Goal: Task Accomplishment & Management: Complete application form

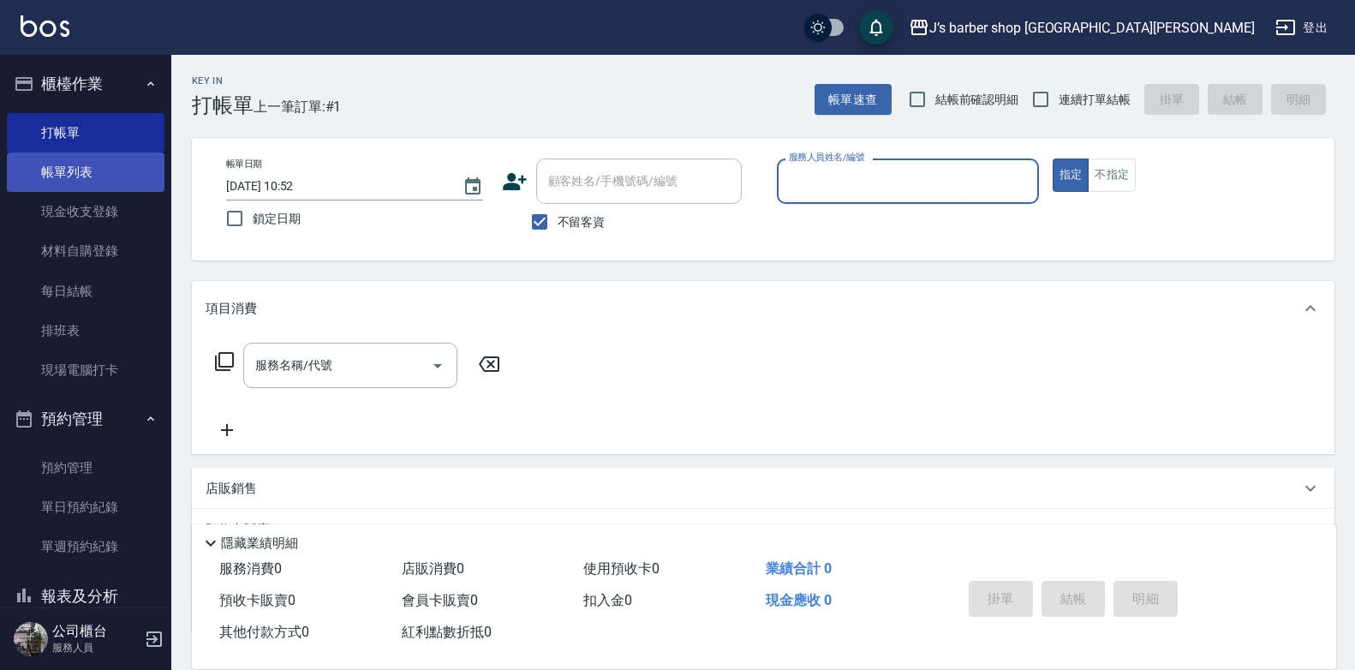
click at [39, 158] on link "帳單列表" at bounding box center [86, 171] width 158 height 39
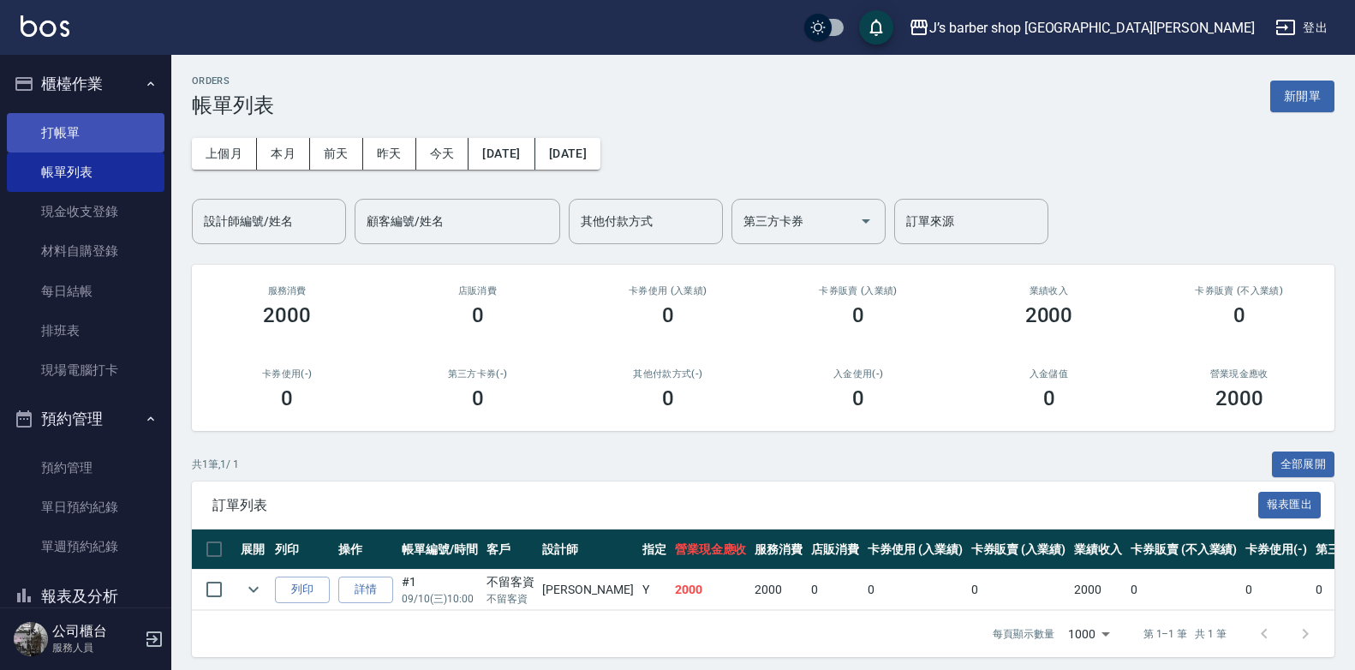
click at [98, 132] on link "打帳單" at bounding box center [86, 132] width 158 height 39
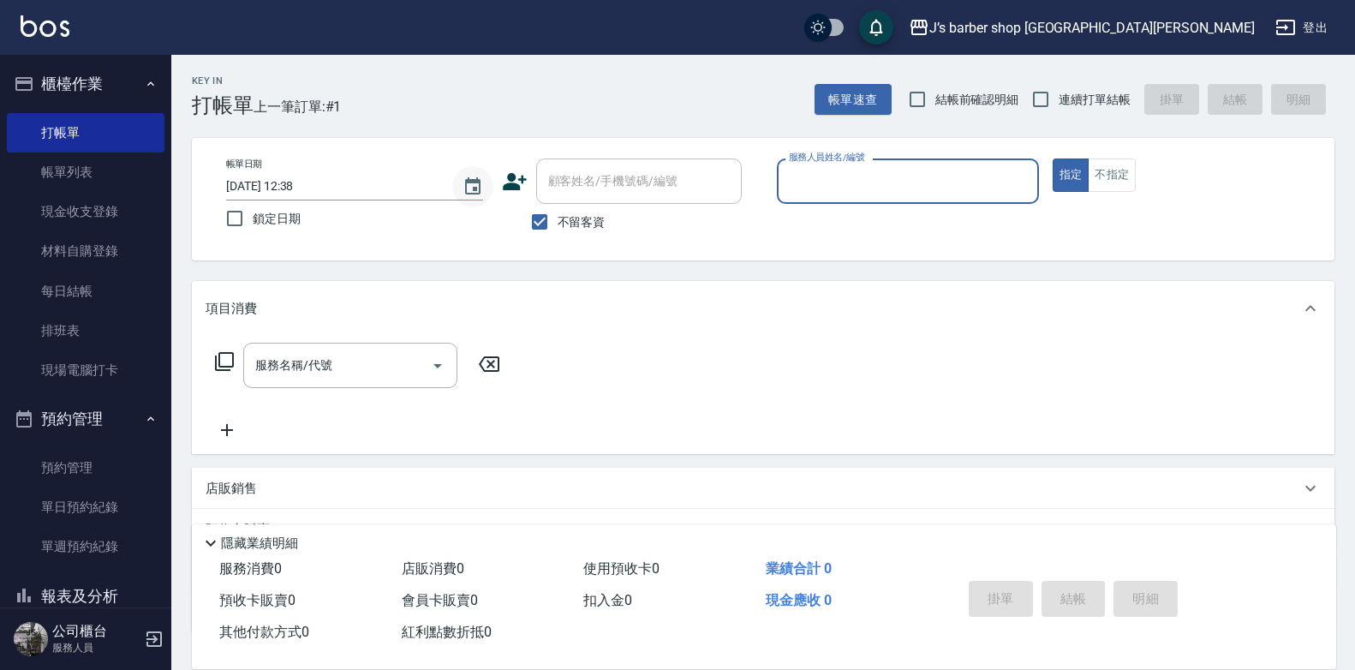
click at [463, 185] on icon "Choose date, selected date is 2025-09-10" at bounding box center [472, 186] width 21 height 21
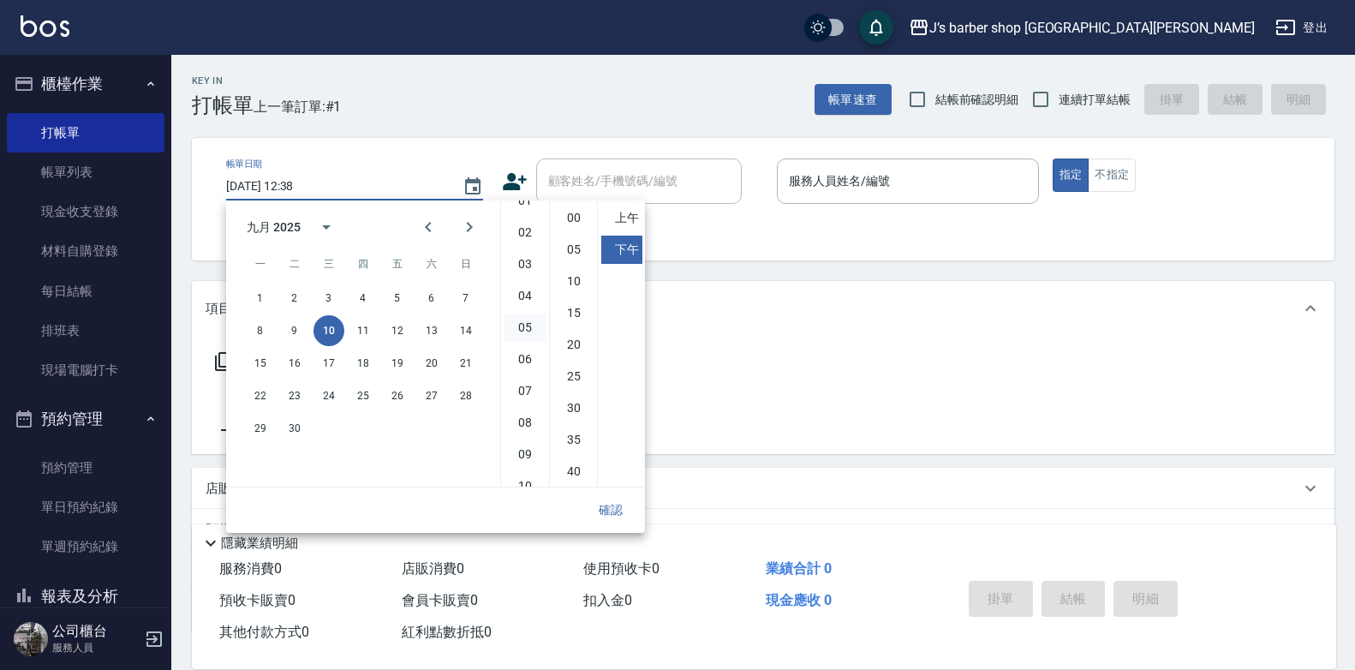
scroll to position [96, 0]
click at [528, 466] on li "11" at bounding box center [524, 470] width 41 height 28
click at [571, 218] on li "00" at bounding box center [573, 218] width 41 height 28
click at [624, 220] on li "上午" at bounding box center [621, 218] width 41 height 28
type input "[DATE] 11:00"
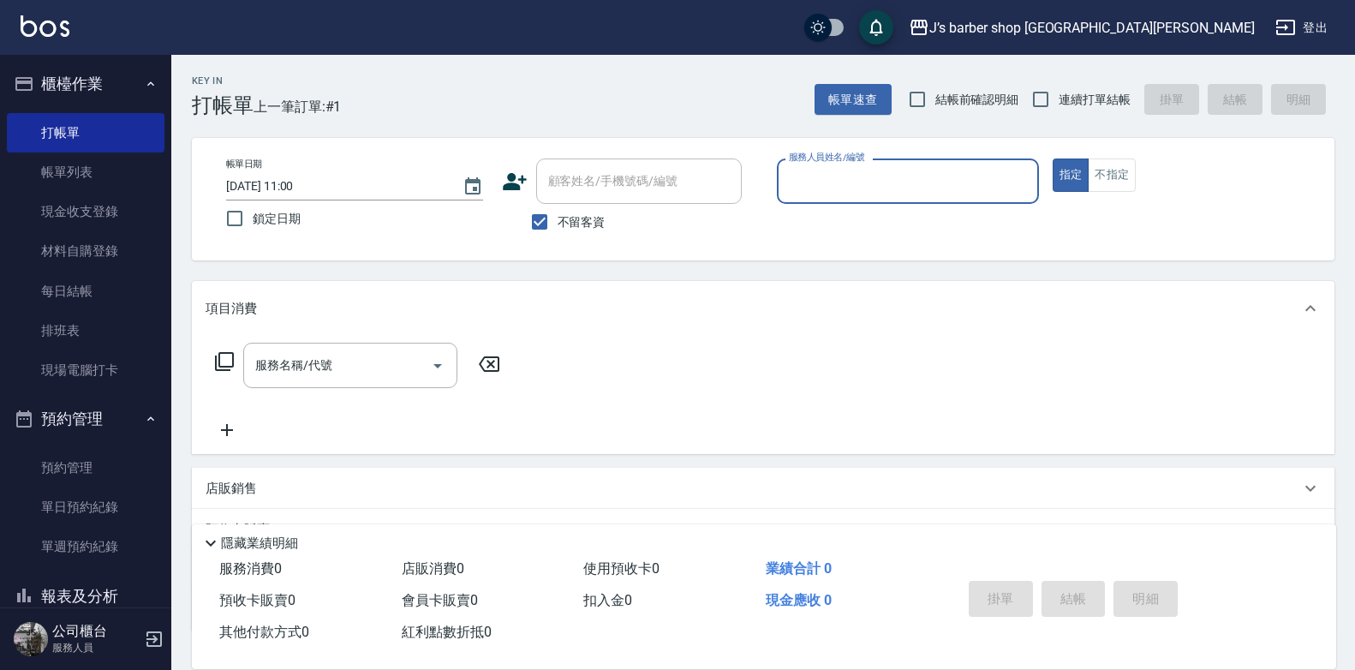
click at [859, 188] on input "服務人員姓名/編號" at bounding box center [907, 181] width 247 height 30
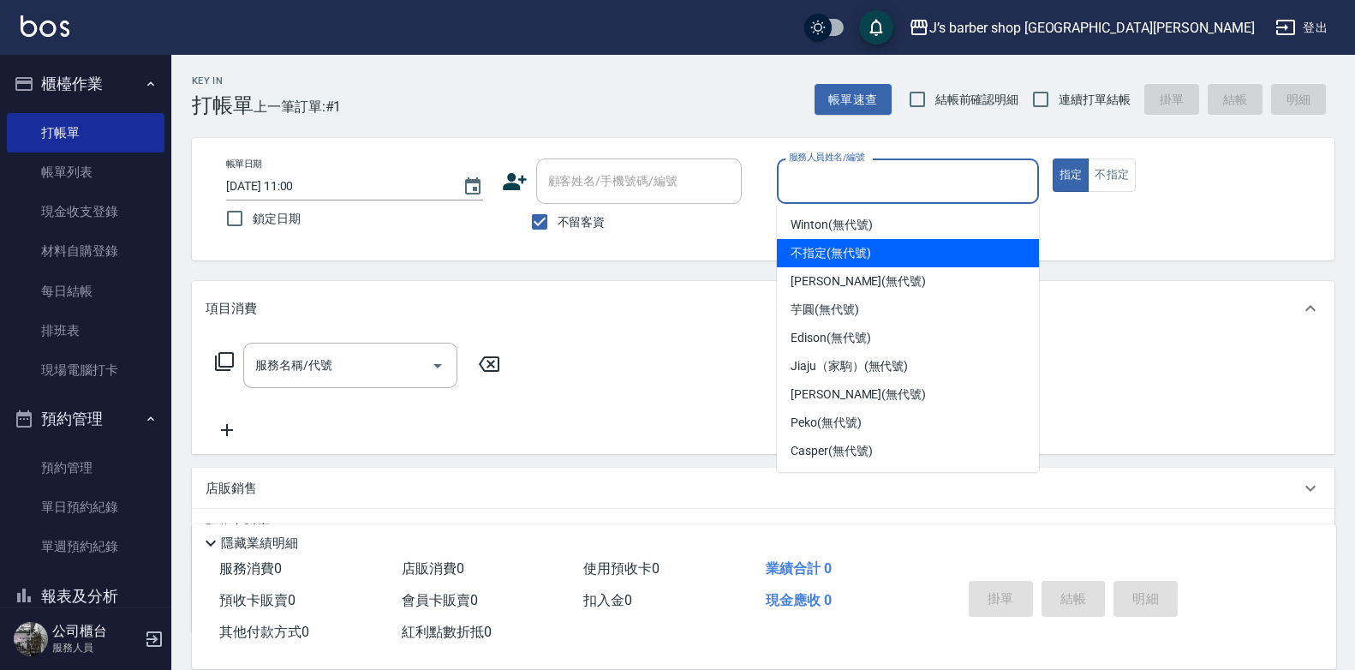
click at [836, 273] on span "[PERSON_NAME] (無代號)" at bounding box center [857, 281] width 135 height 18
type input "[PERSON_NAME](無代號)"
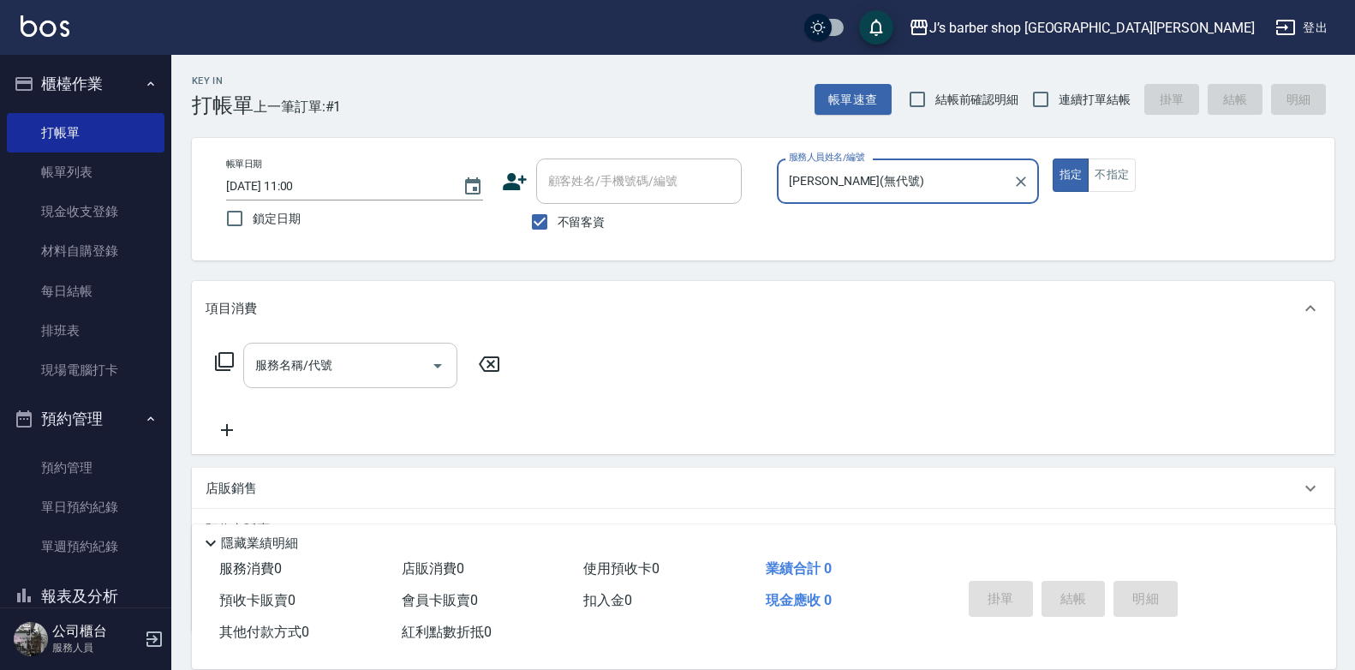
click at [402, 367] on input "服務名稱/代號" at bounding box center [337, 365] width 173 height 30
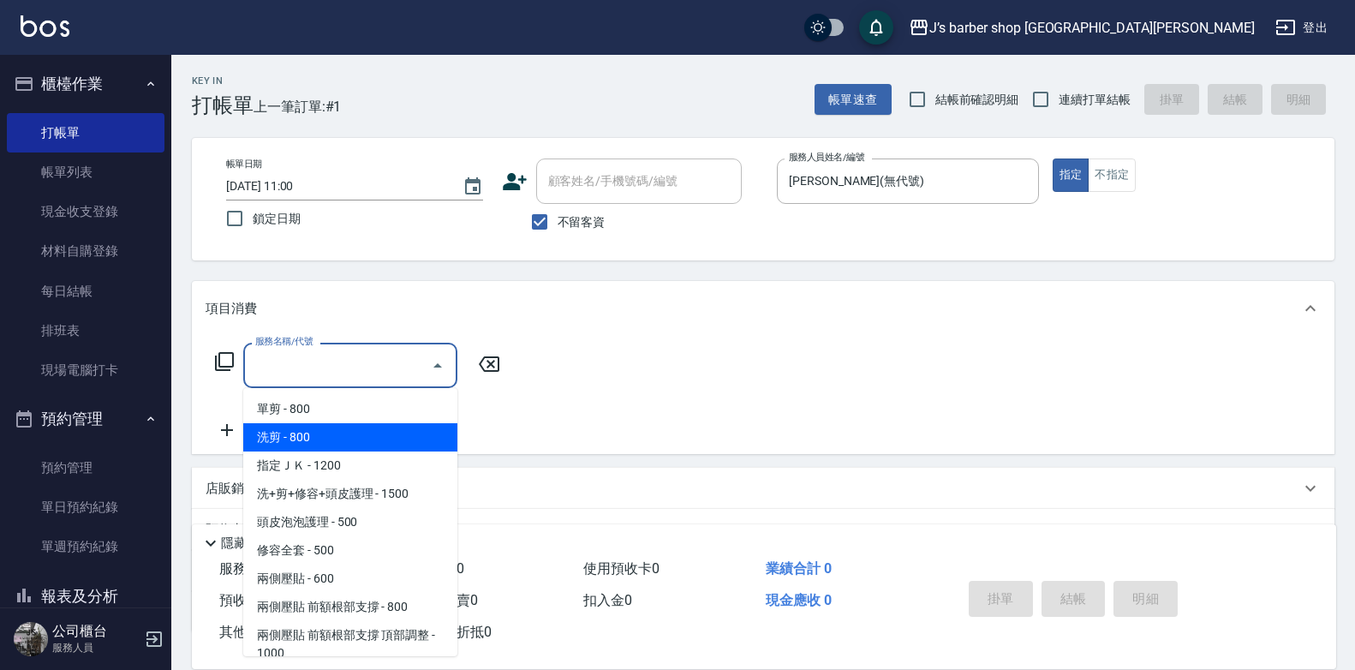
drag, startPoint x: 318, startPoint y: 441, endPoint x: 363, endPoint y: 429, distance: 46.9
click at [318, 442] on span "洗剪 - 800" at bounding box center [350, 437] width 214 height 28
type input "洗剪(101)"
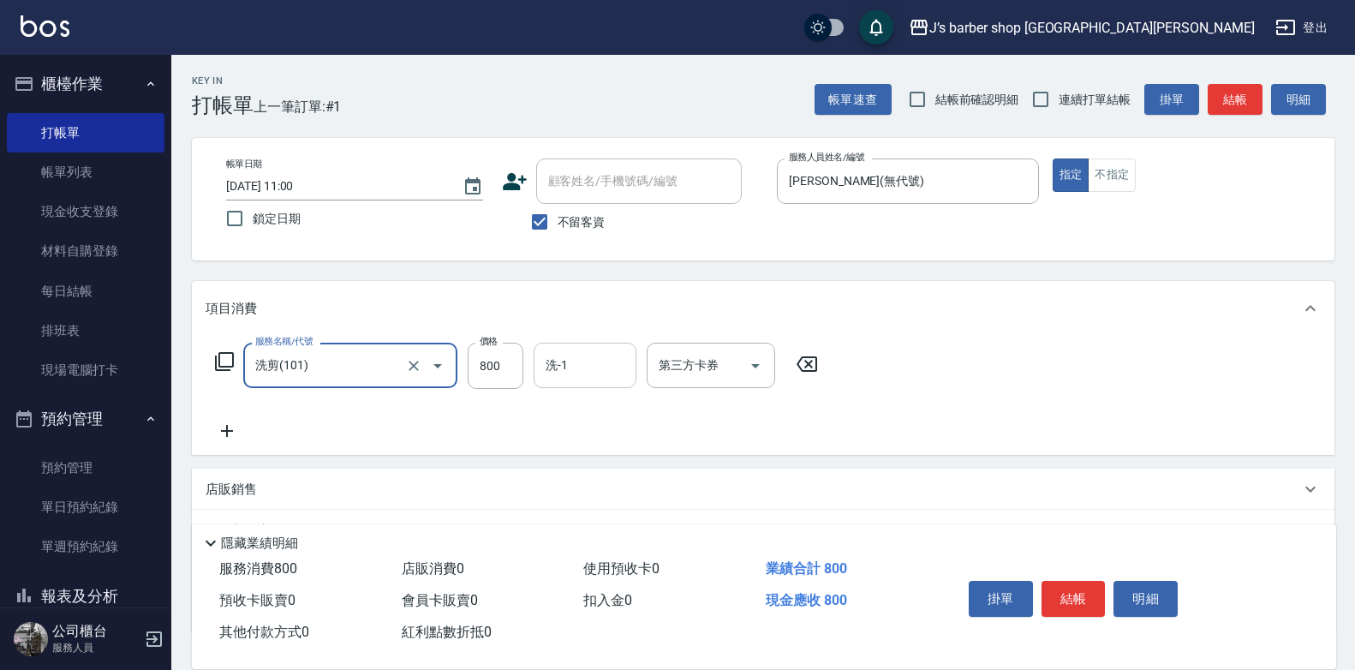
click at [599, 355] on input "洗-1" at bounding box center [584, 365] width 87 height 30
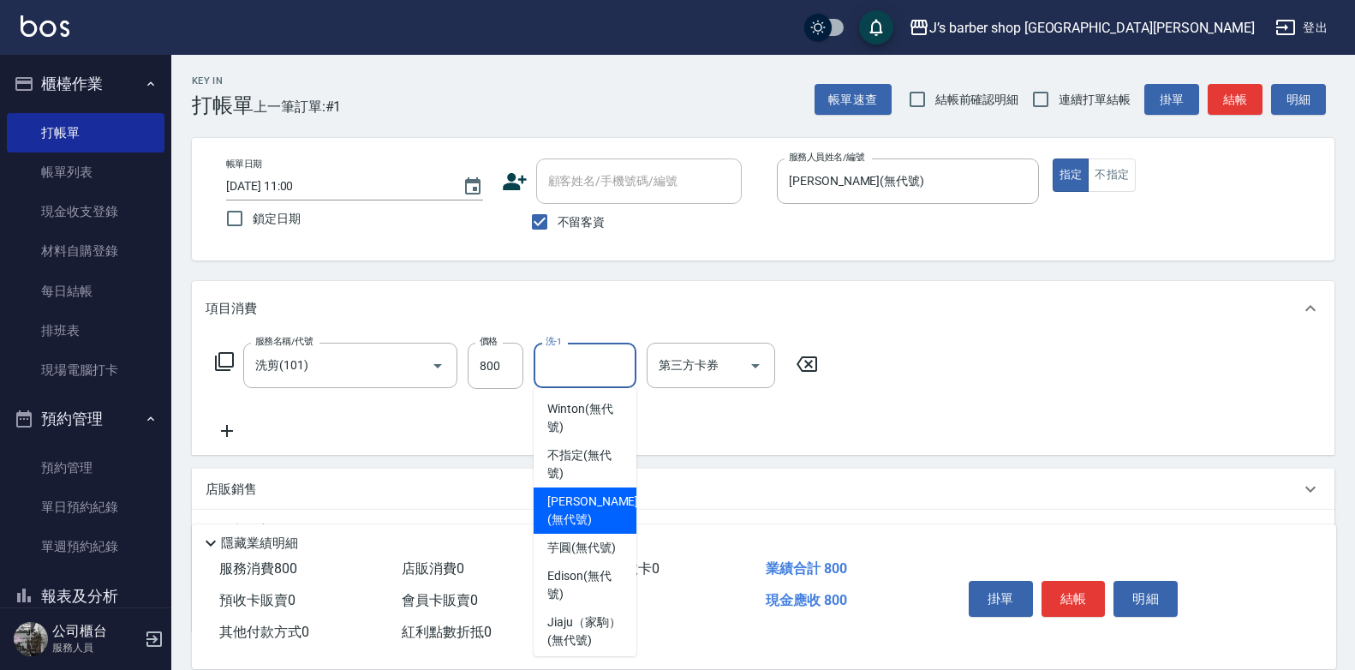
click at [593, 512] on span "[PERSON_NAME] (無代號)" at bounding box center [592, 510] width 91 height 36
type input "[PERSON_NAME](無代號)"
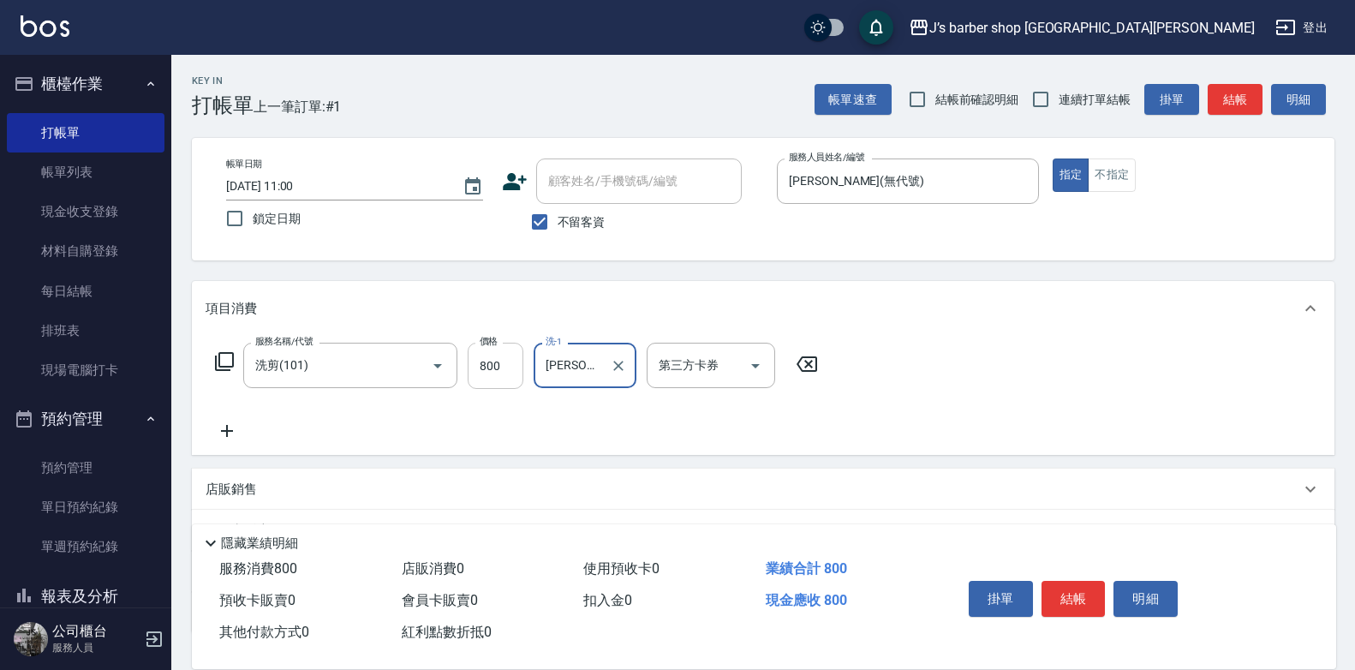
click at [498, 366] on input "800" at bounding box center [496, 366] width 56 height 46
click at [504, 364] on input "800" at bounding box center [496, 366] width 56 height 46
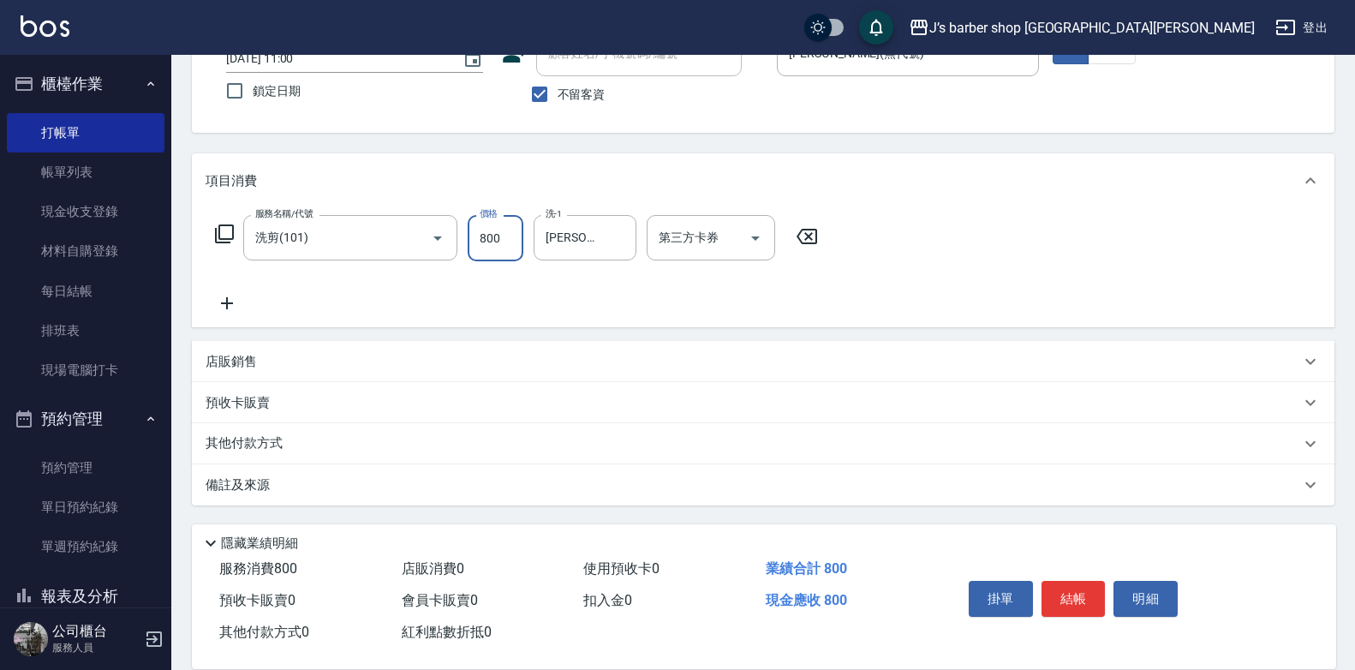
click at [289, 477] on div "備註及來源" at bounding box center [753, 485] width 1094 height 18
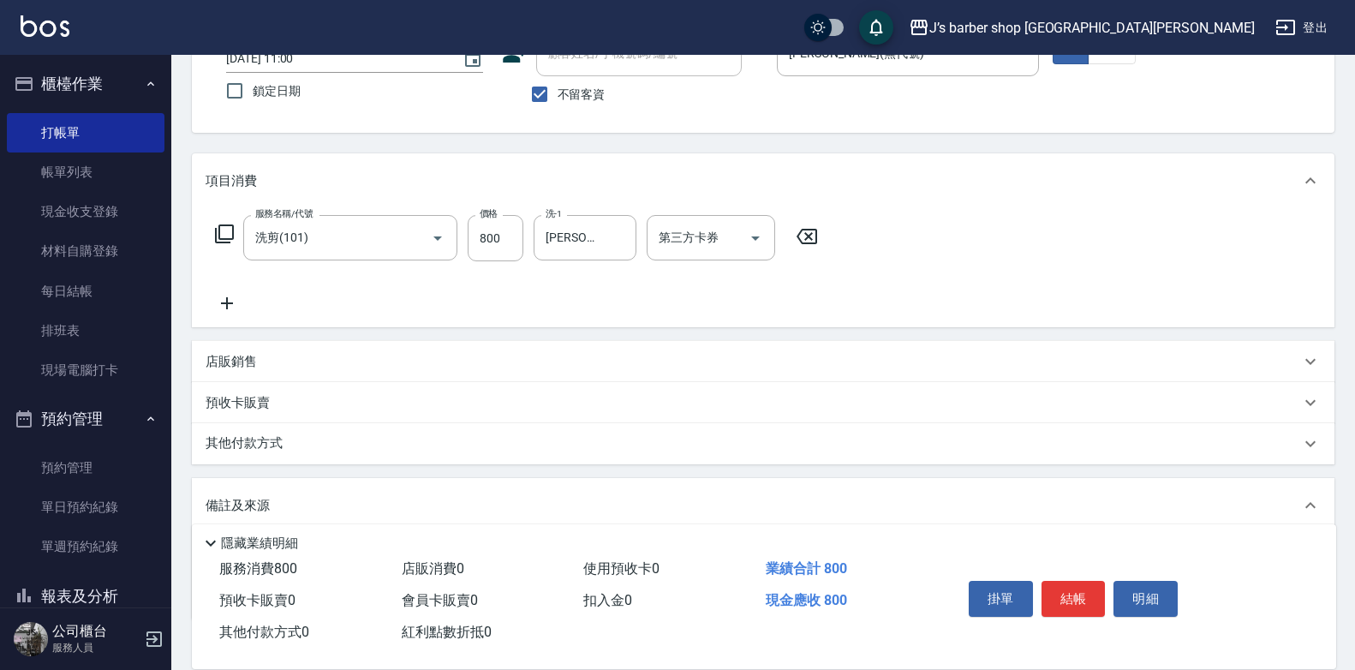
scroll to position [242, 0]
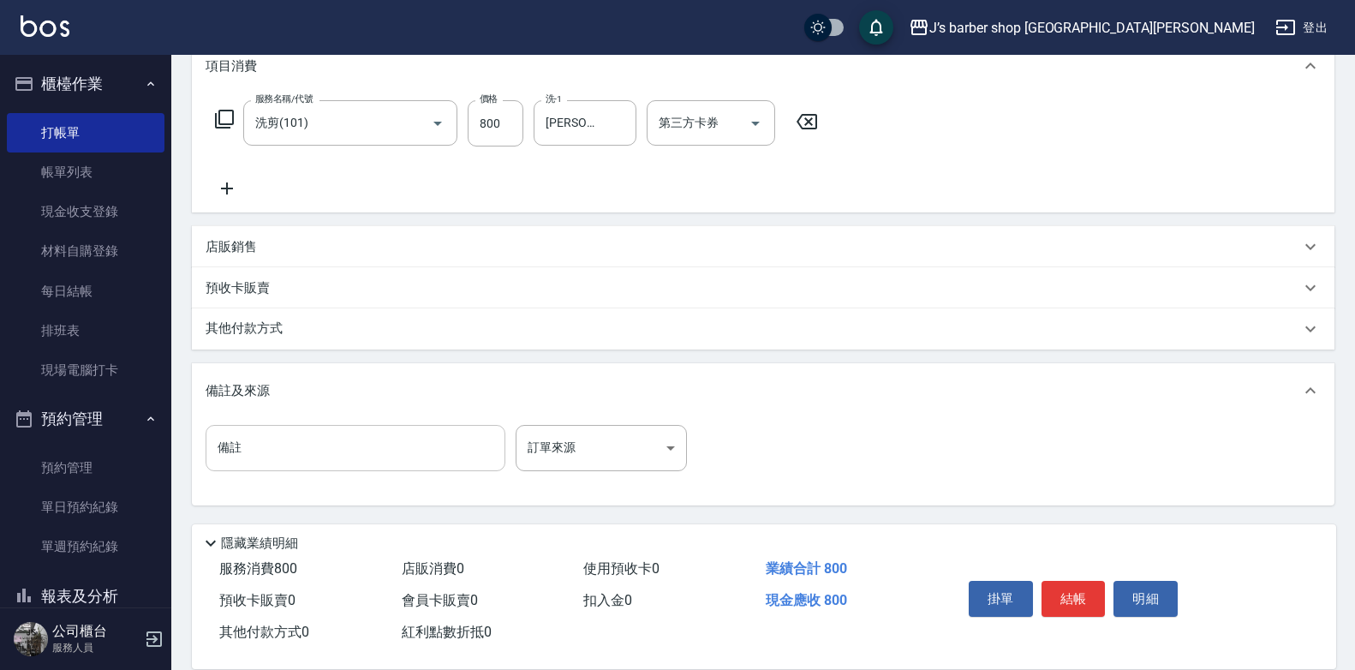
click at [333, 440] on input "備註" at bounding box center [356, 448] width 300 height 46
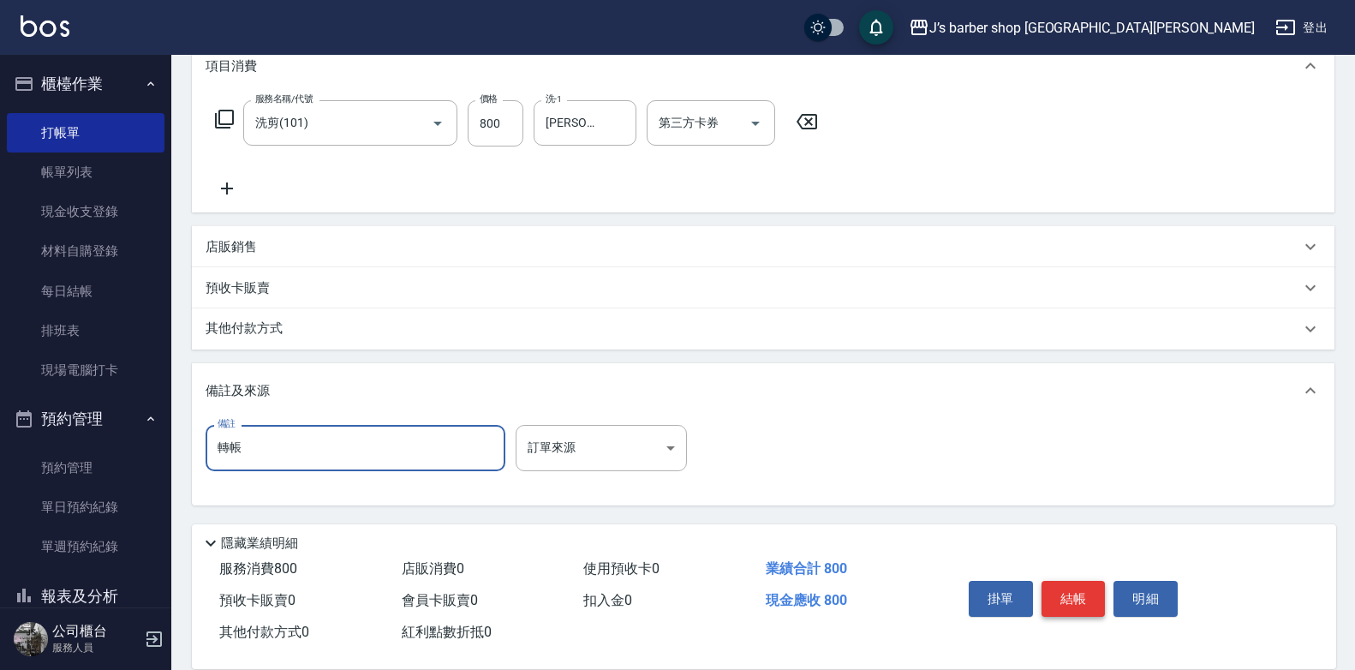
type input "轉帳"
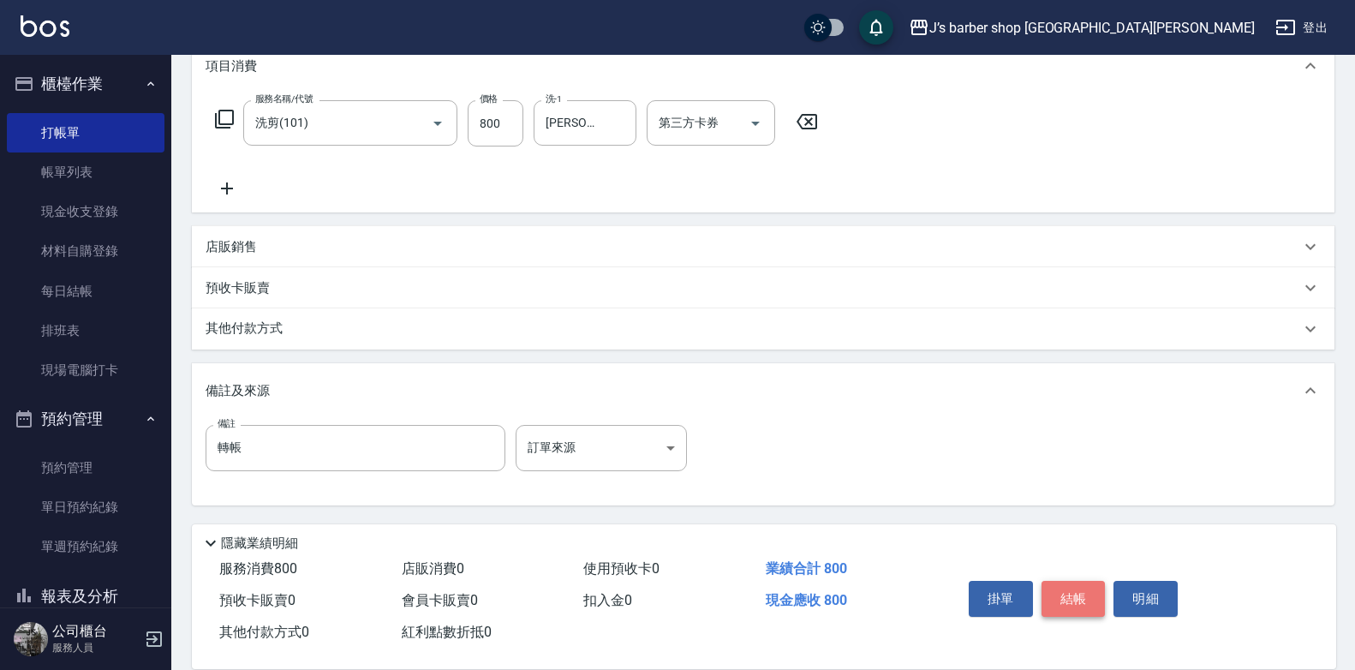
click at [1085, 588] on button "結帳" at bounding box center [1073, 599] width 64 height 36
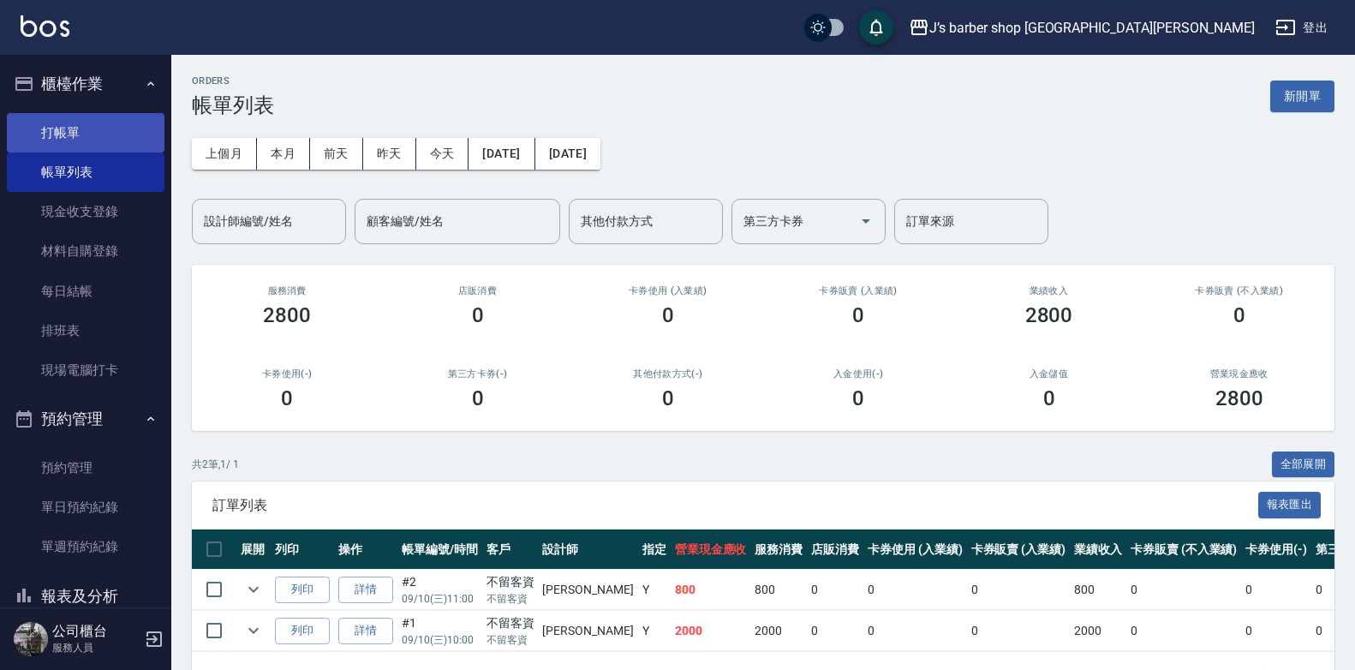
click at [71, 122] on link "打帳單" at bounding box center [86, 132] width 158 height 39
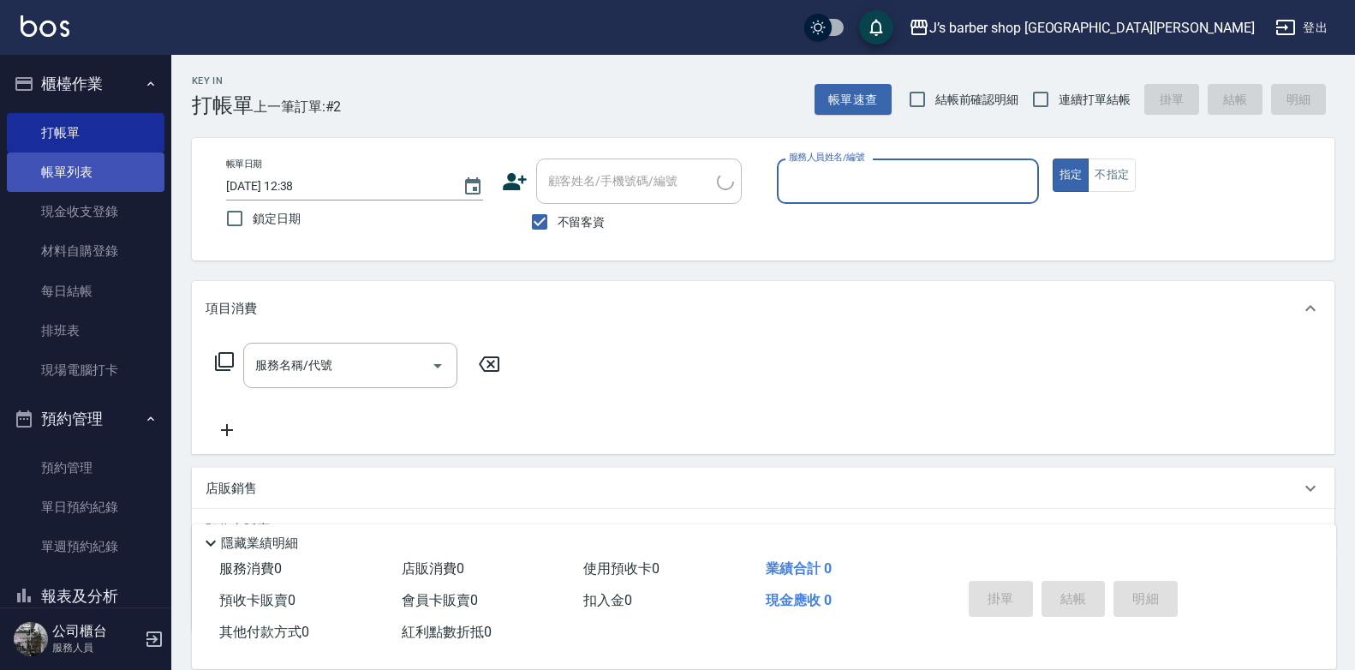
click at [73, 174] on link "帳單列表" at bounding box center [86, 171] width 158 height 39
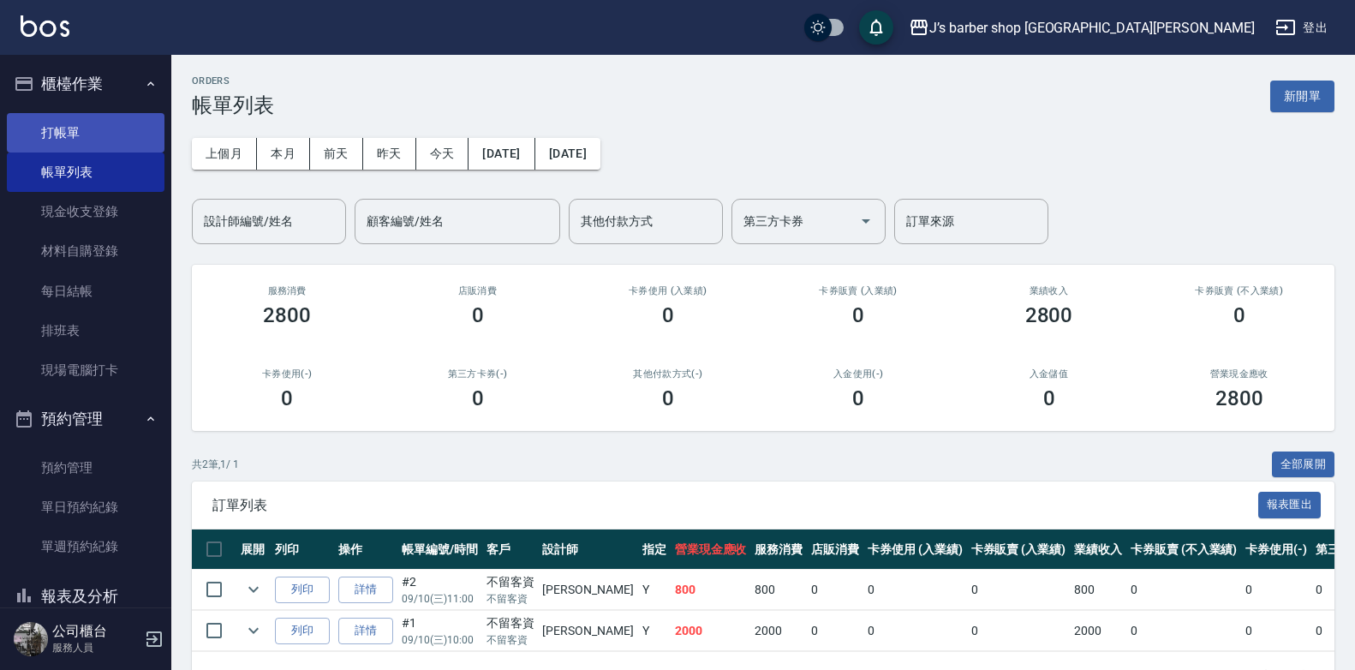
click at [125, 124] on link "打帳單" at bounding box center [86, 132] width 158 height 39
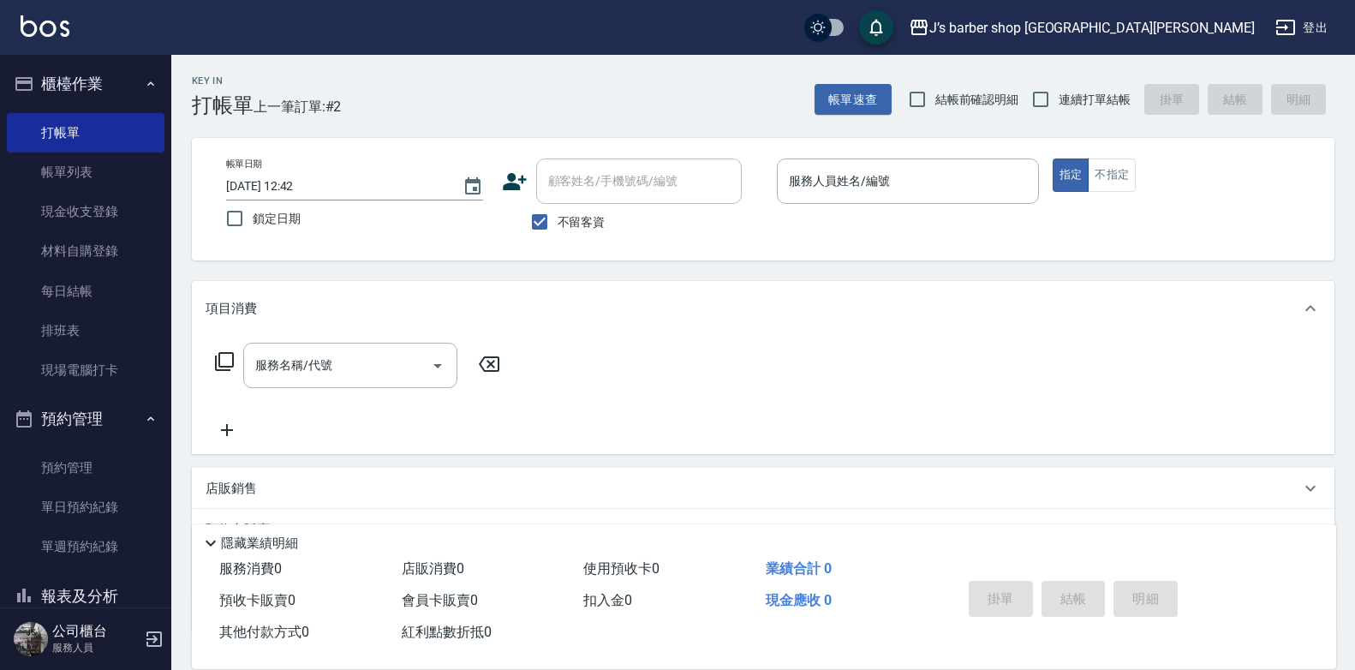
click at [584, 211] on label "不留客資" at bounding box center [564, 222] width 84 height 36
click at [557, 211] on input "不留客資" at bounding box center [540, 222] width 36 height 36
checkbox input "false"
click at [599, 188] on input "顧客姓名/手機號碼/編號" at bounding box center [626, 181] width 164 height 30
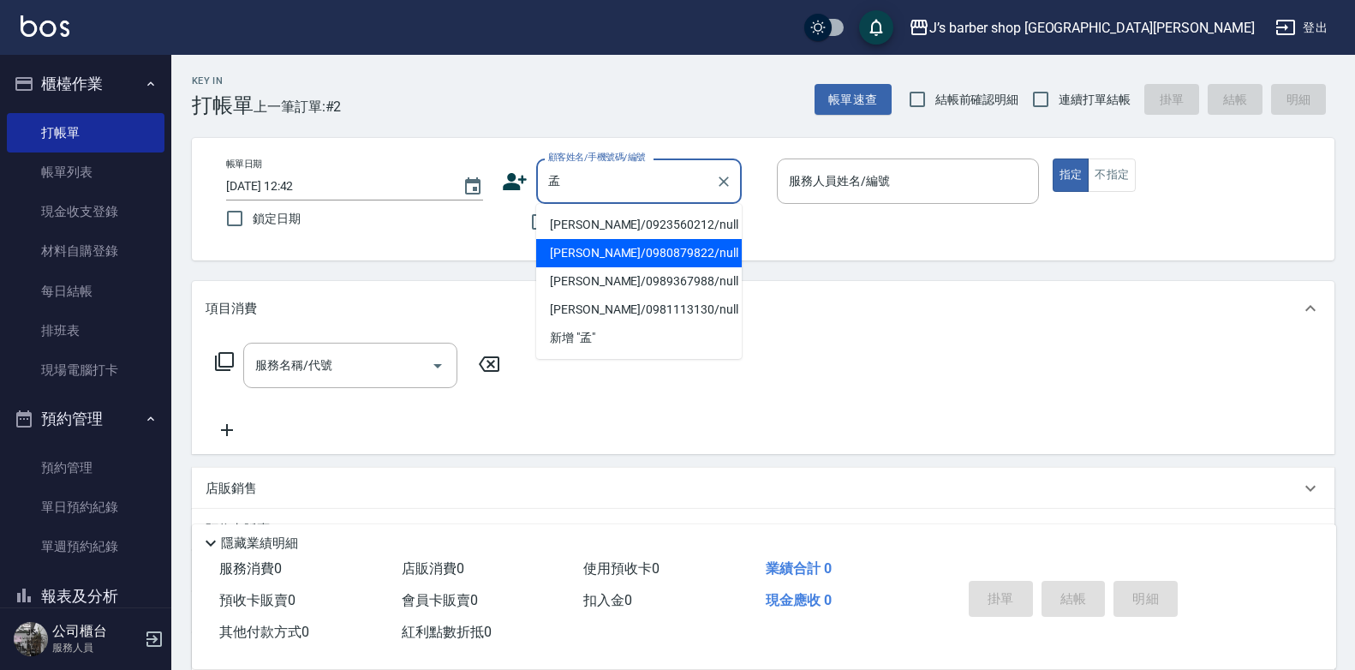
click at [612, 254] on li "[PERSON_NAME]/0980879822/null" at bounding box center [639, 253] width 206 height 28
type input "[PERSON_NAME]/0980879822/null"
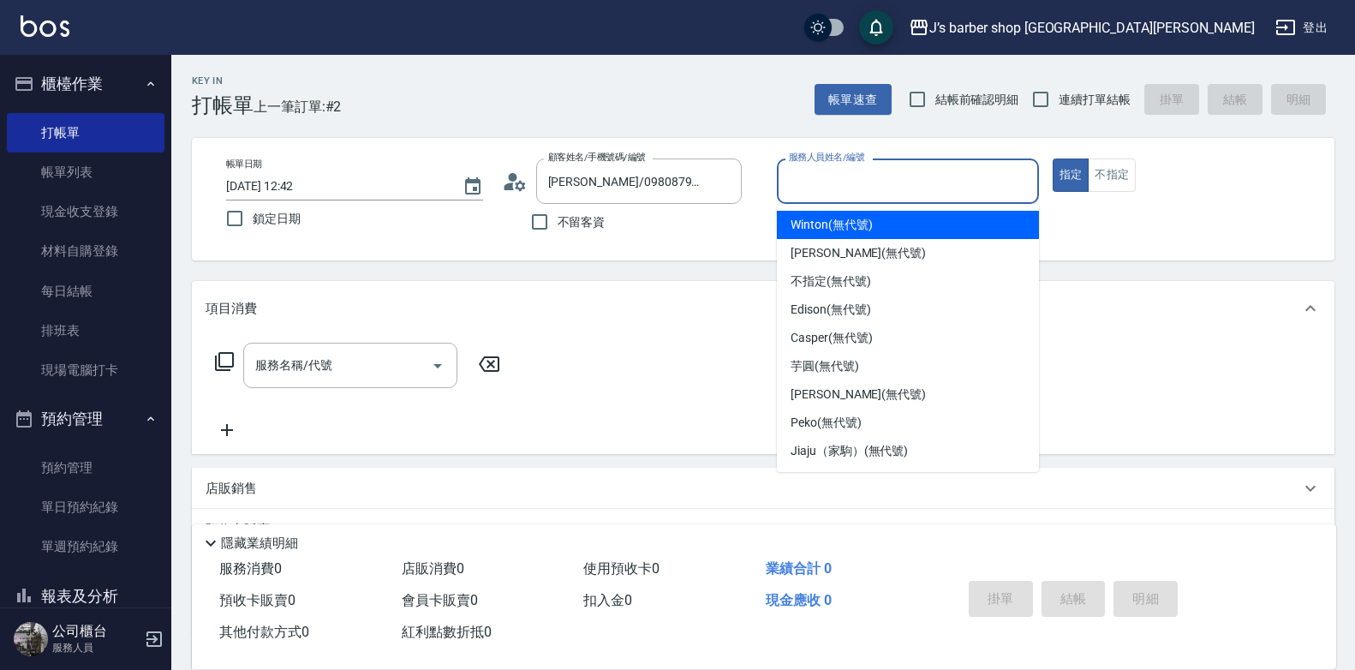
click at [905, 173] on input "服務人員姓名/編號" at bounding box center [907, 181] width 247 height 30
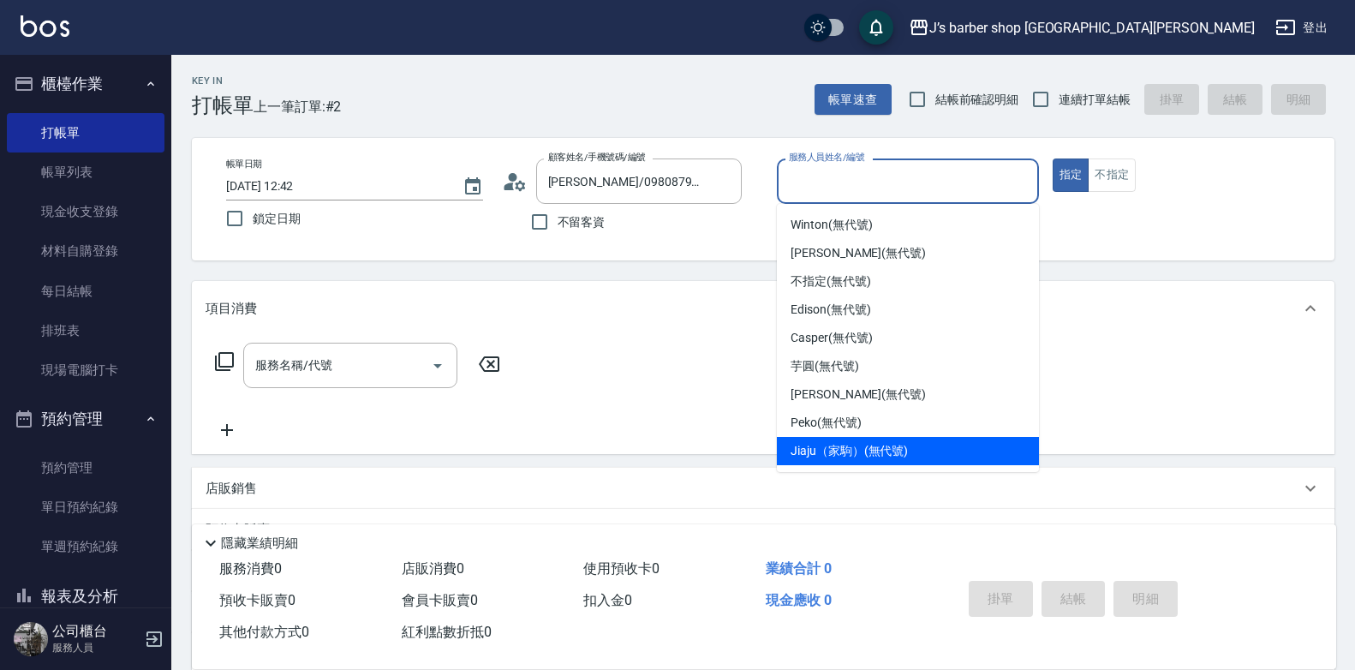
click at [861, 450] on span "Jiaju（家駒） (無代號)" at bounding box center [848, 451] width 117 height 18
type input "Jiaju（家駒）(無代號)"
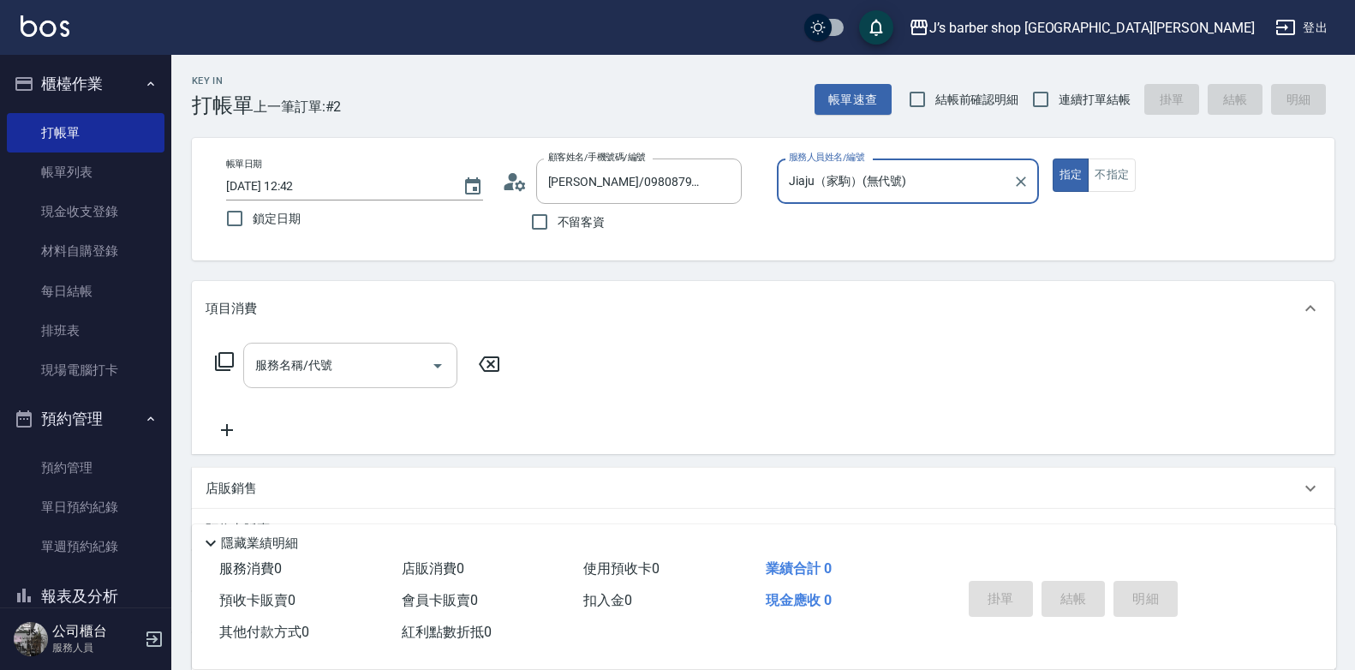
click at [378, 378] on input "服務名稱/代號" at bounding box center [337, 365] width 173 height 30
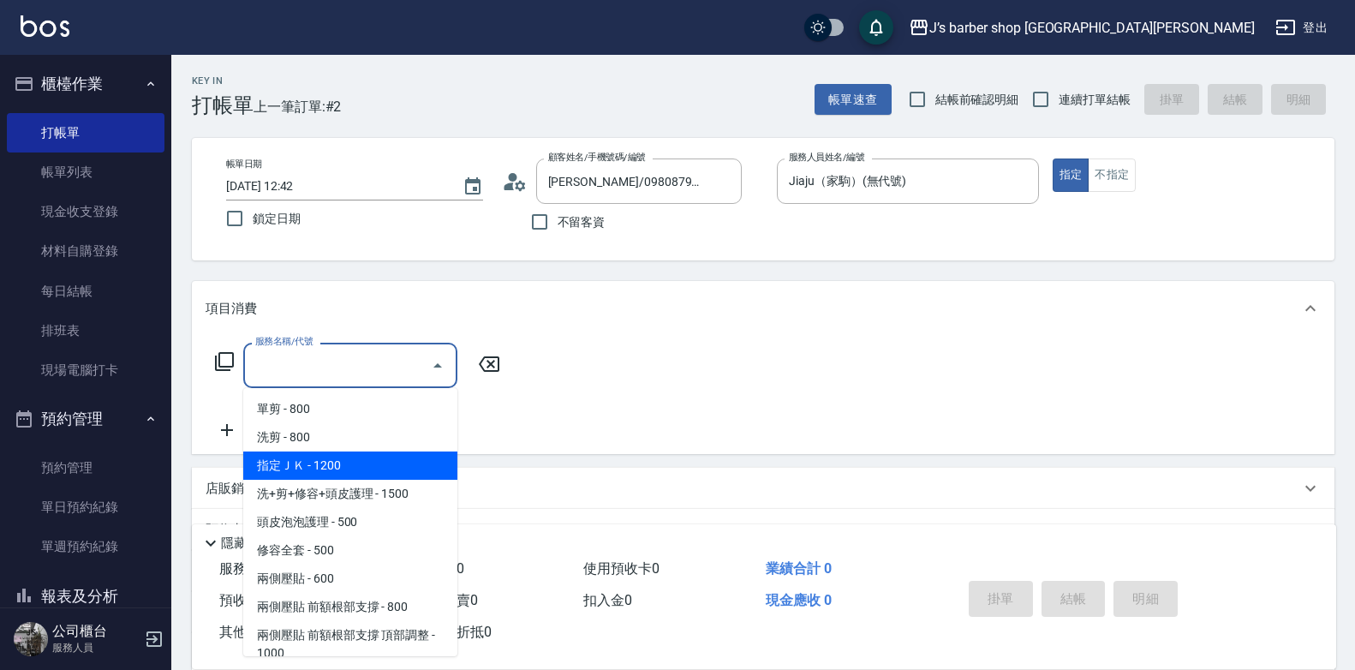
click at [359, 462] on span "指定ＪＫ - 1200" at bounding box center [350, 465] width 214 height 28
type input "指定ＪＫ(102)"
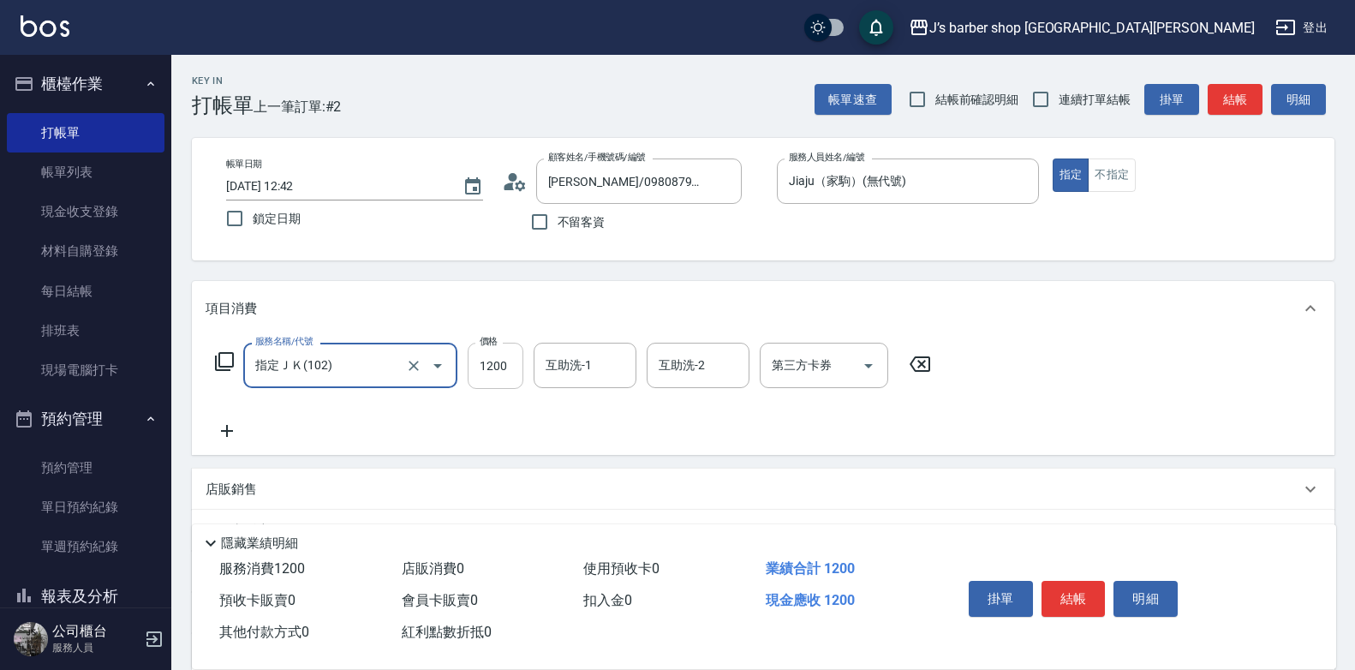
click at [505, 365] on input "1200" at bounding box center [496, 366] width 56 height 46
click at [555, 366] on input "互助洗-1" at bounding box center [584, 365] width 87 height 30
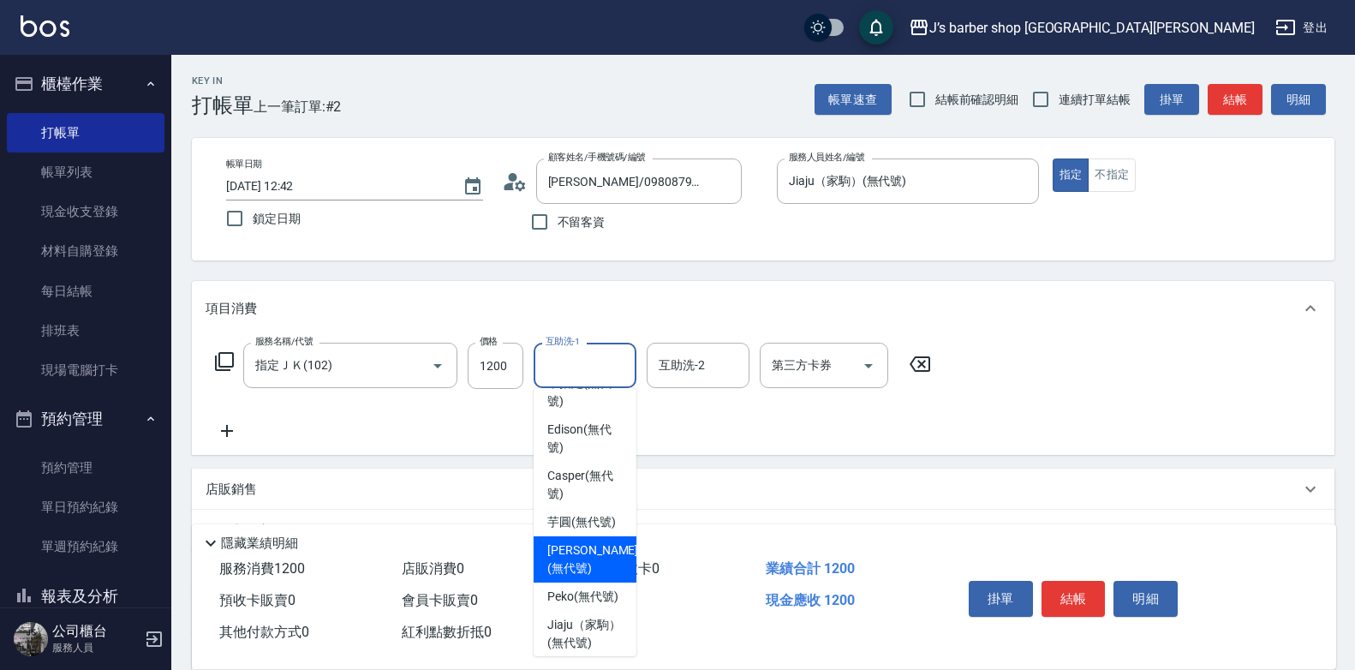
scroll to position [37, 0]
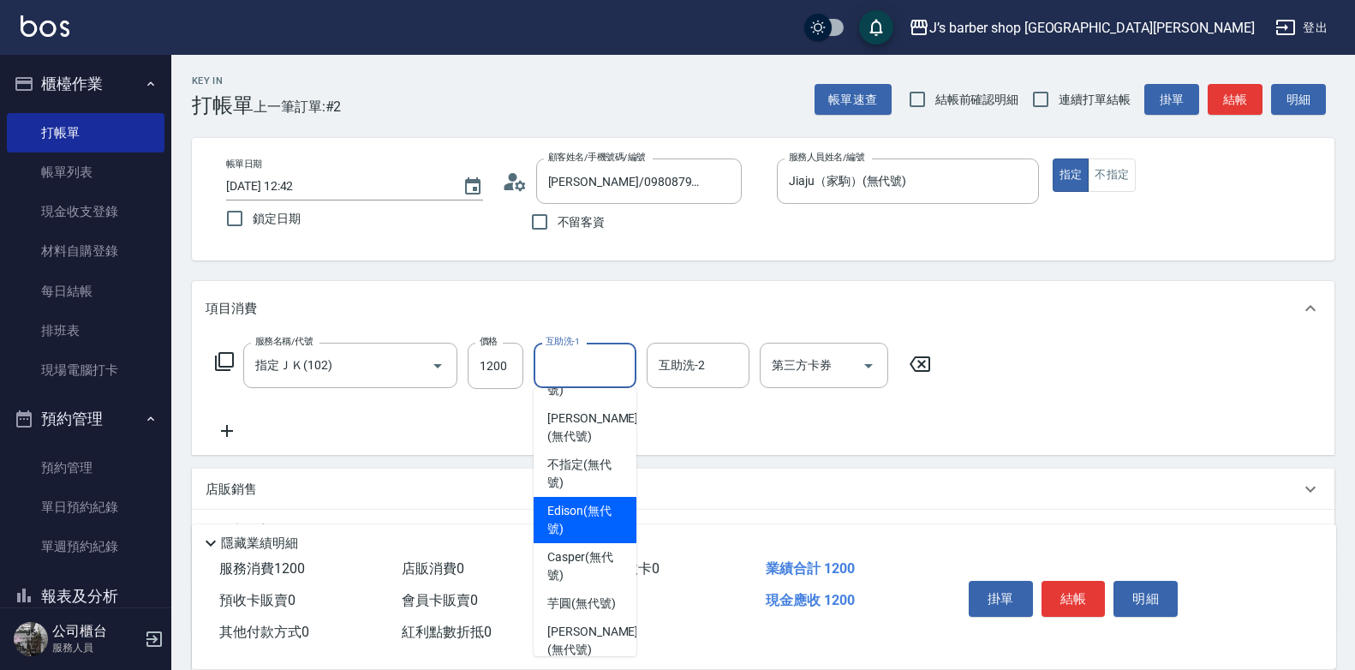
click at [600, 518] on span "Edison (無代號)" at bounding box center [584, 520] width 75 height 36
type input "Edison(無代號)"
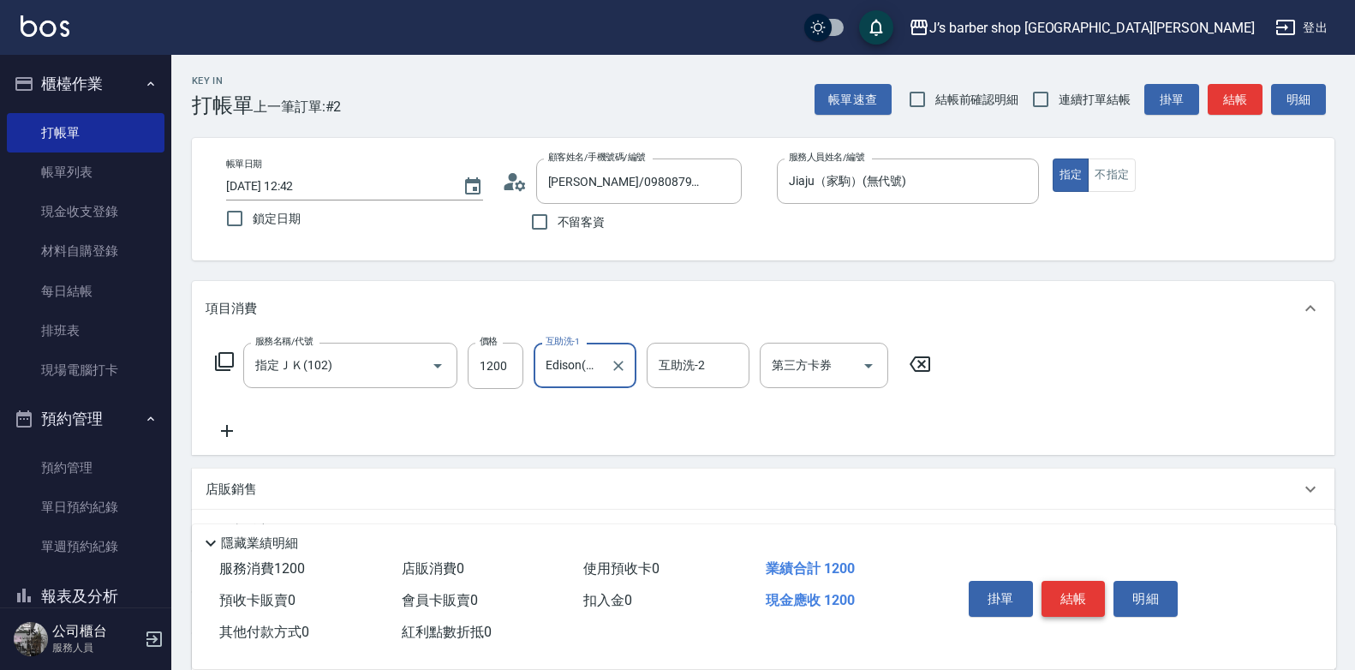
click at [1048, 585] on button "結帳" at bounding box center [1073, 599] width 64 height 36
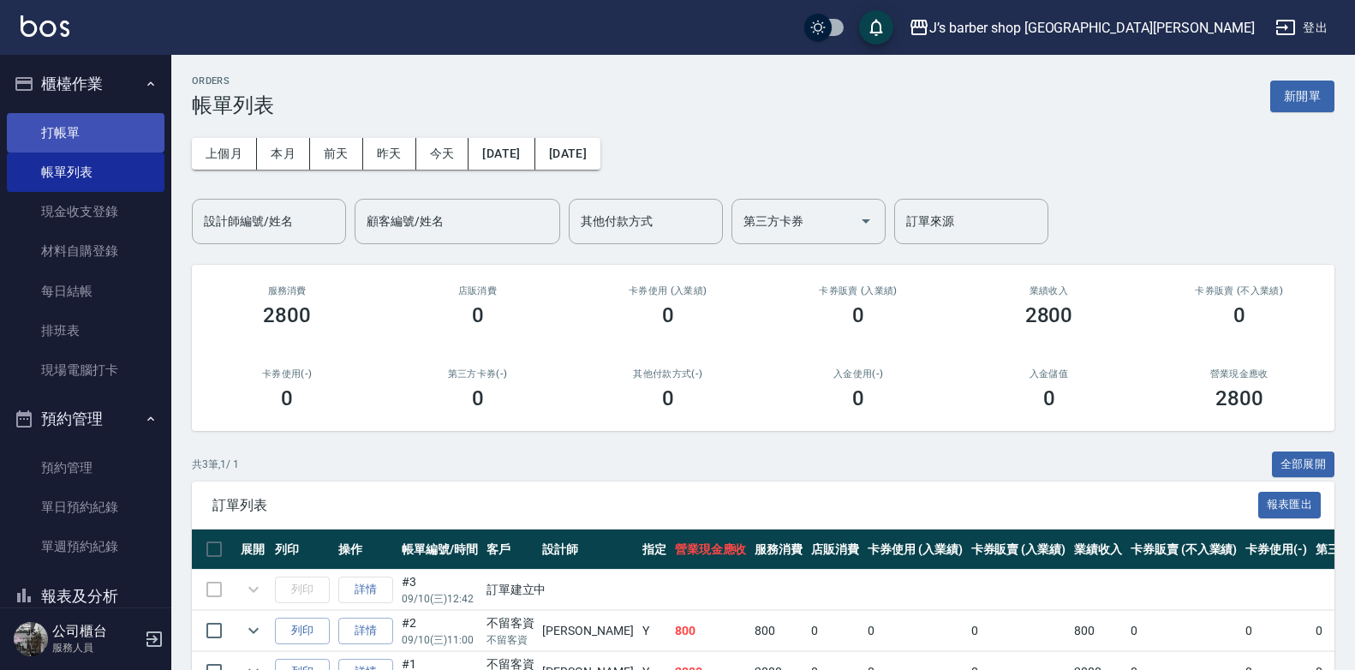
click at [53, 128] on link "打帳單" at bounding box center [86, 132] width 158 height 39
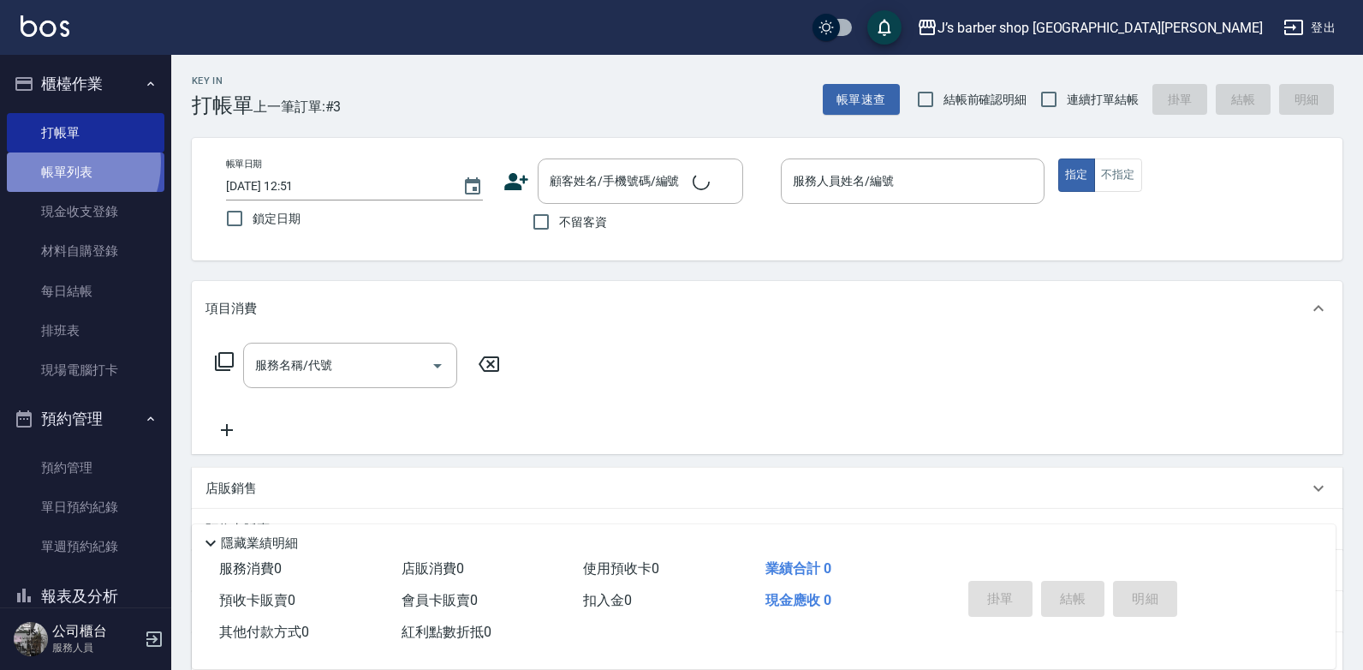
click at [59, 163] on link "帳單列表" at bounding box center [86, 171] width 158 height 39
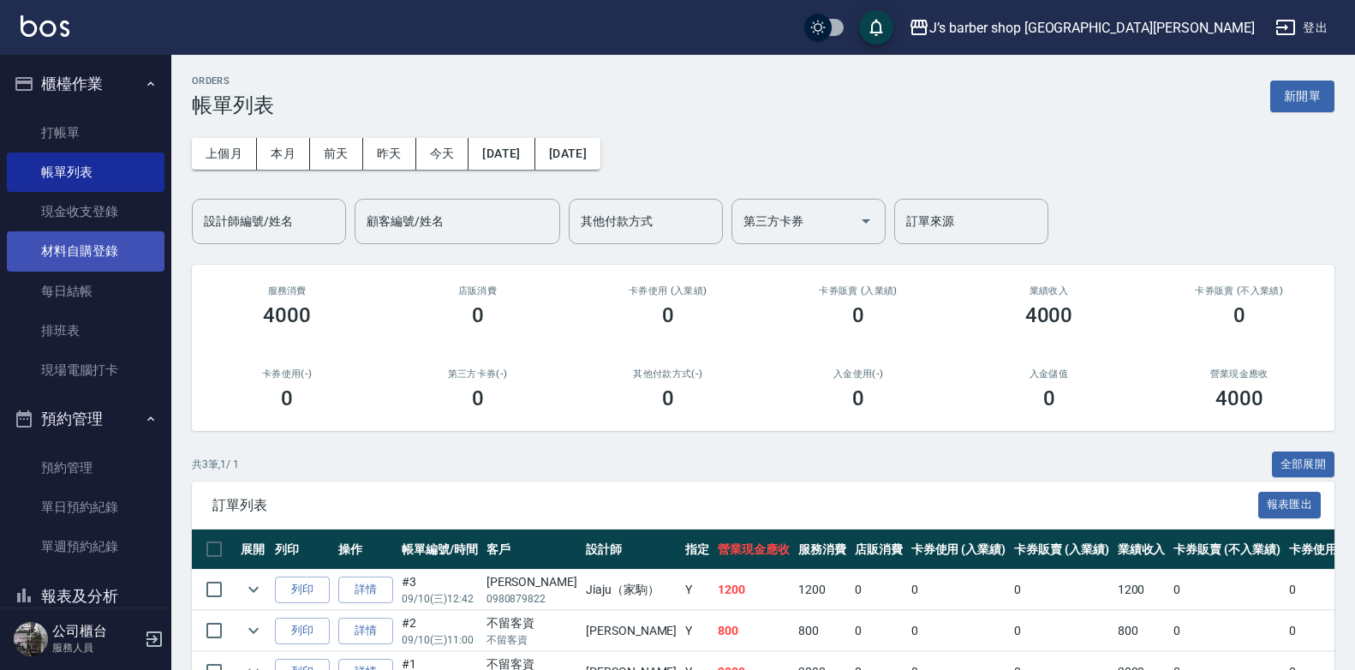
click at [82, 255] on link "材料自購登錄" at bounding box center [86, 250] width 158 height 39
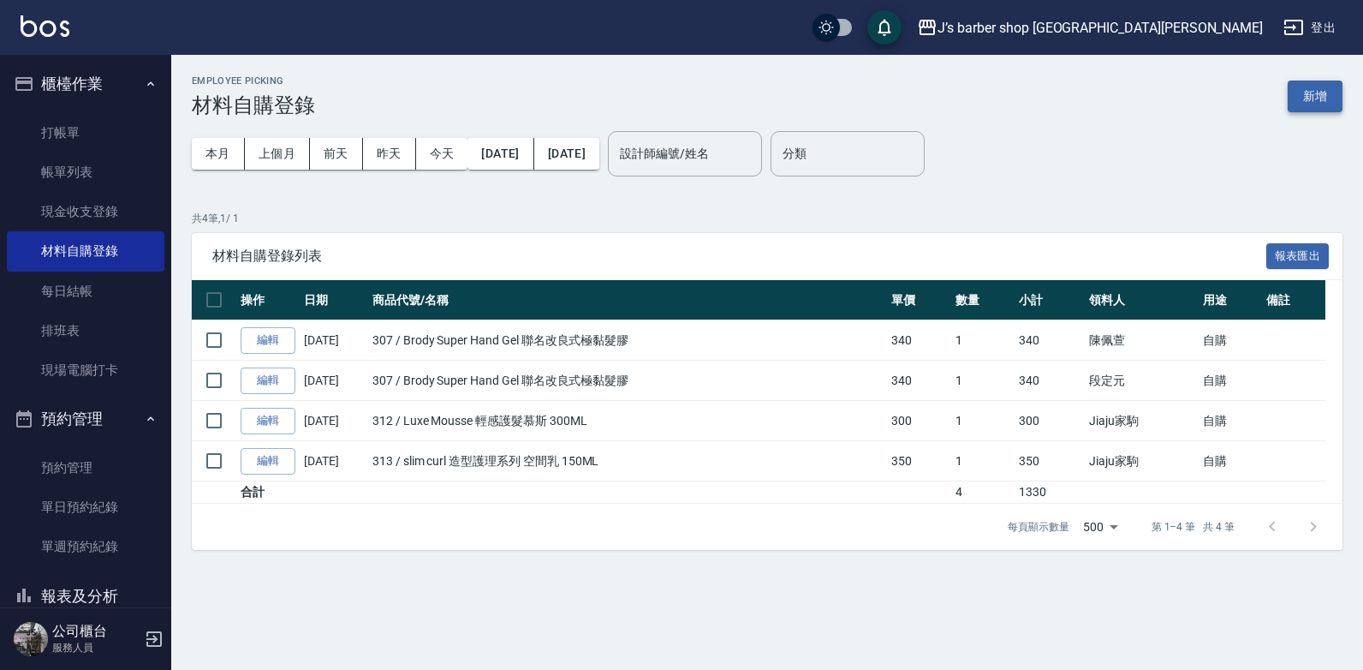
click at [1307, 104] on button "新增" at bounding box center [1315, 96] width 55 height 32
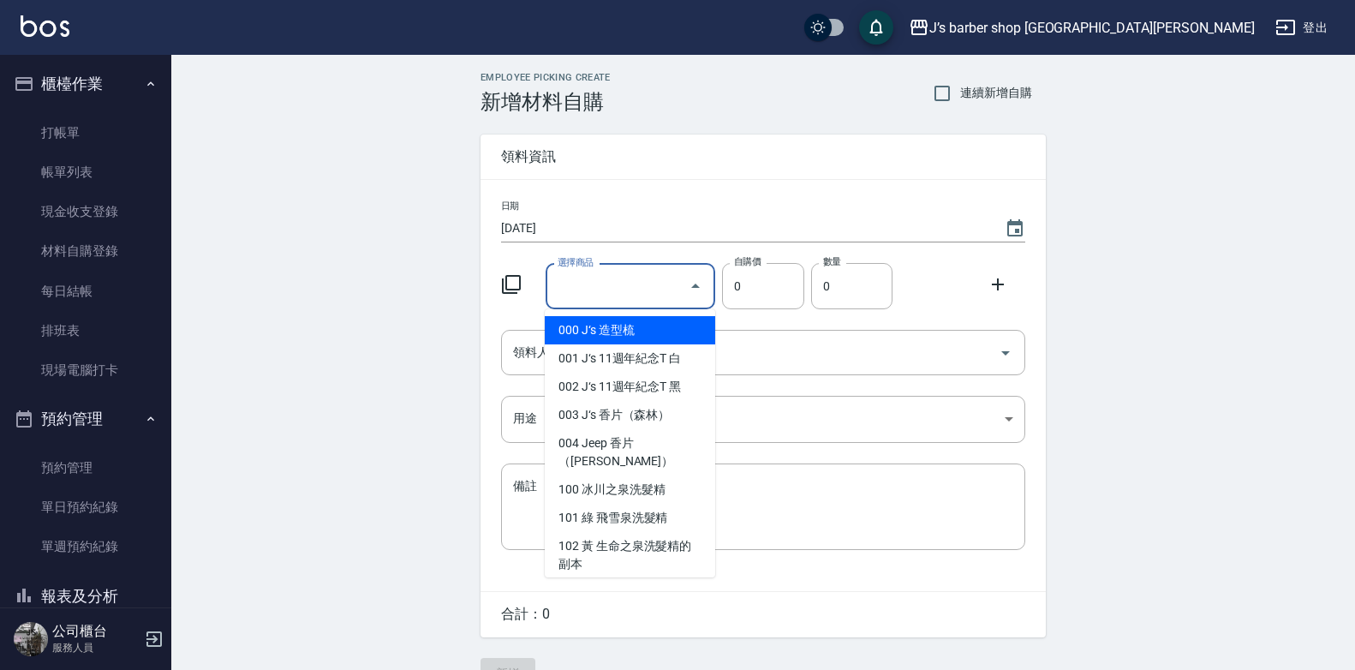
drag, startPoint x: 646, startPoint y: 283, endPoint x: 653, endPoint y: 288, distance: 8.8
click at [646, 283] on input "選擇商品" at bounding box center [617, 286] width 129 height 30
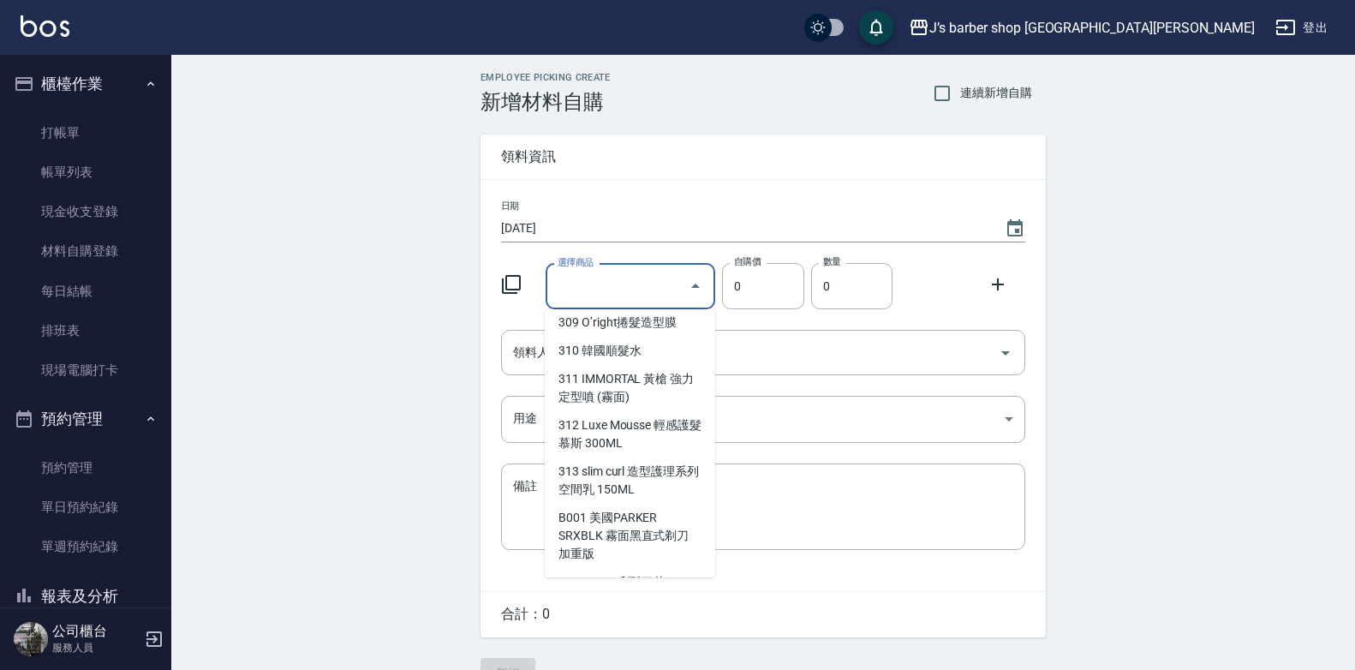
scroll to position [599, 0]
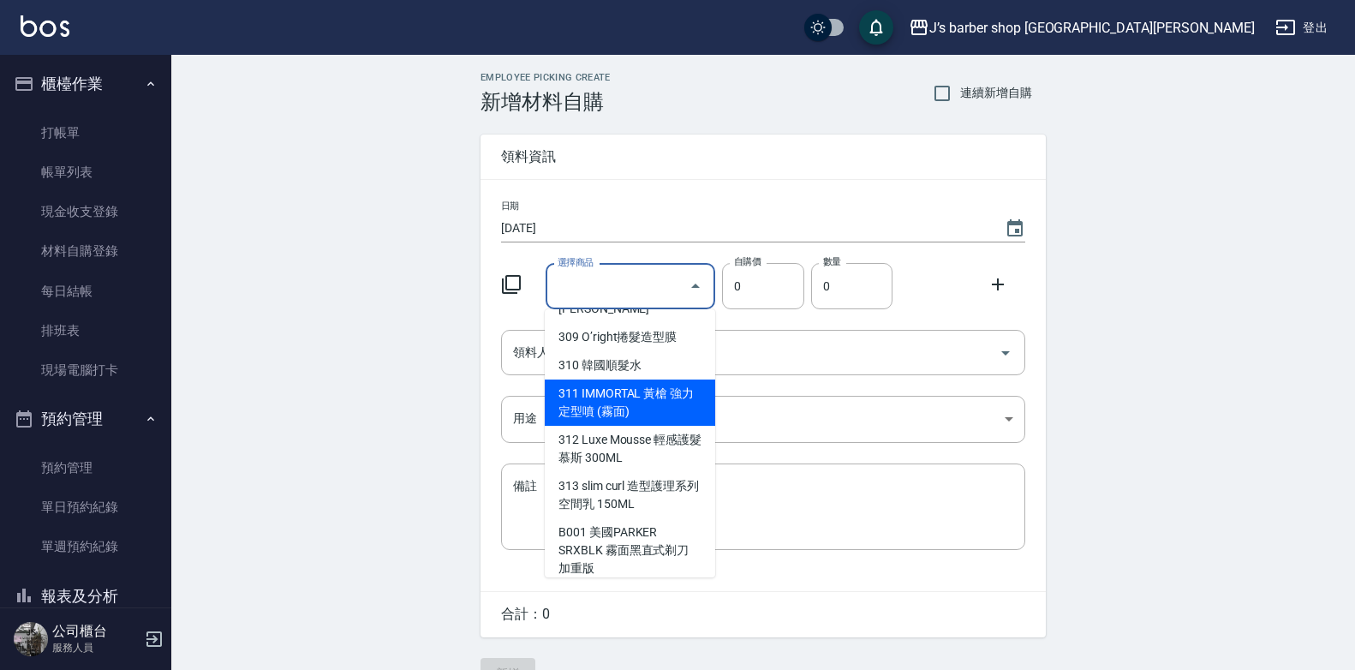
click at [647, 379] on li "311 IMMORTAL 黃槍 強力定型噴 (霧面)" at bounding box center [630, 402] width 170 height 46
type input "IMMORTAL 黃槍 強力定型噴 (霧面)"
type input "250"
type input "1"
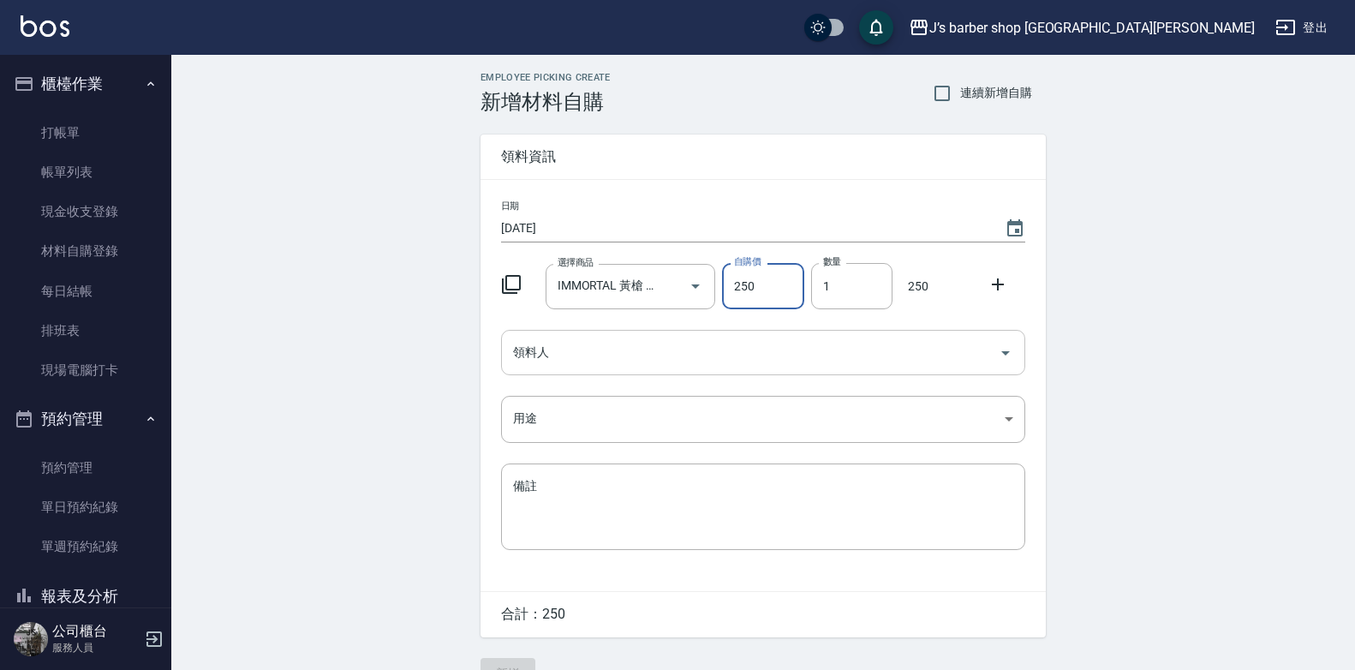
click at [711, 353] on input "領料人" at bounding box center [750, 352] width 483 height 30
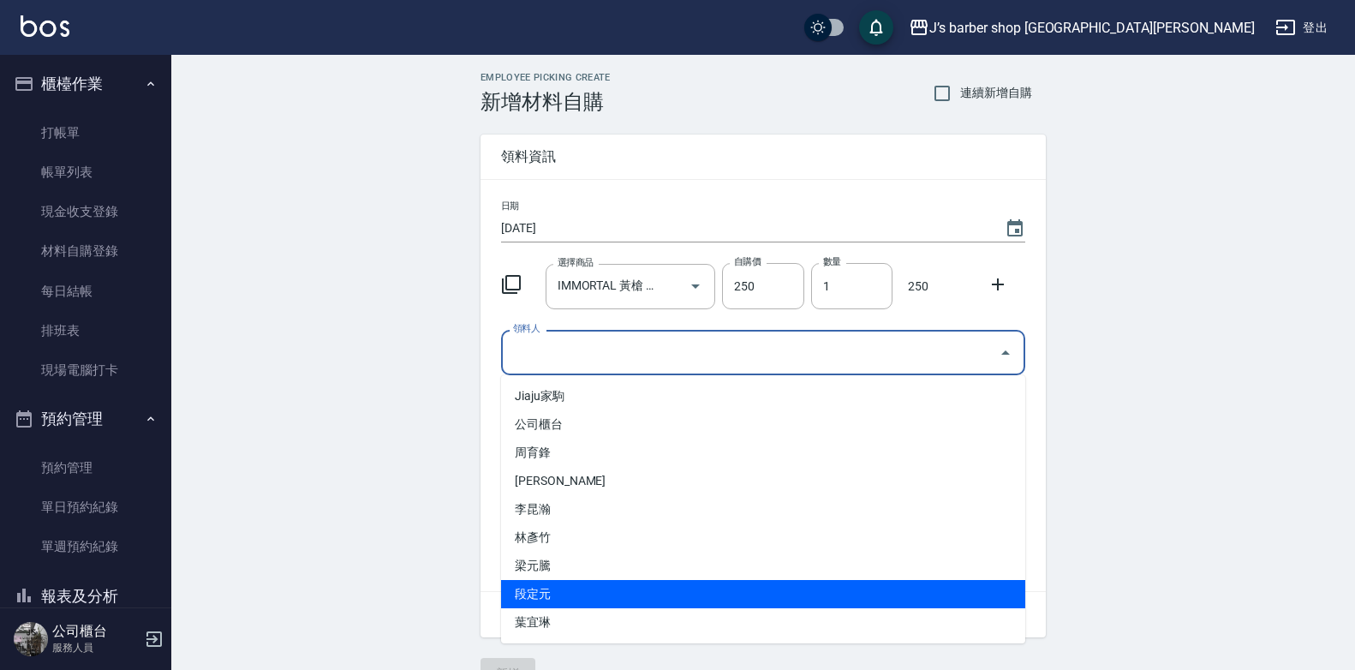
click at [562, 594] on li "段定元" at bounding box center [763, 594] width 524 height 28
type input "段定元"
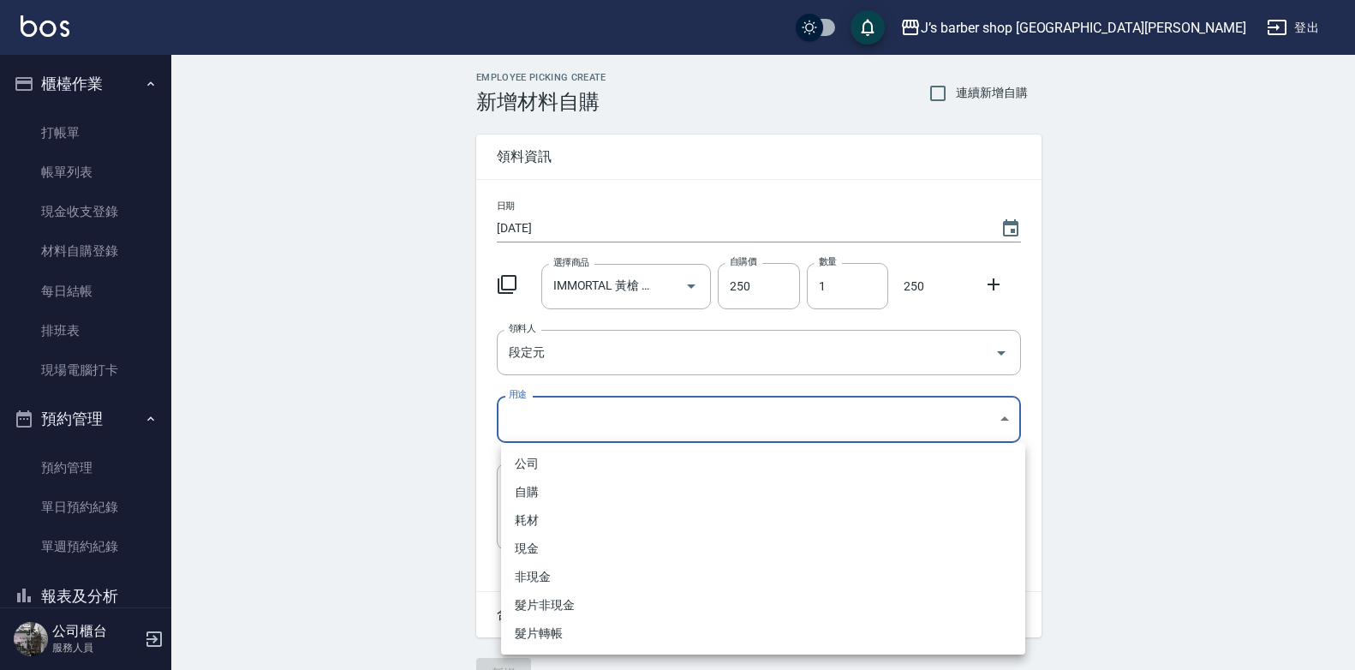
click at [589, 428] on body "J’s barber shop 台中大隆 登出 櫃檯作業 打帳單 帳單列表 現金收支登錄 材料自購登錄 每日結帳 排班表 現場電腦打卡 預約管理 預約管理 單…" at bounding box center [677, 353] width 1355 height 706
click at [545, 501] on li "自購" at bounding box center [763, 492] width 524 height 28
type input "自購"
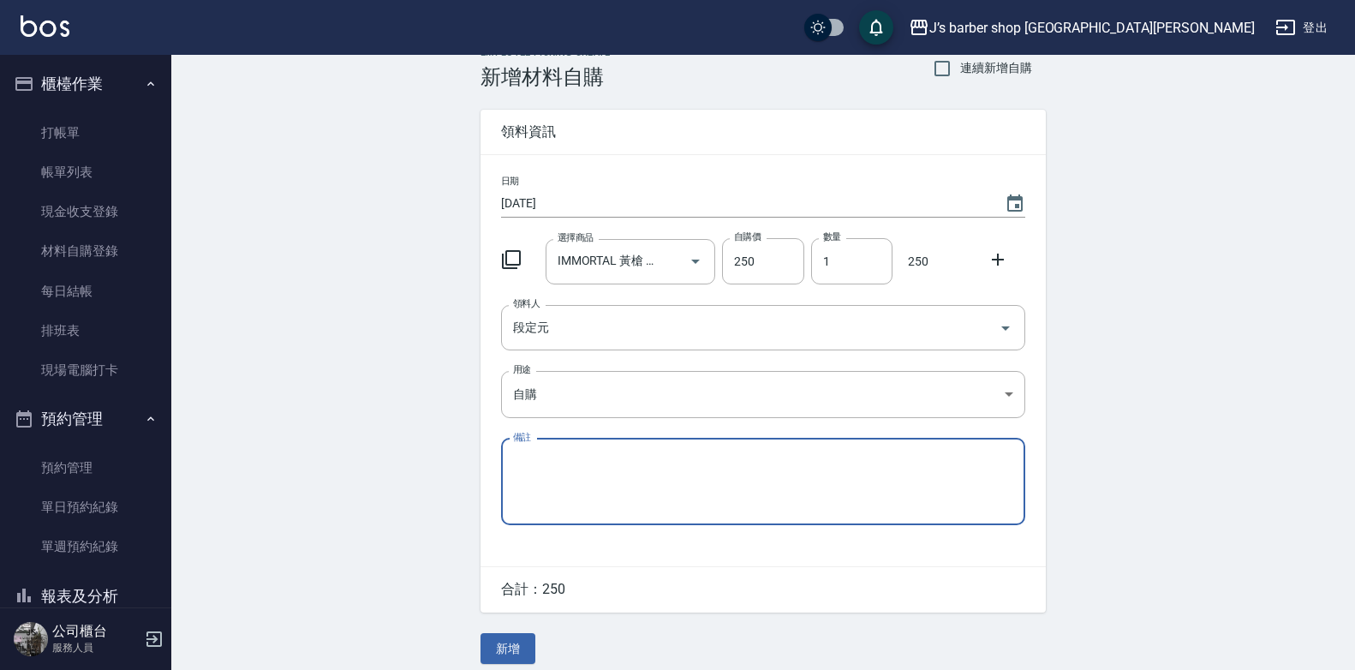
scroll to position [39, 0]
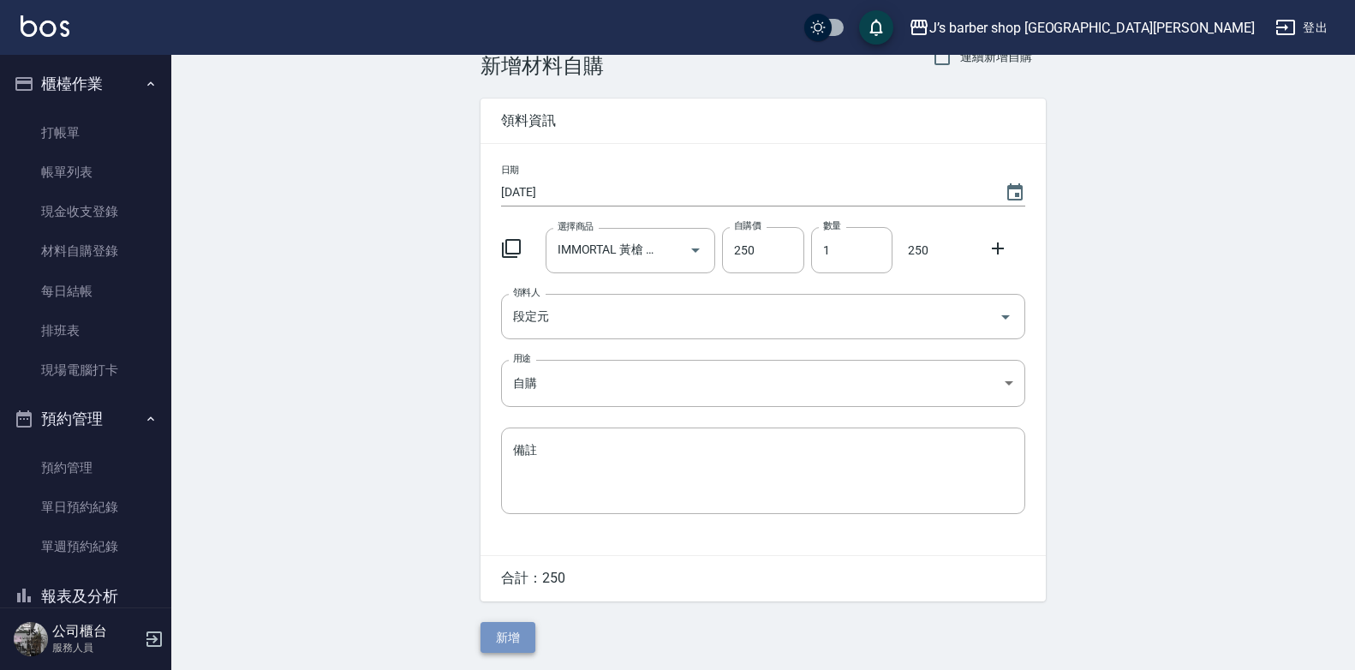
click at [506, 642] on button "新增" at bounding box center [507, 638] width 55 height 32
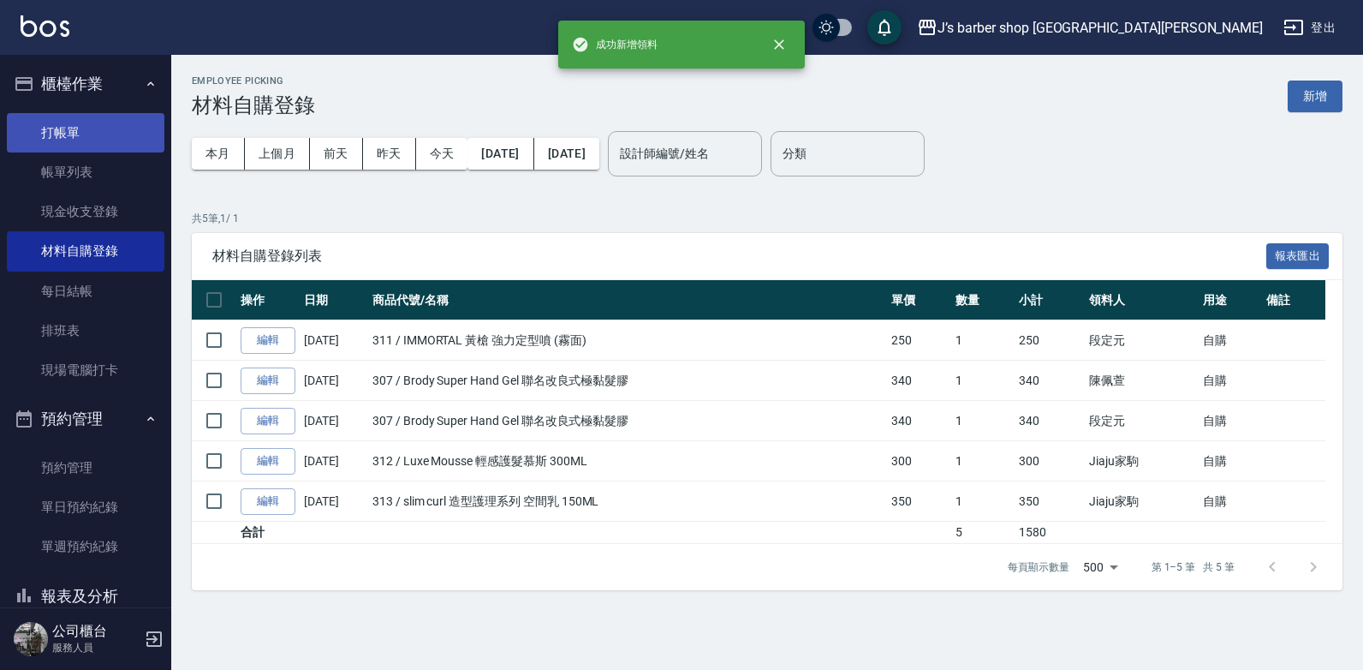
click at [85, 116] on link "打帳單" at bounding box center [86, 132] width 158 height 39
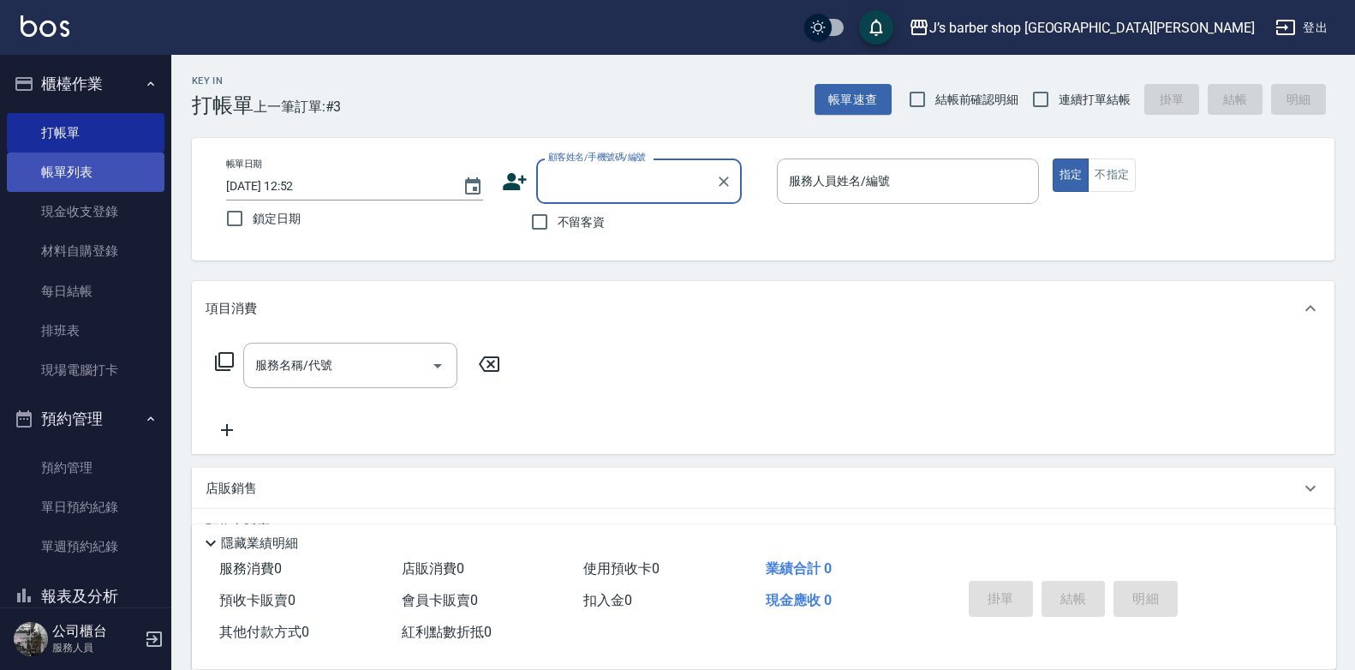
click at [76, 164] on link "帳單列表" at bounding box center [86, 171] width 158 height 39
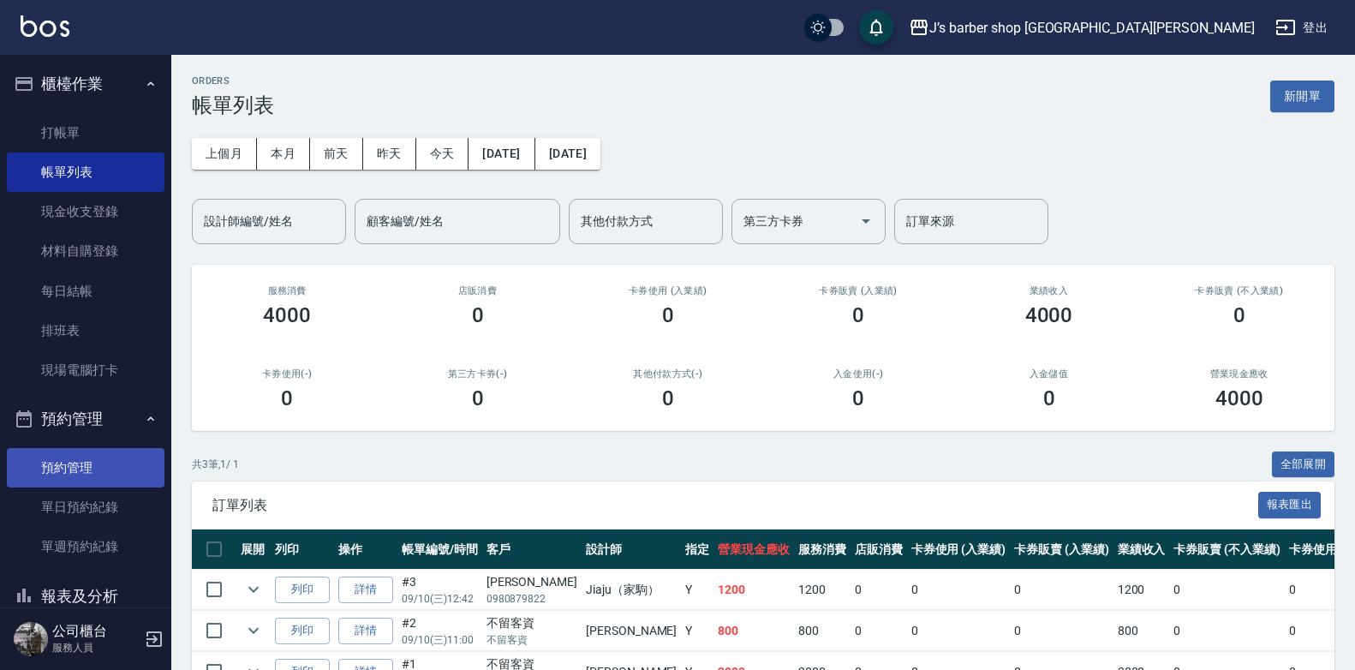
click at [95, 454] on link "預約管理" at bounding box center [86, 467] width 158 height 39
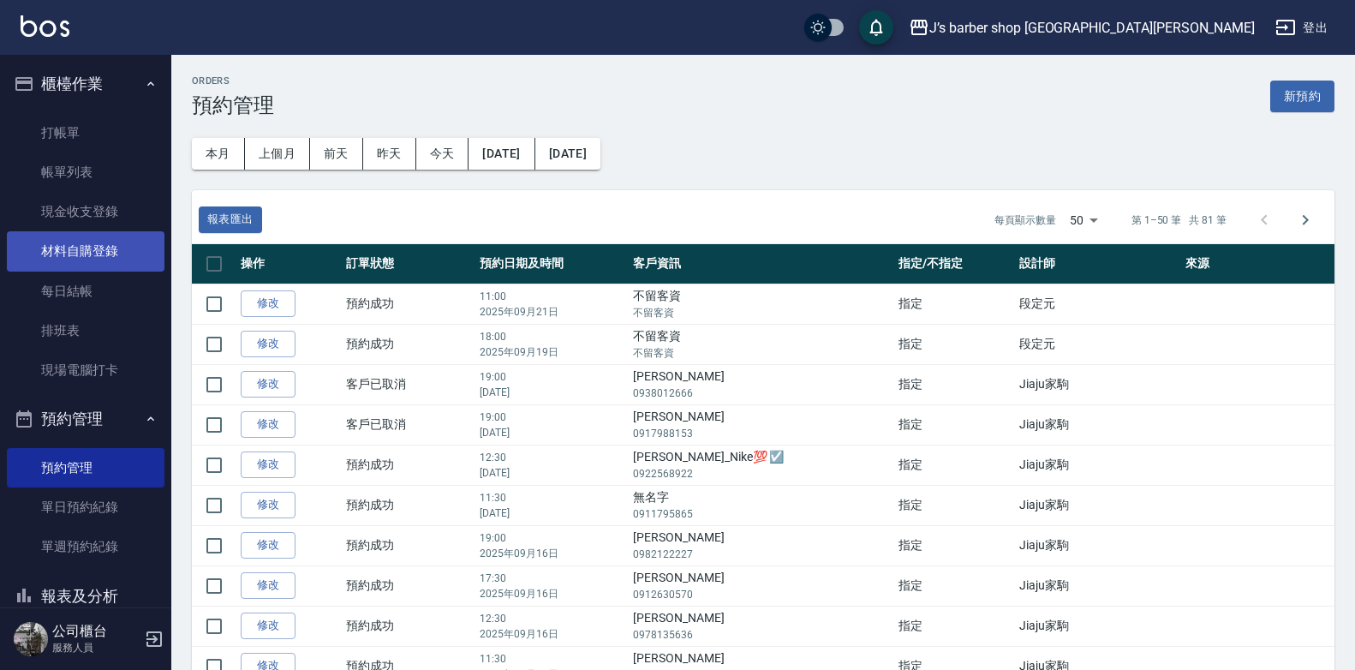
click at [93, 244] on link "材料自購登錄" at bounding box center [86, 250] width 158 height 39
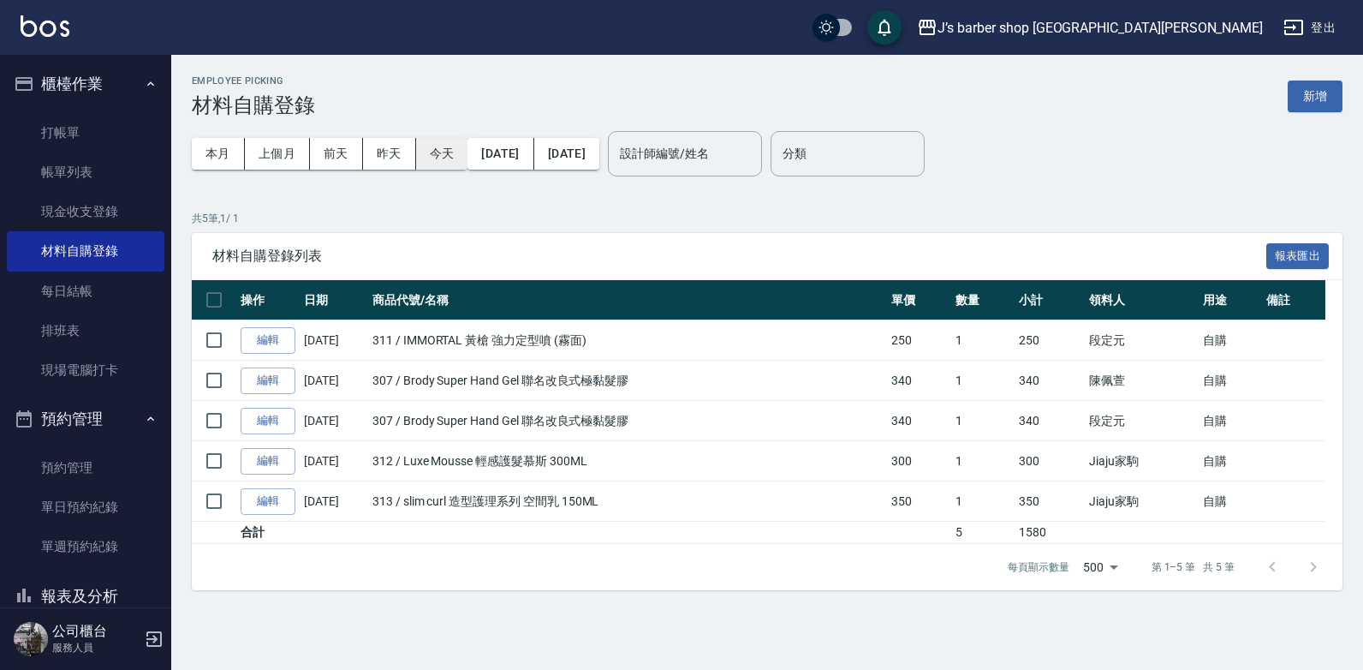
click at [437, 164] on button "今天" at bounding box center [442, 154] width 52 height 32
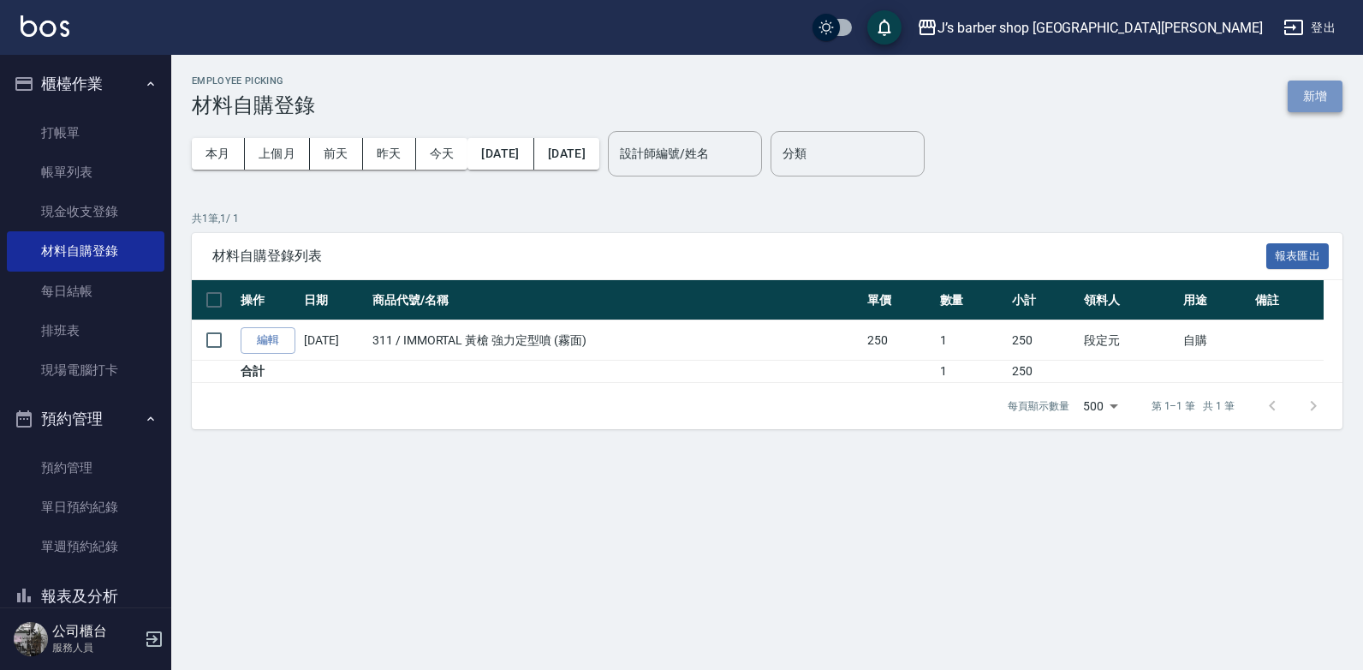
click at [1308, 98] on button "新增" at bounding box center [1315, 96] width 55 height 32
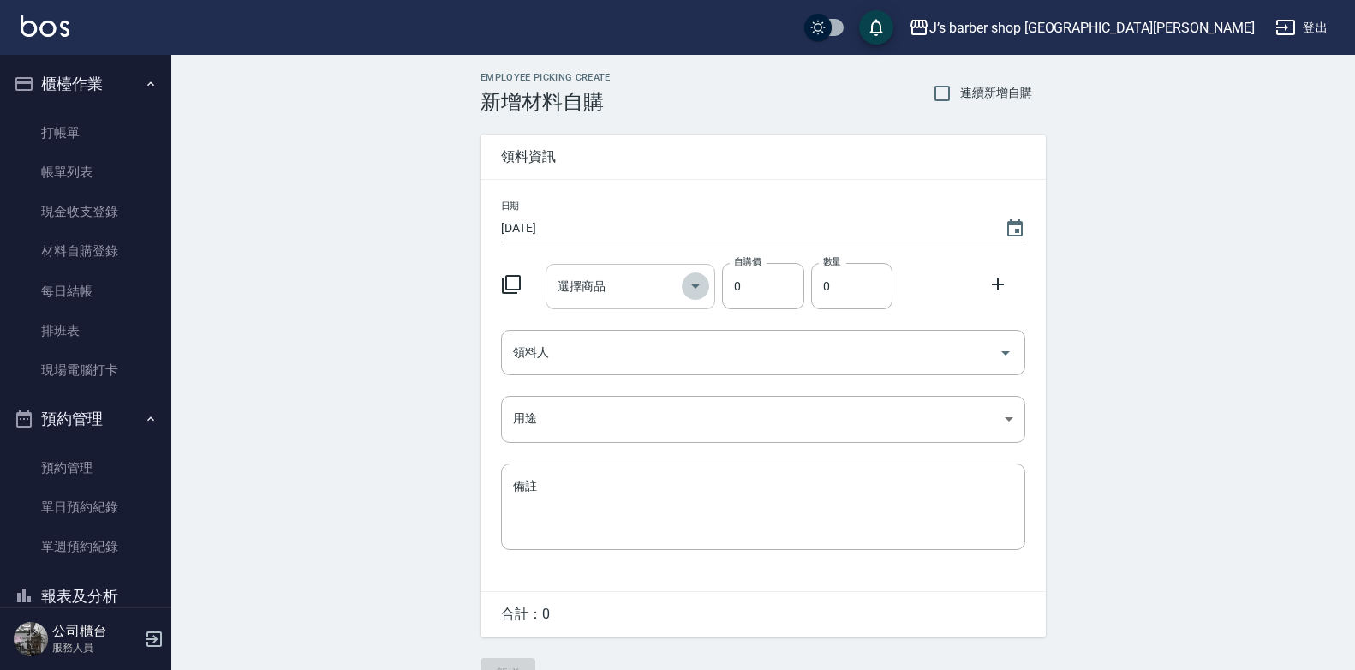
click at [699, 292] on icon "Open" at bounding box center [695, 286] width 21 height 21
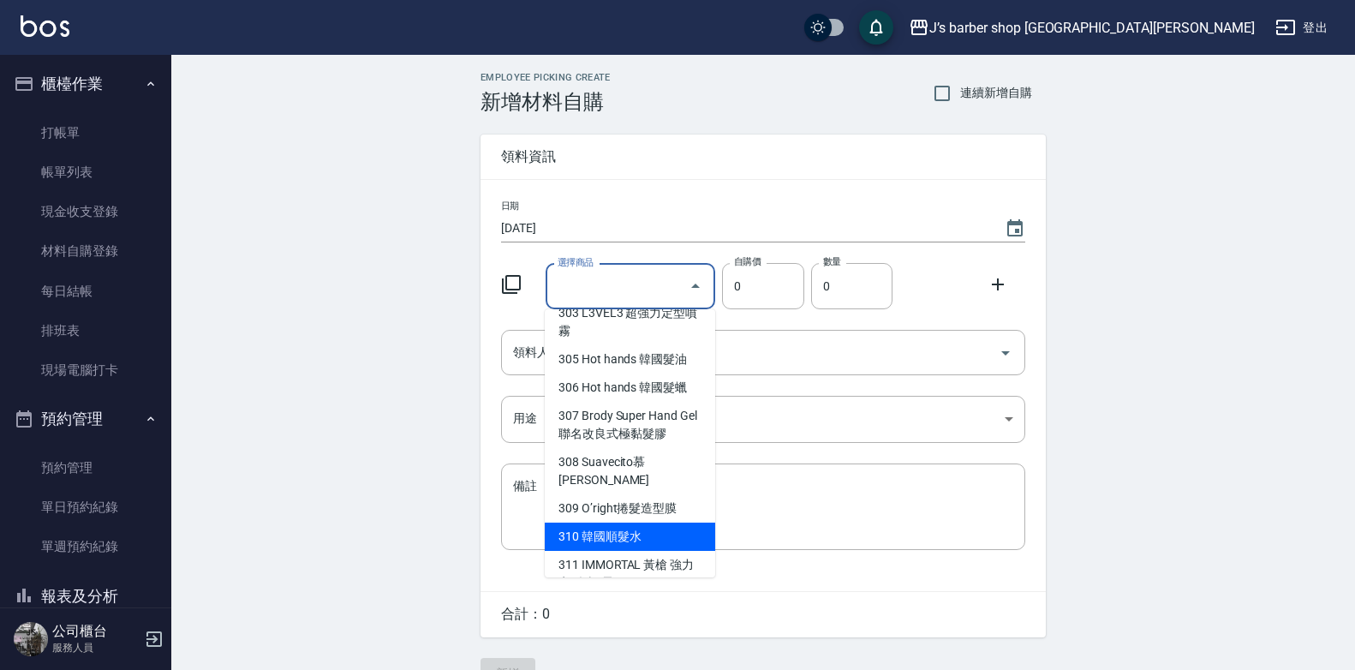
scroll to position [343, 0]
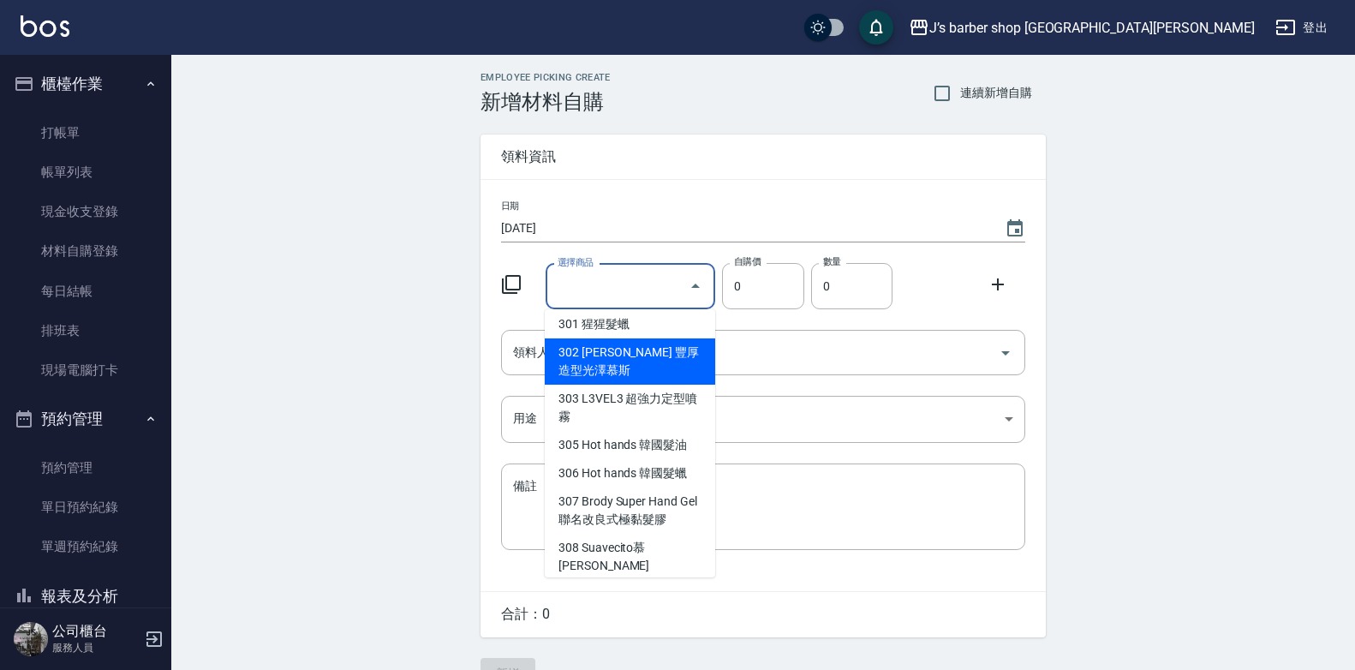
click at [662, 357] on li "302 [PERSON_NAME] 豐厚造型光澤慕斯" at bounding box center [630, 361] width 170 height 46
type input "[PERSON_NAME] 豐厚造型[PERSON_NAME]"
type input "300"
type input "1"
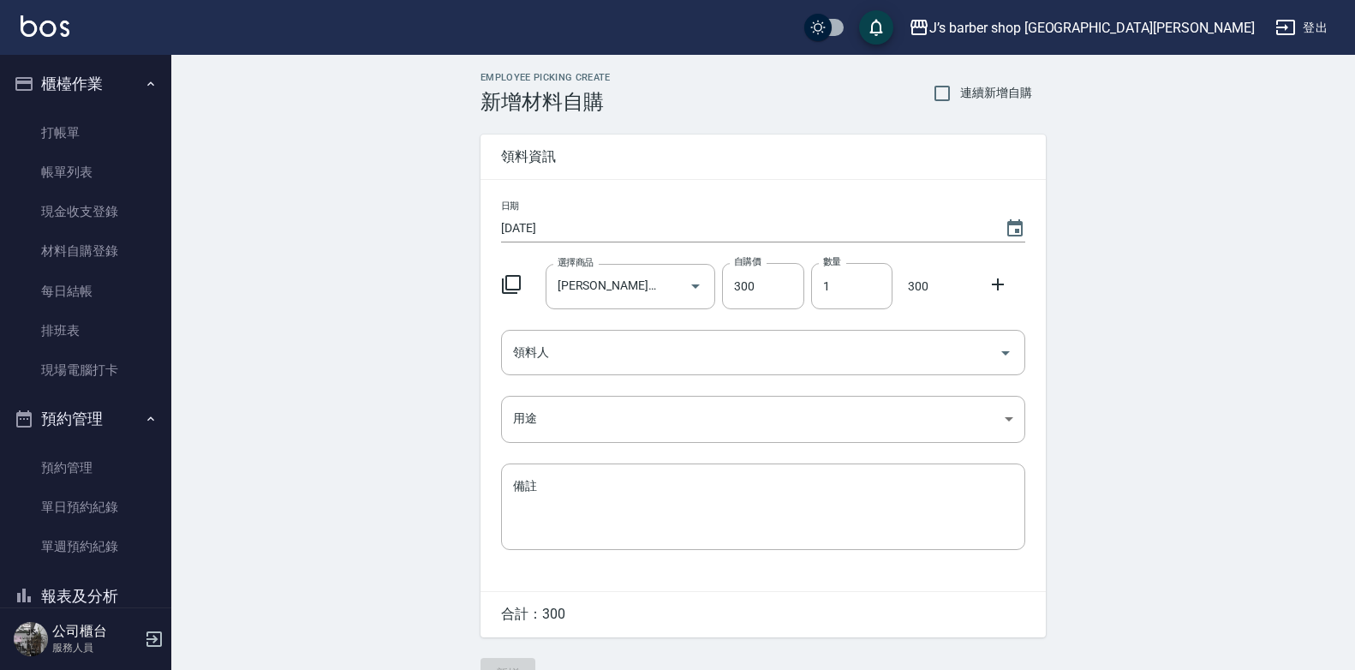
click at [998, 291] on icon at bounding box center [997, 284] width 21 height 21
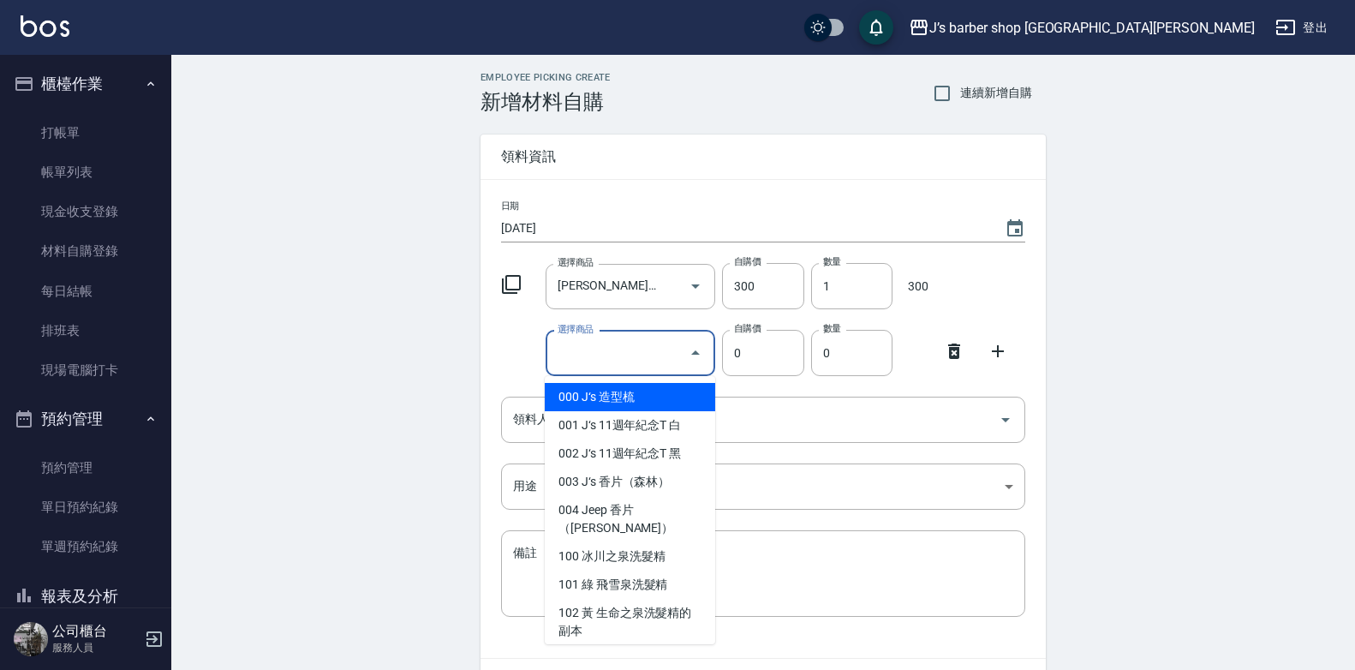
drag, startPoint x: 663, startPoint y: 355, endPoint x: 659, endPoint y: 398, distance: 43.9
click at [661, 354] on input "選擇商品" at bounding box center [617, 353] width 129 height 30
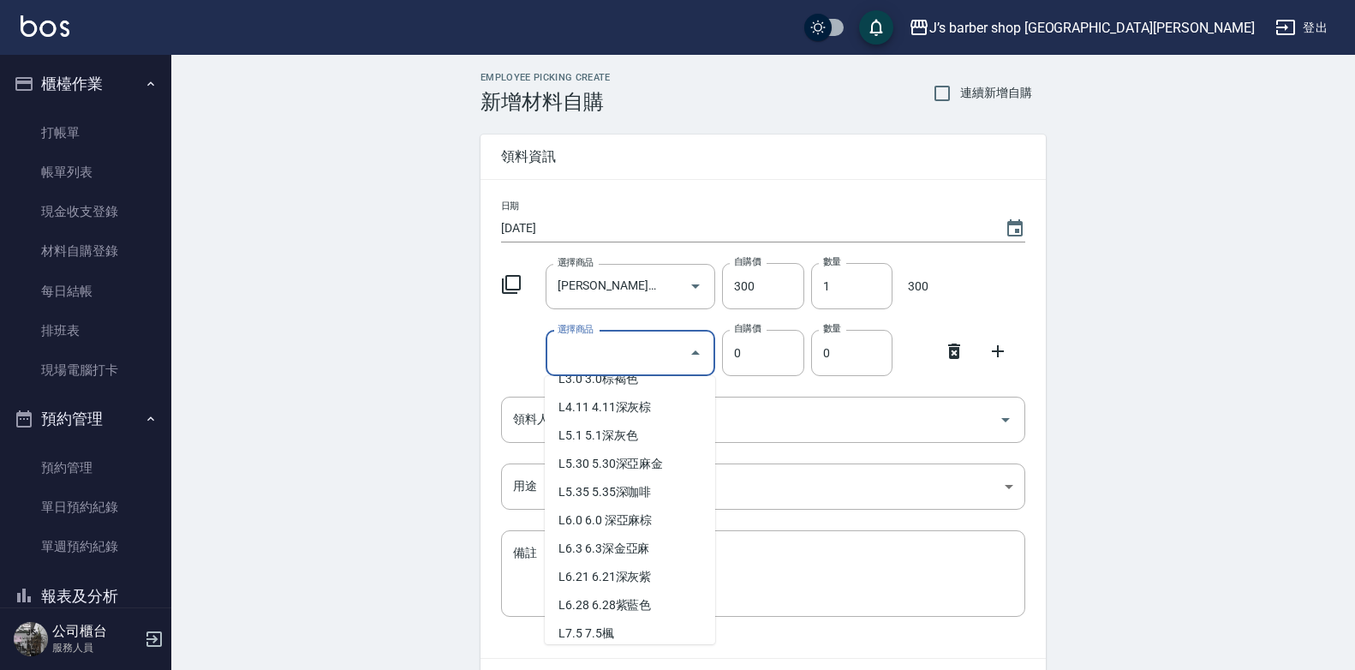
scroll to position [2984, 0]
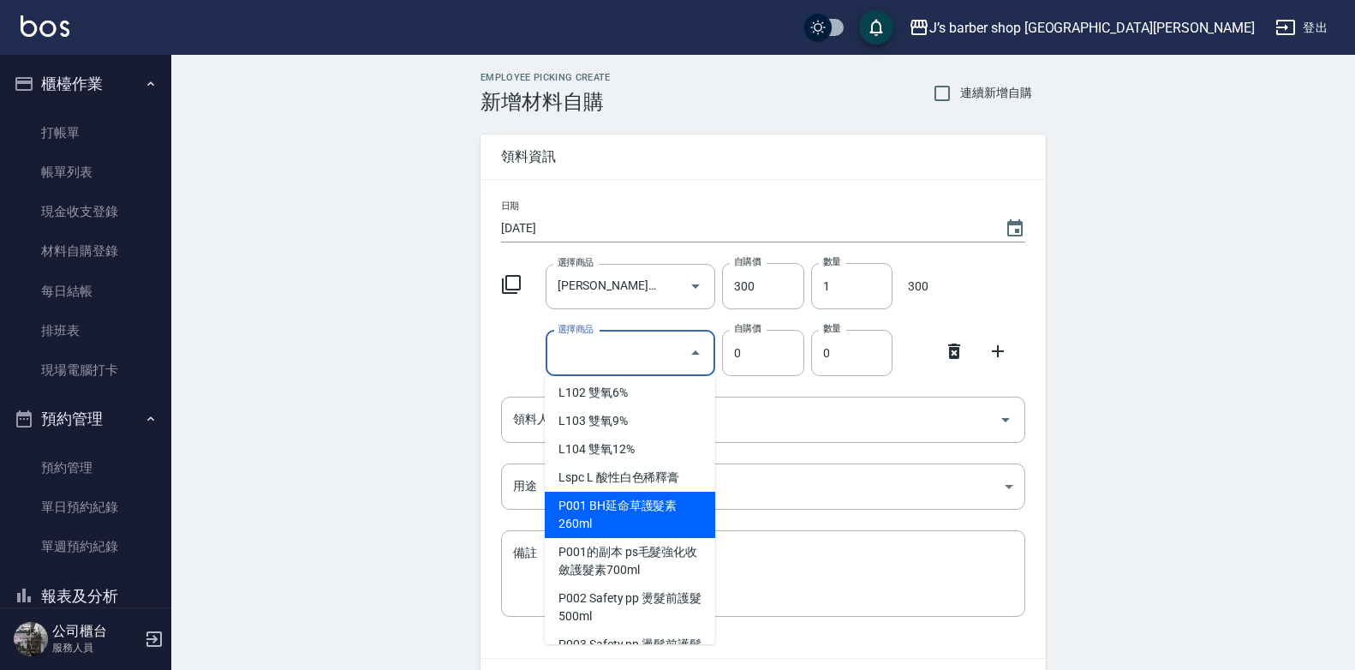
click at [655, 515] on li "P001 BH延命草護髮素260ml" at bounding box center [630, 515] width 170 height 46
type input "BH延命草護髮素260ml"
type input "450"
type input "1"
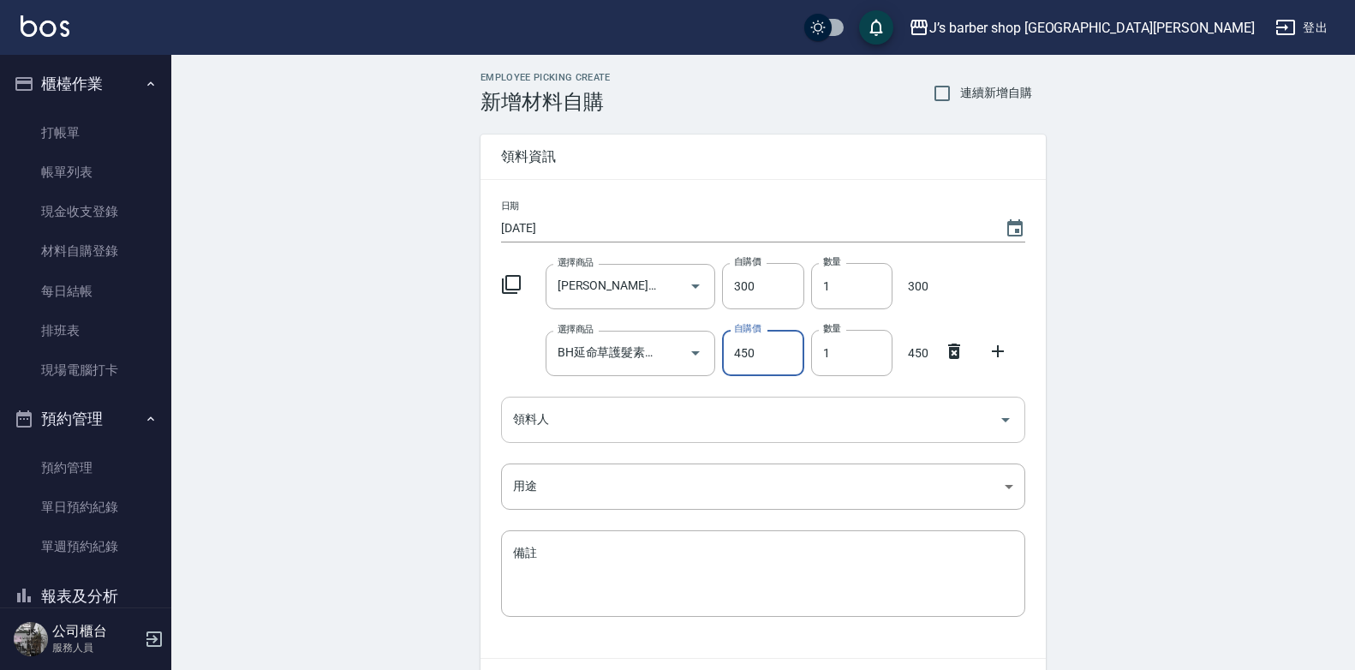
click at [680, 413] on input "領料人" at bounding box center [750, 419] width 483 height 30
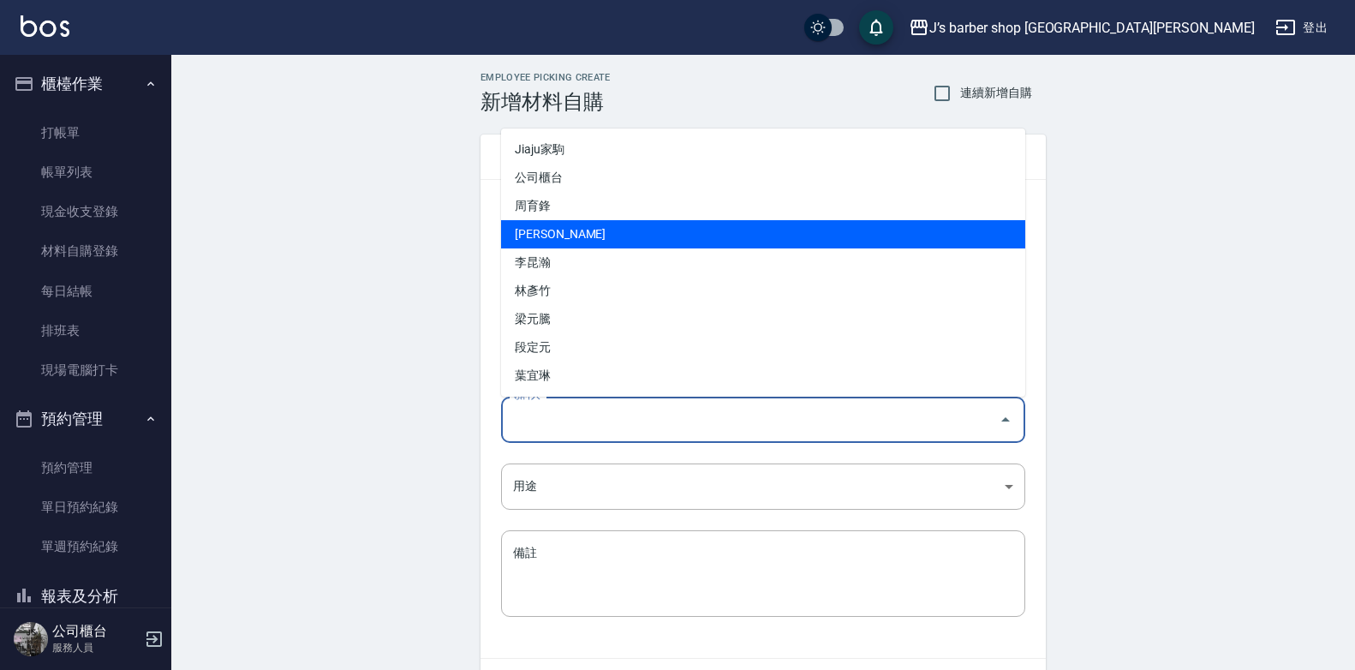
click at [617, 234] on li "[PERSON_NAME]" at bounding box center [763, 234] width 524 height 28
type input "[PERSON_NAME]"
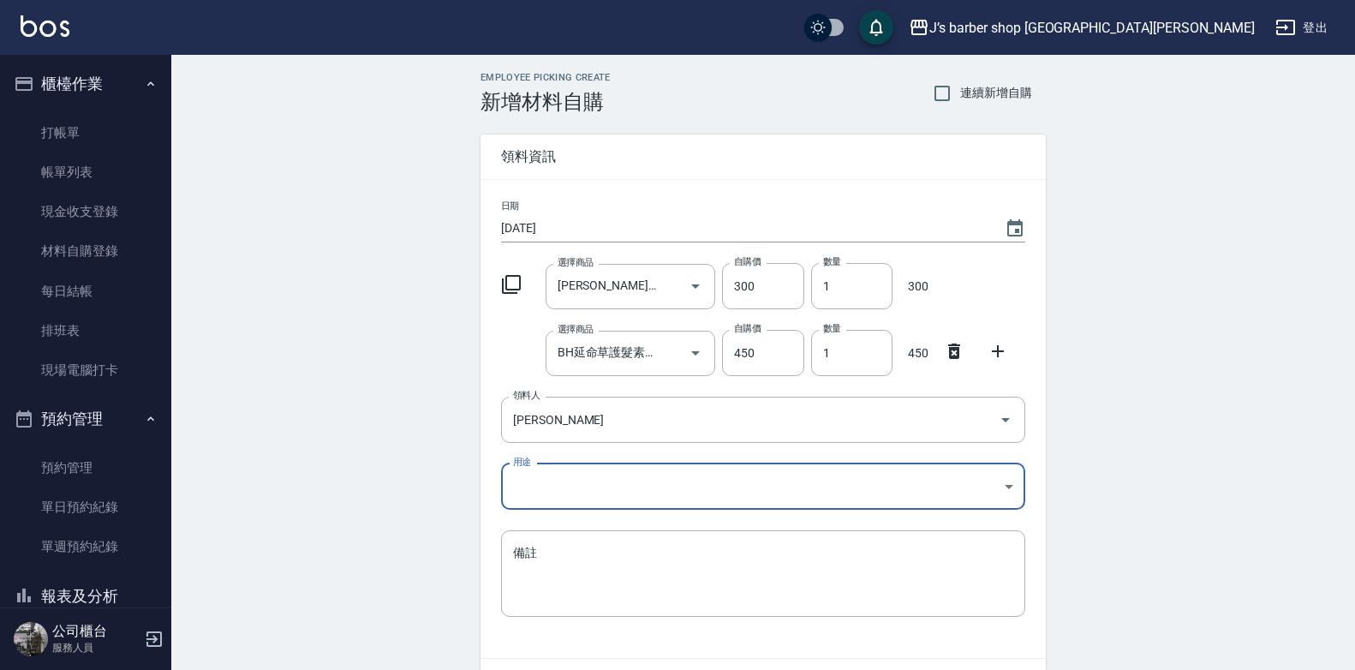
click at [658, 475] on body "J’s barber shop 台中大隆 登出 櫃檯作業 打帳單 帳單列表 現金收支登錄 材料自購登錄 每日結帳 排班表 現場電腦打卡 預約管理 預約管理 單…" at bounding box center [677, 386] width 1355 height 772
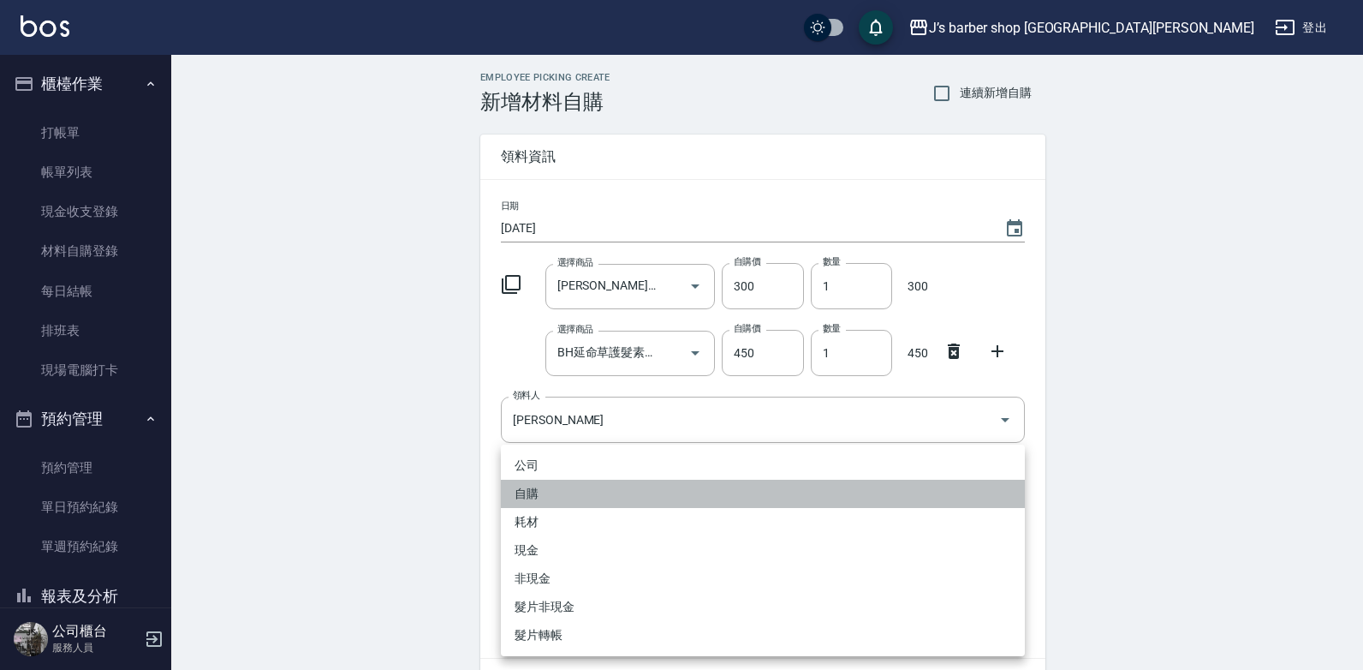
click at [604, 486] on li "自購" at bounding box center [763, 494] width 524 height 28
type input "自購"
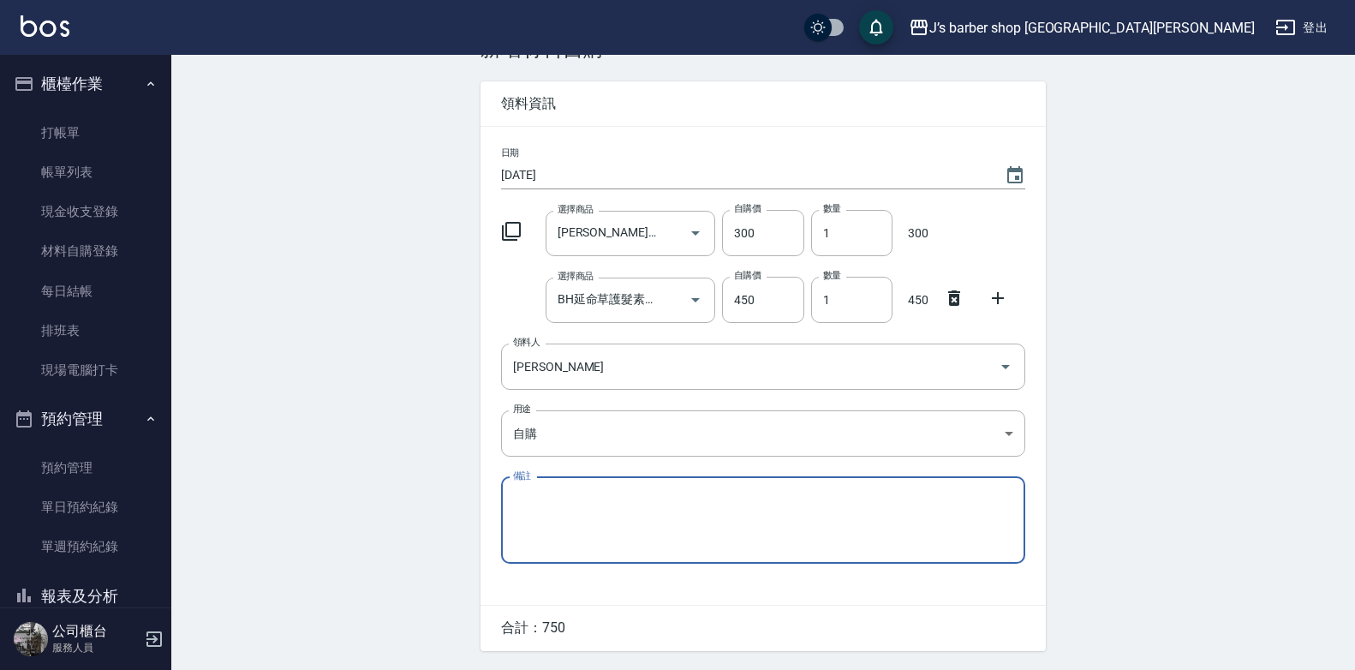
scroll to position [105, 0]
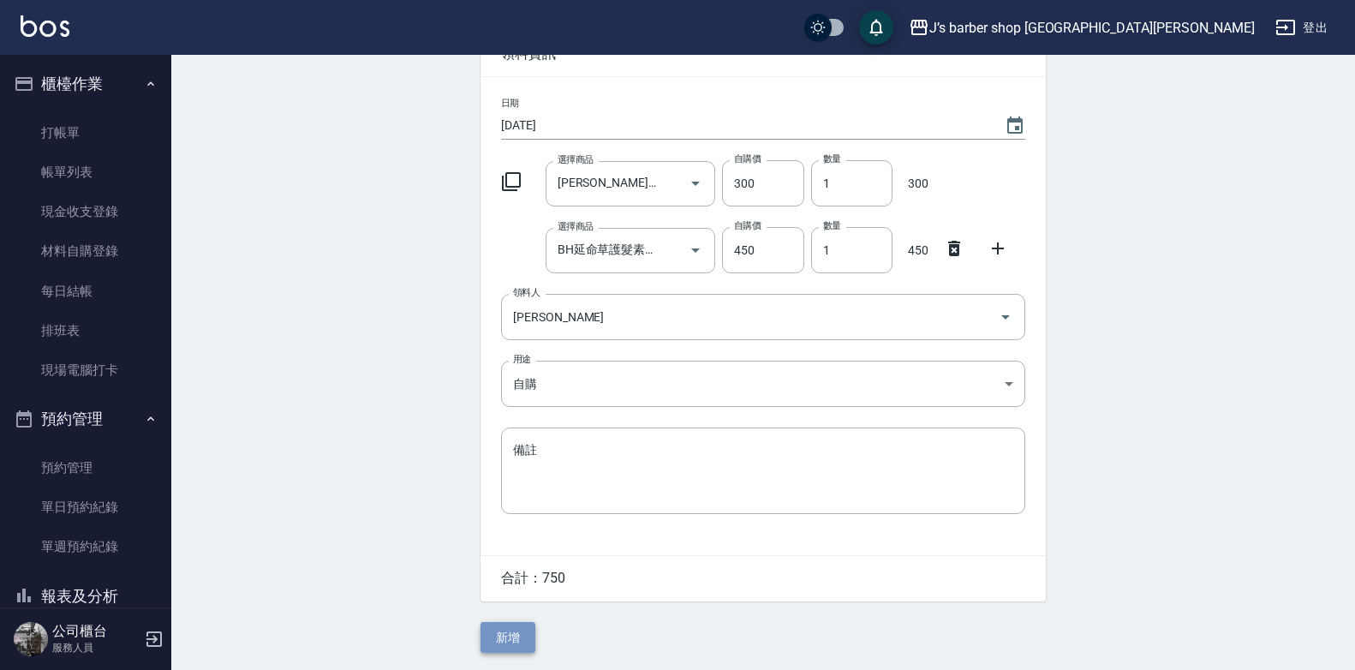
click at [518, 641] on button "新增" at bounding box center [507, 638] width 55 height 32
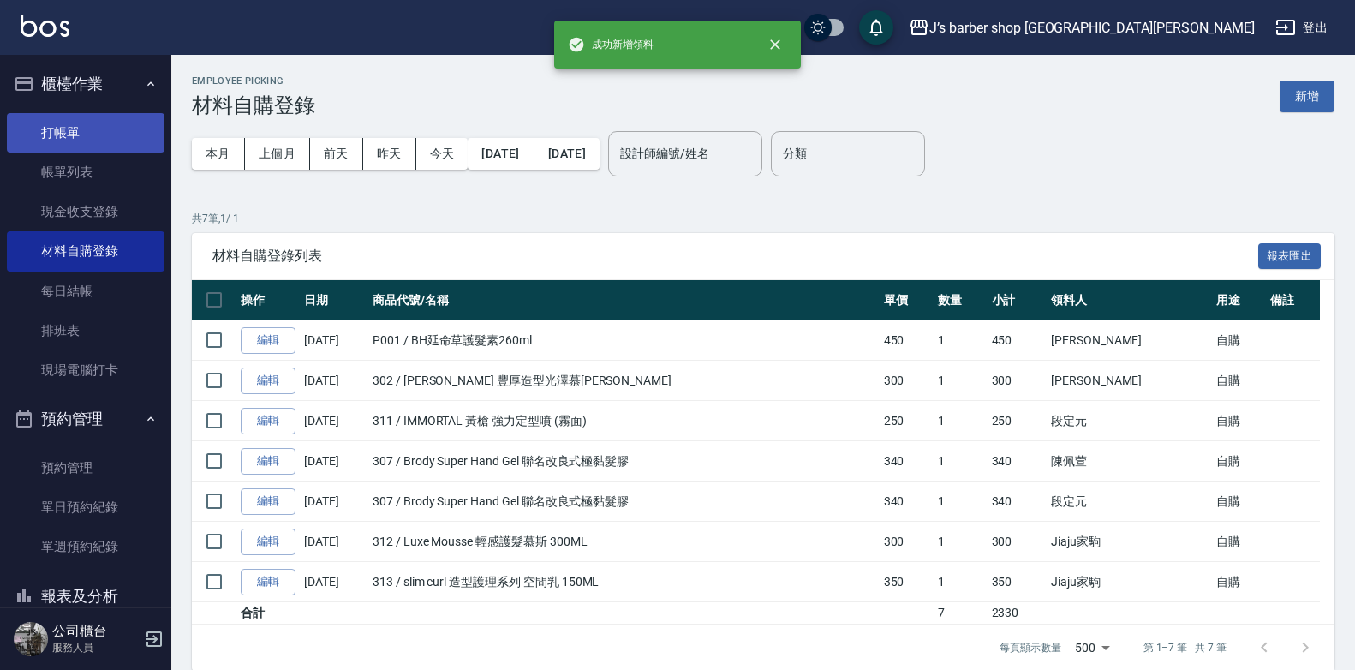
click at [125, 113] on link "打帳單" at bounding box center [86, 132] width 158 height 39
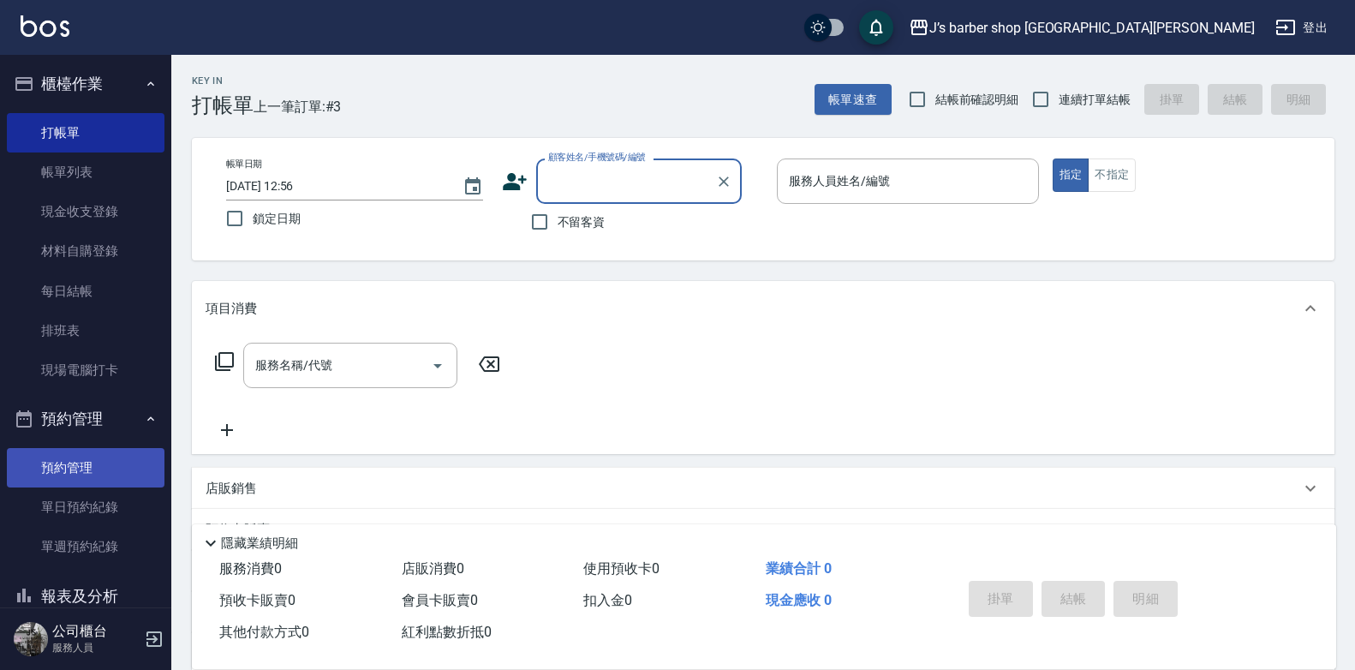
click at [79, 484] on link "預約管理" at bounding box center [86, 467] width 158 height 39
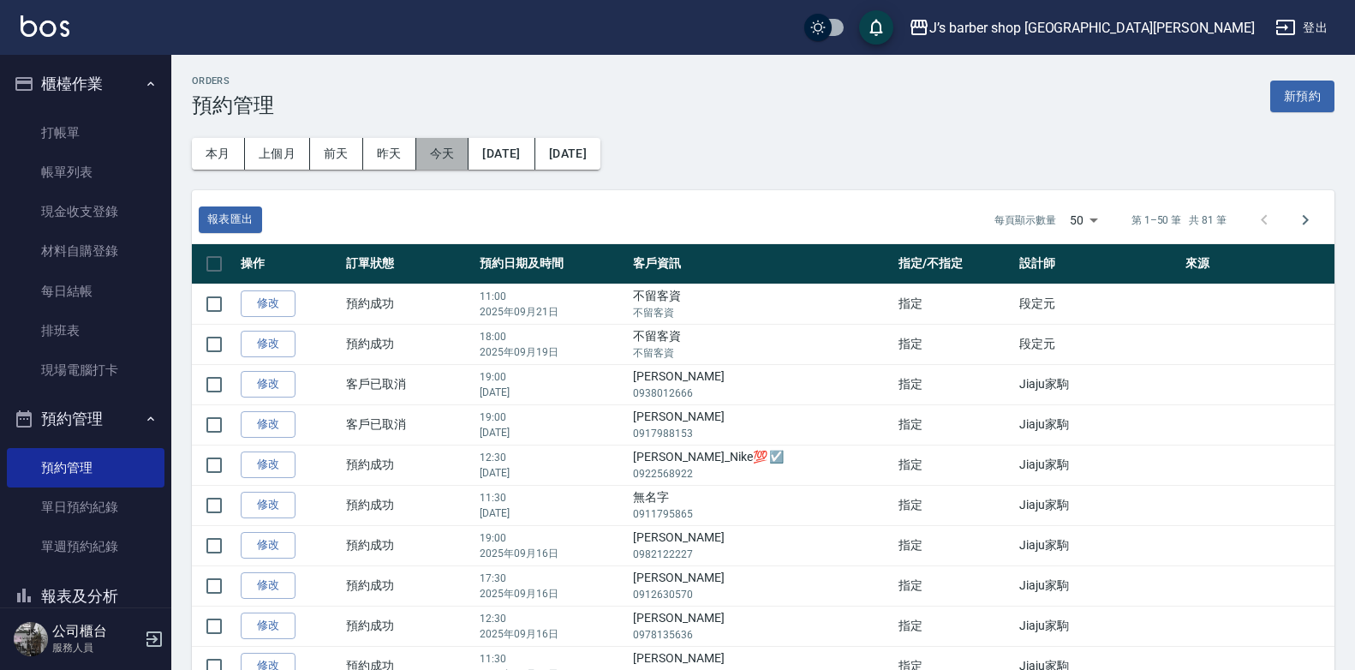
click at [438, 153] on button "今天" at bounding box center [442, 154] width 53 height 32
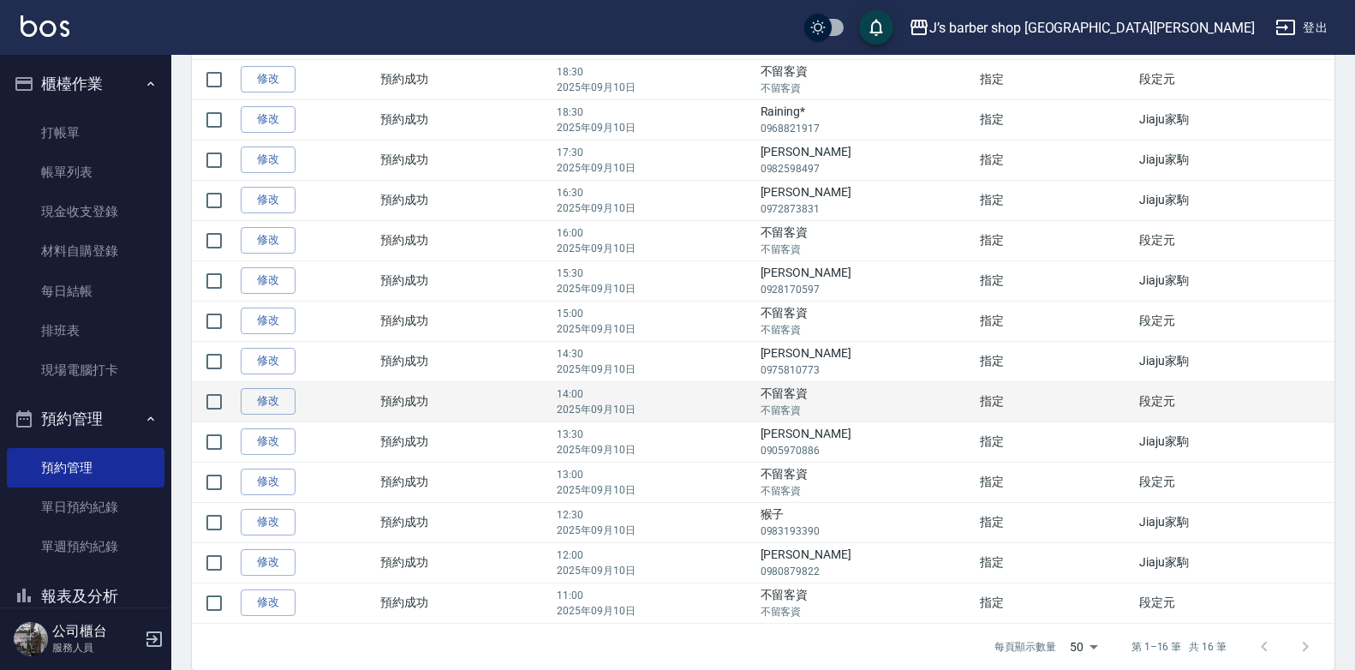
scroll to position [325, 0]
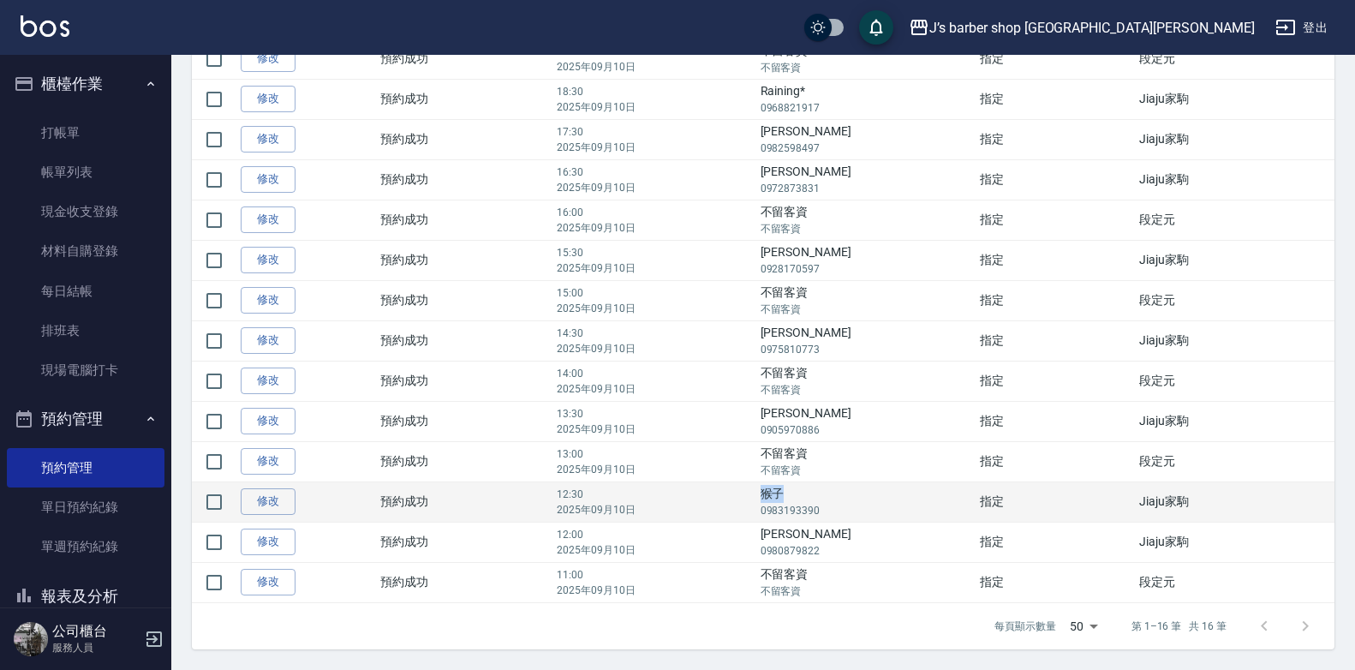
drag, startPoint x: 797, startPoint y: 492, endPoint x: 828, endPoint y: 493, distance: 30.9
click at [828, 493] on td "猴子 0983193390" at bounding box center [865, 501] width 219 height 40
drag, startPoint x: 828, startPoint y: 493, endPoint x: 800, endPoint y: 496, distance: 28.4
copy td "猴子"
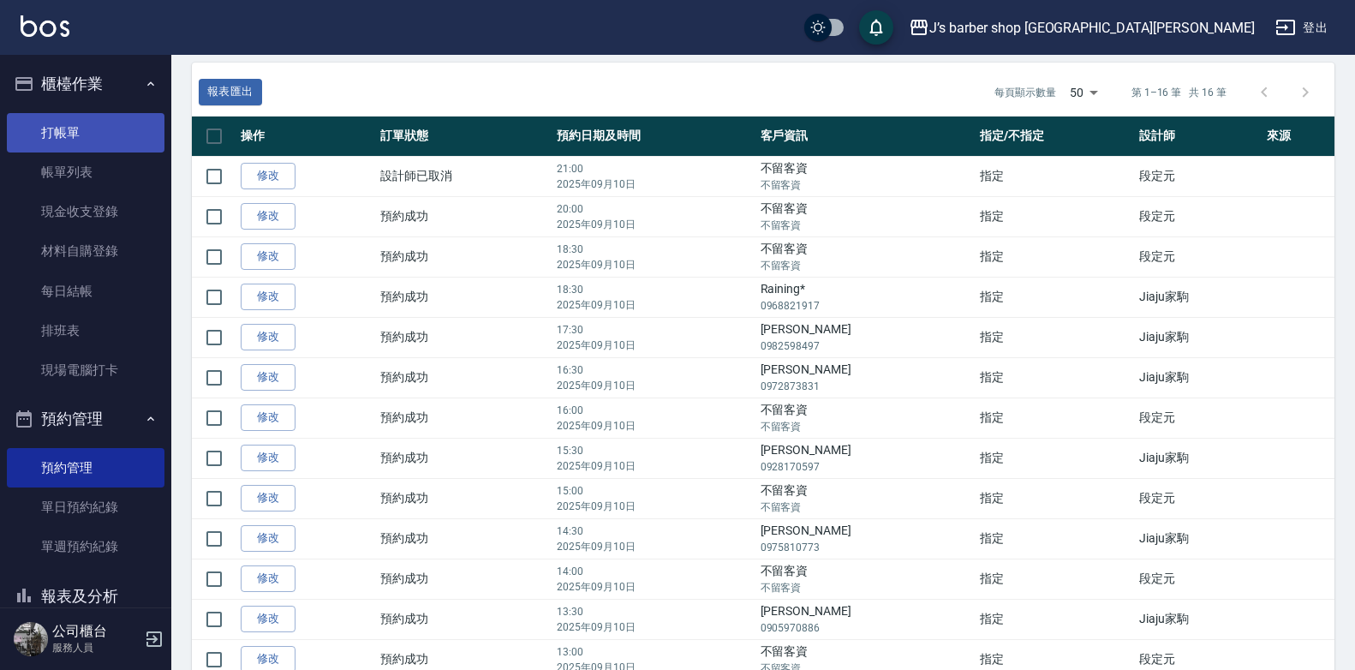
scroll to position [69, 0]
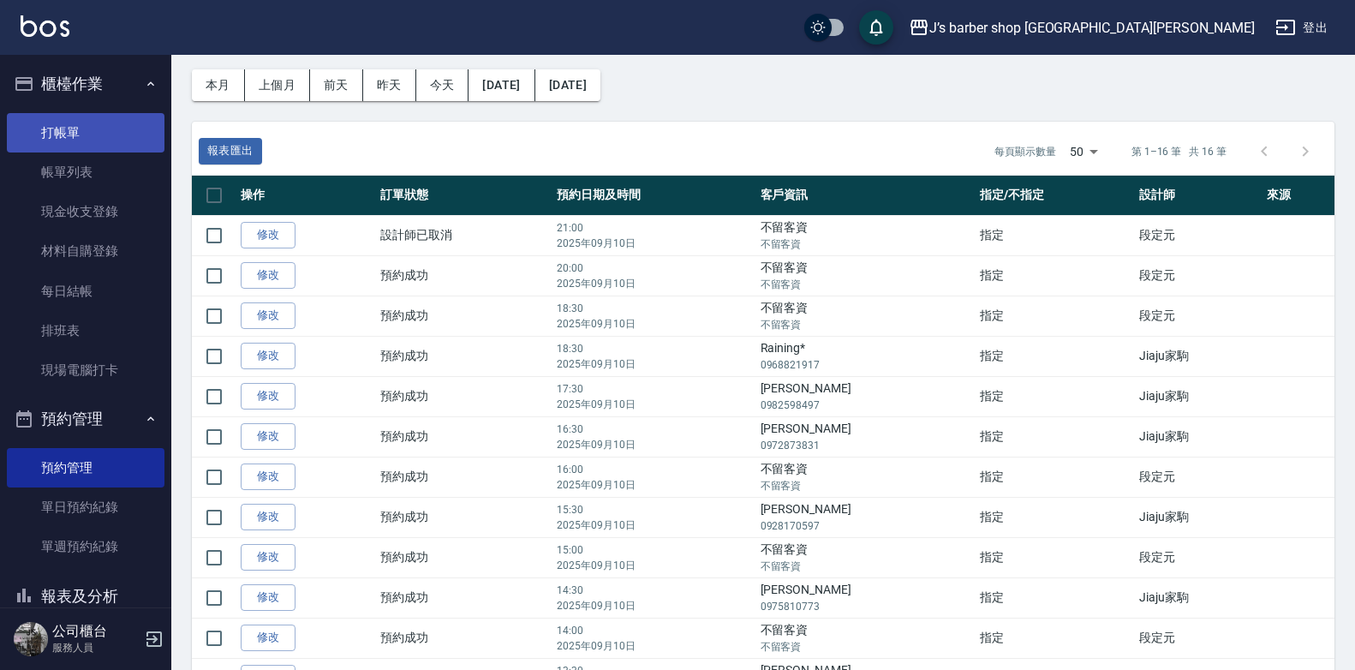
click at [93, 142] on link "打帳單" at bounding box center [86, 132] width 158 height 39
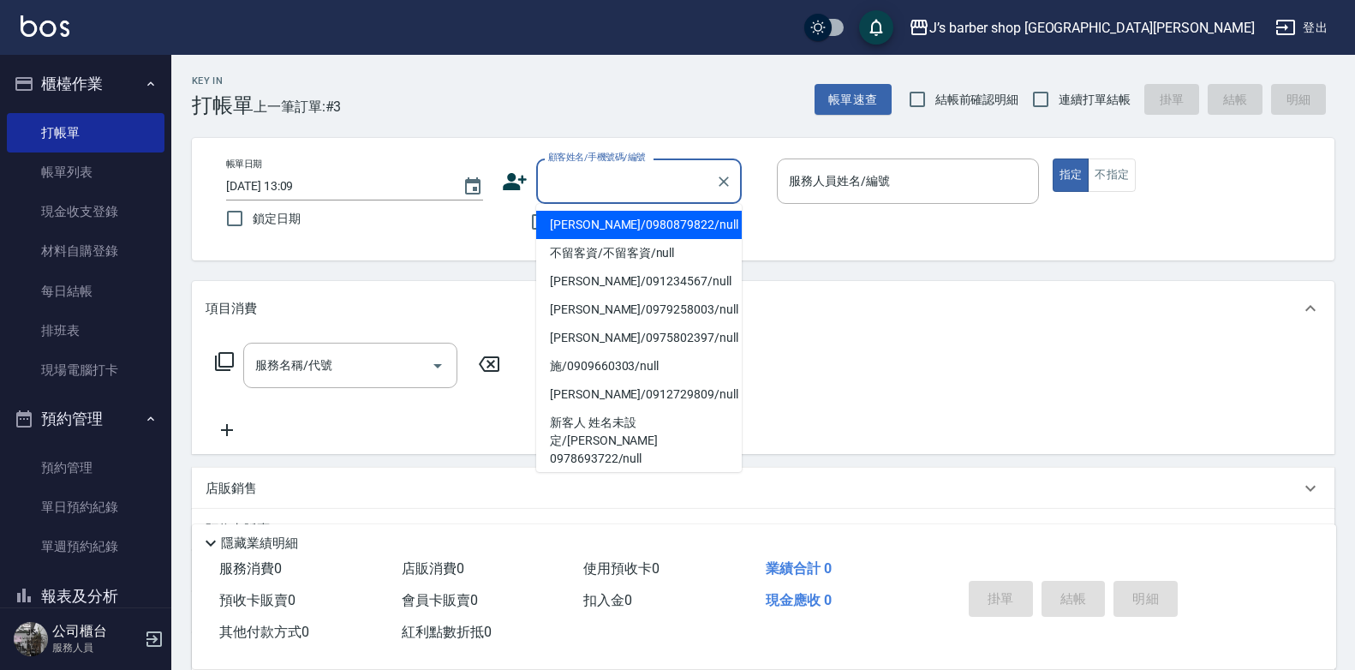
click at [672, 184] on input "顧客姓名/手機號碼/編號" at bounding box center [626, 181] width 164 height 30
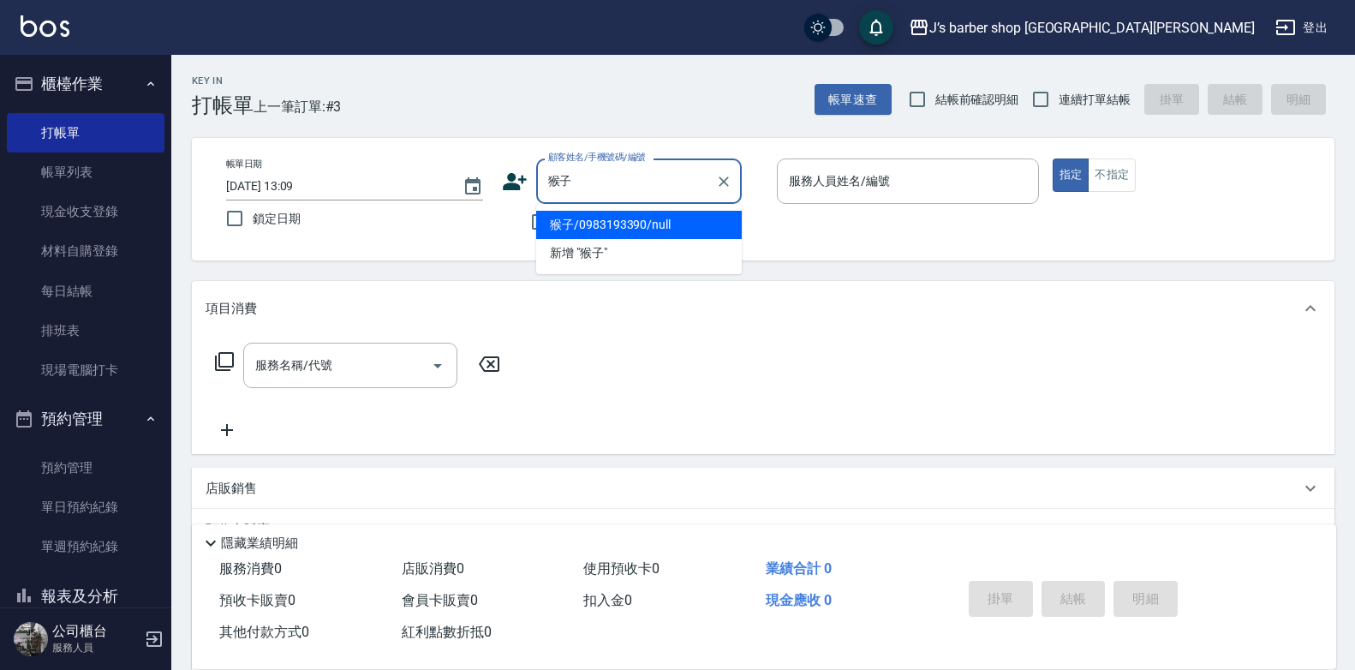
click at [620, 224] on li "猴子/0983193390/null" at bounding box center [639, 225] width 206 height 28
type input "猴子/0983193390/null"
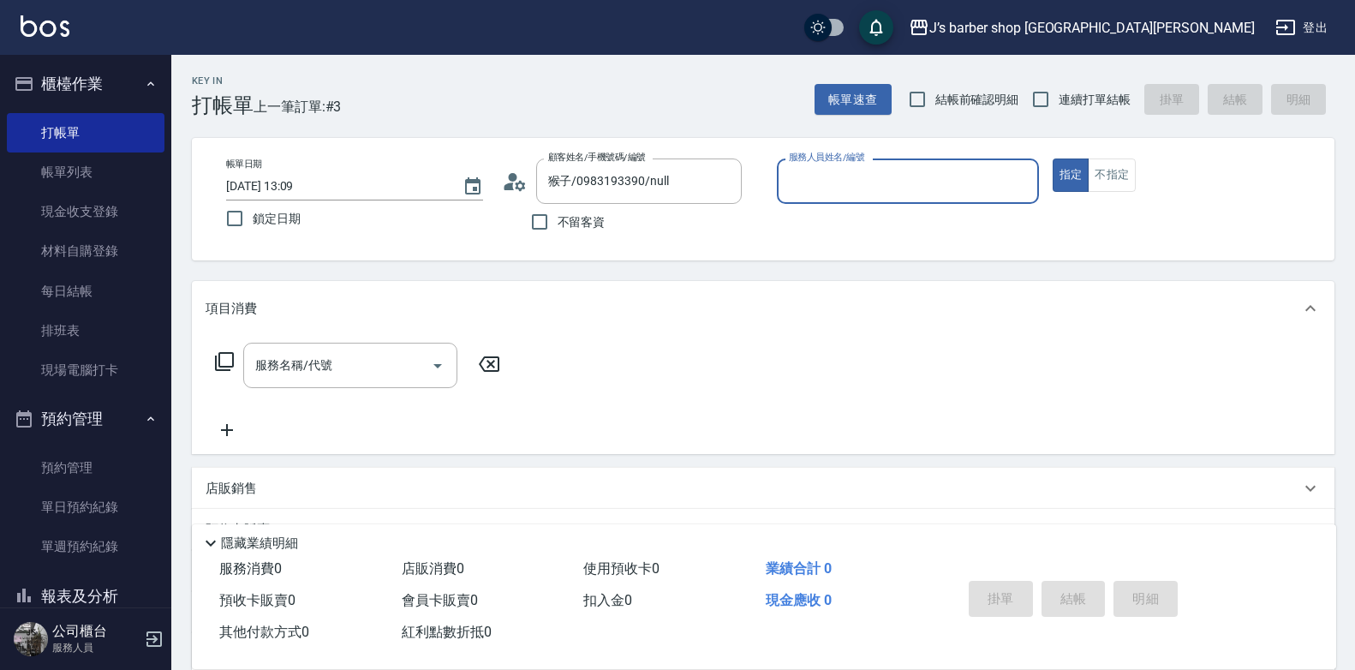
click at [967, 179] on input "服務人員姓名/編號" at bounding box center [907, 181] width 247 height 30
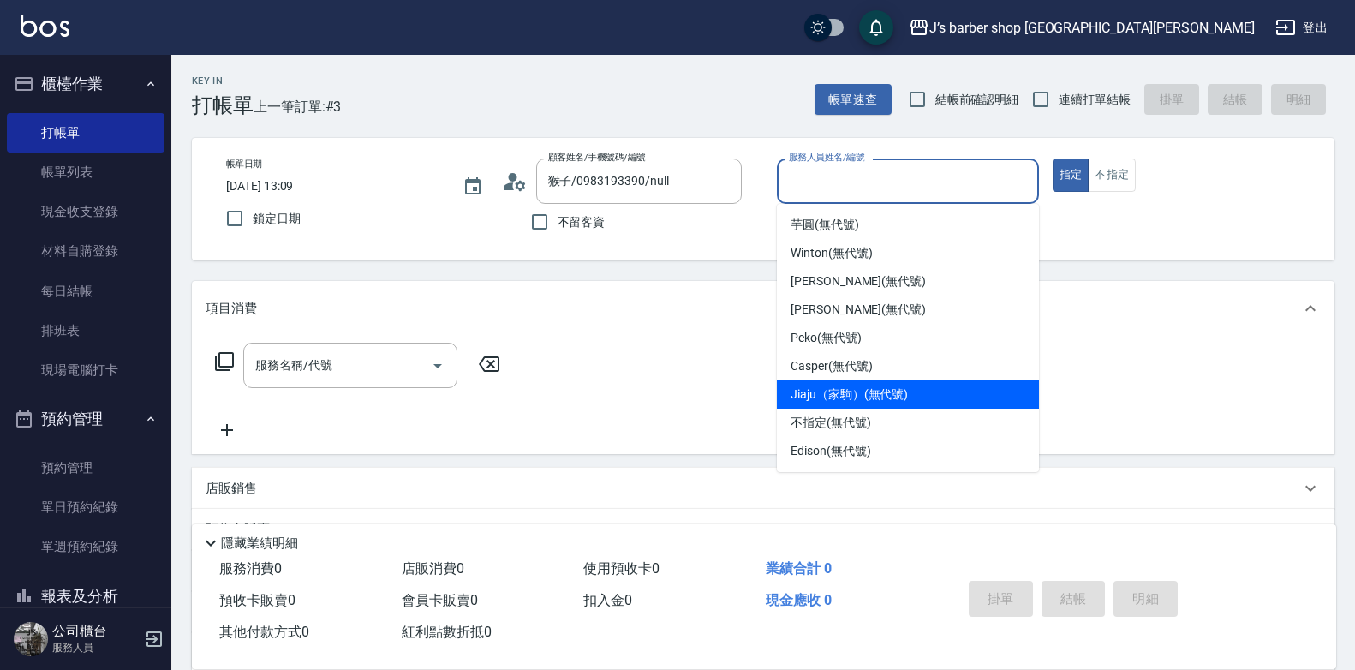
click at [894, 399] on span "Jiaju（家駒） (無代號)" at bounding box center [848, 394] width 117 height 18
type input "Jiaju（家駒）(無代號)"
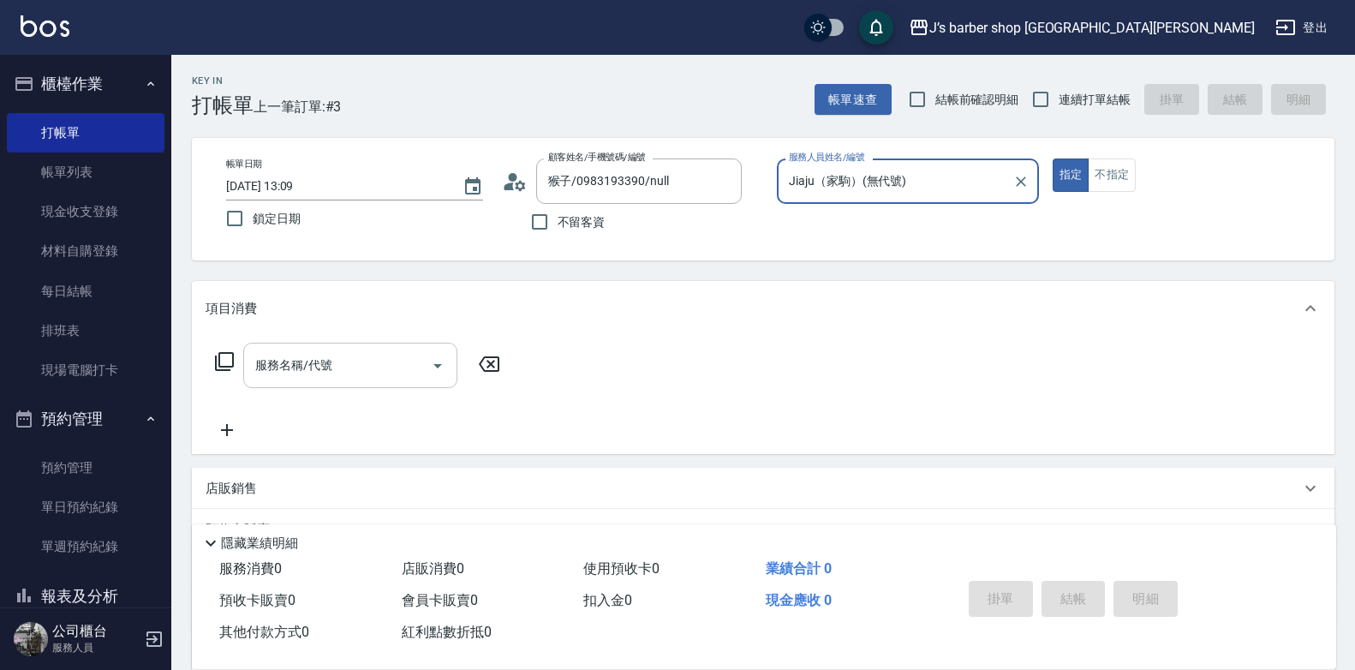
click at [295, 365] on input "服務名稱/代號" at bounding box center [337, 365] width 173 height 30
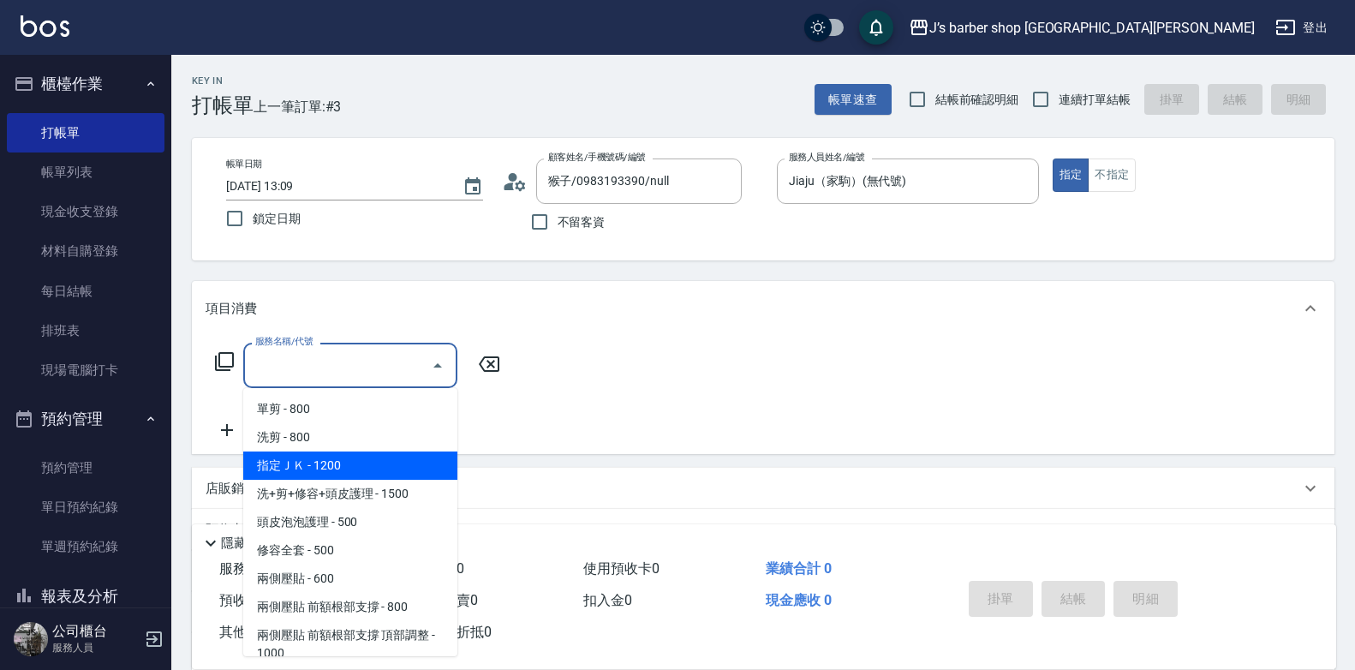
click at [368, 464] on span "指定ＪＫ - 1200" at bounding box center [350, 465] width 214 height 28
type input "指定ＪＫ(102)"
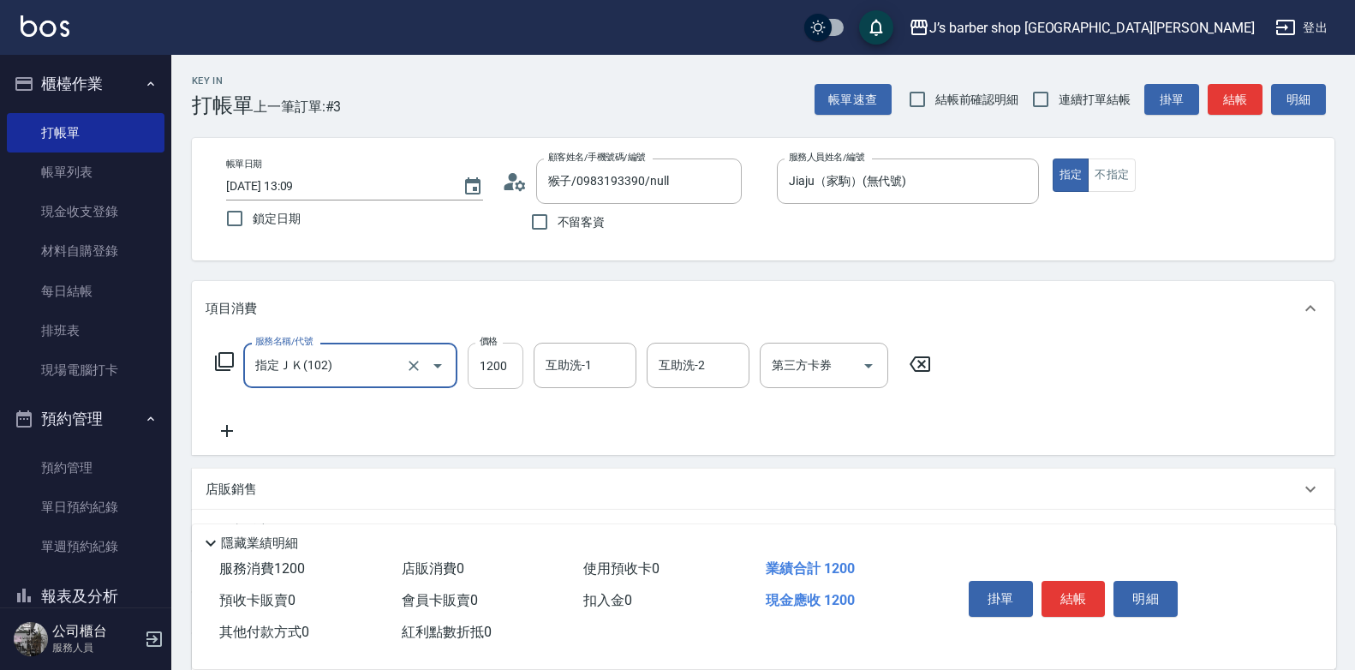
click at [498, 375] on input "1200" at bounding box center [496, 366] width 56 height 46
type input "1000"
click at [590, 379] on input "互助洗-1" at bounding box center [584, 365] width 87 height 30
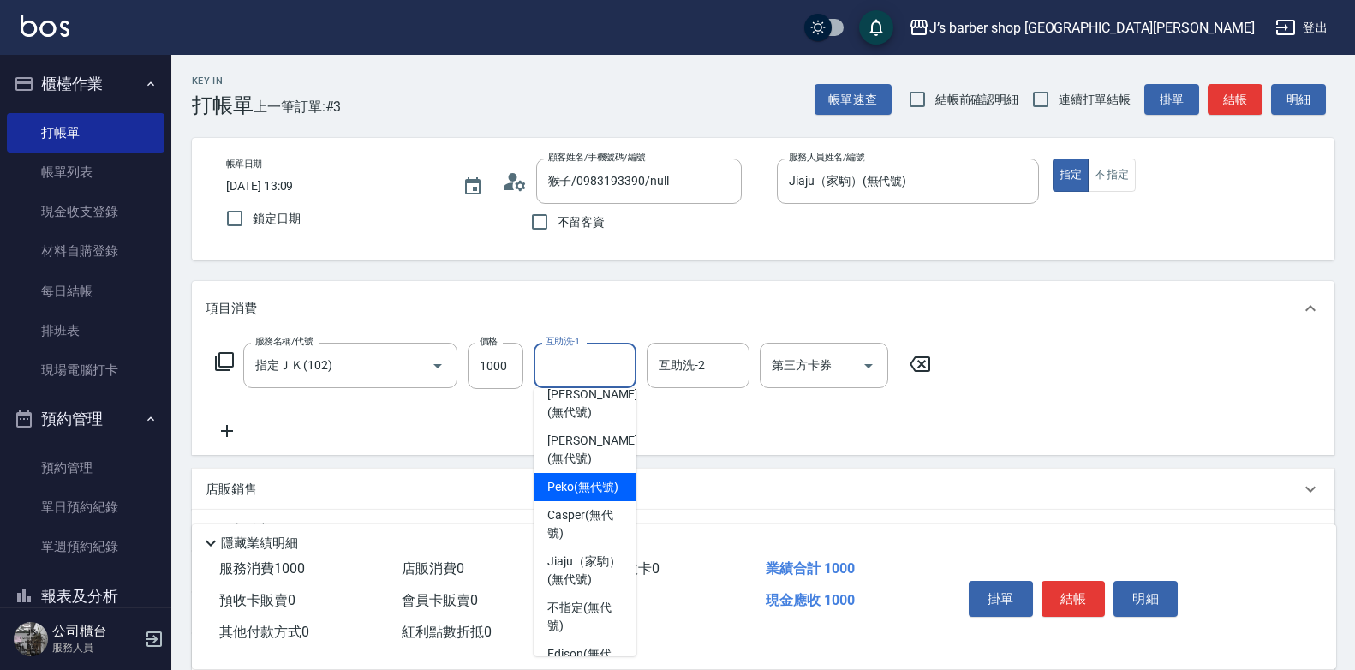
scroll to position [171, 0]
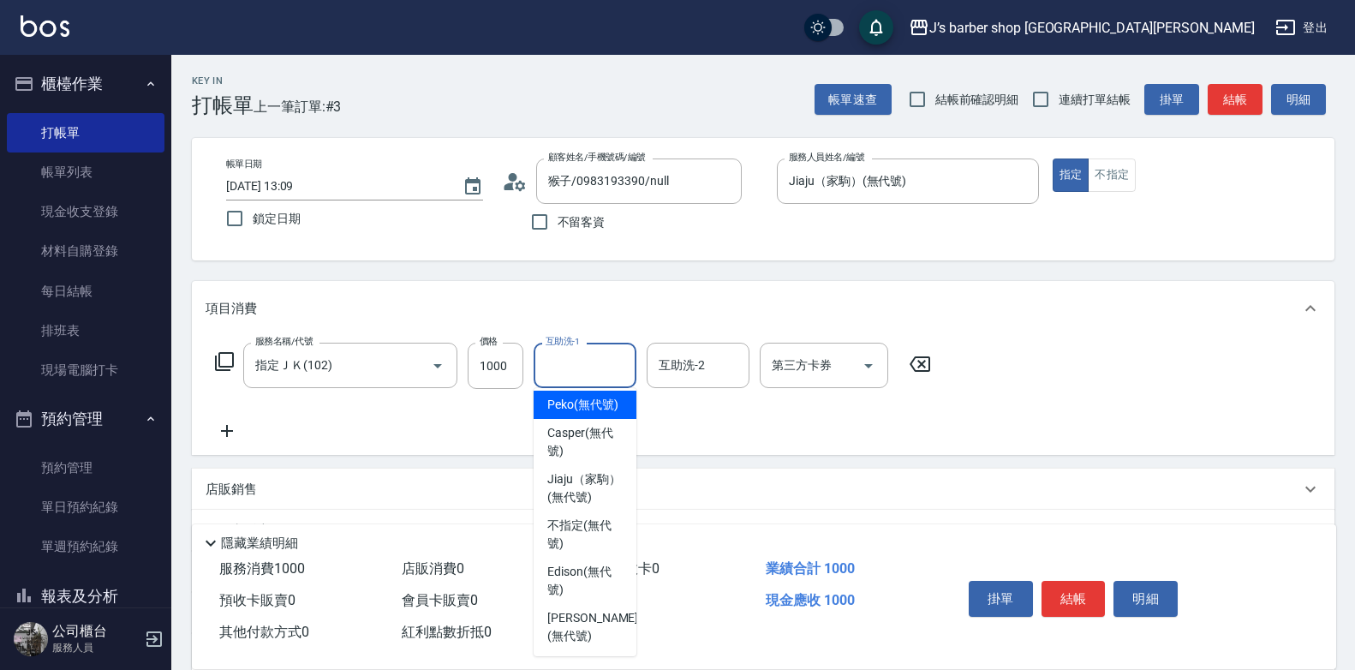
click at [594, 401] on span "Peko (無代號)" at bounding box center [582, 405] width 71 height 18
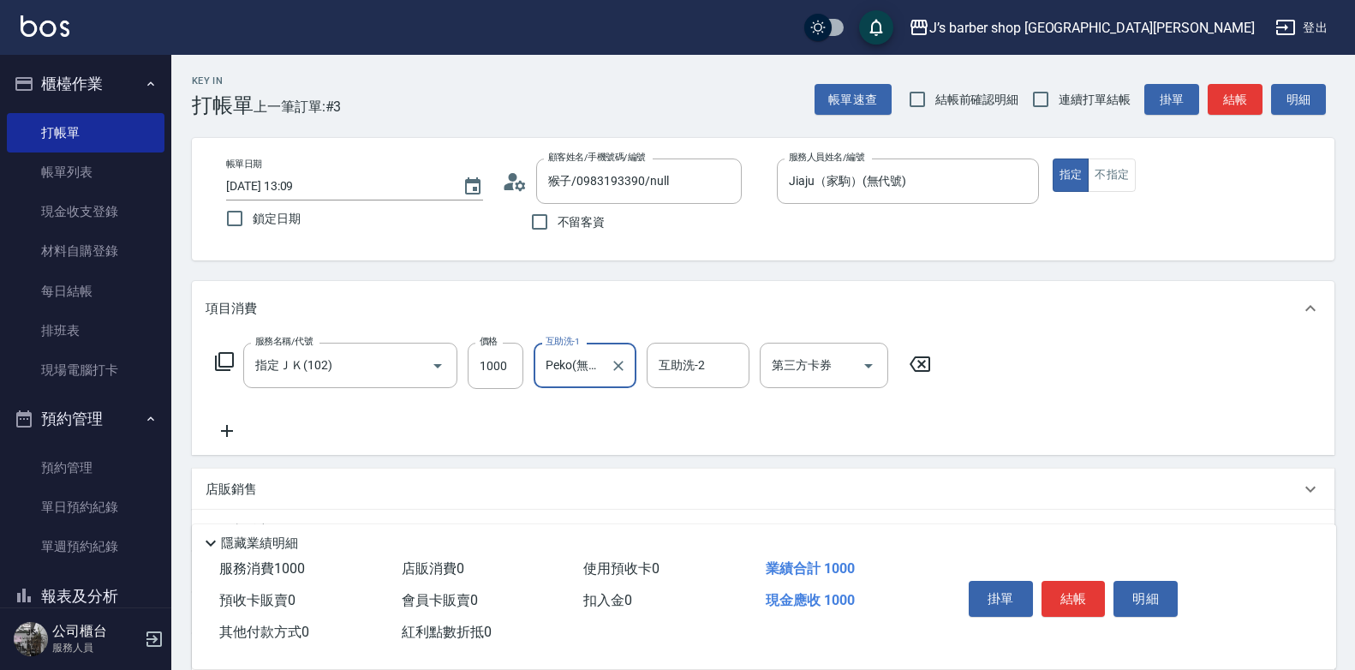
type input "Peko(無代號)"
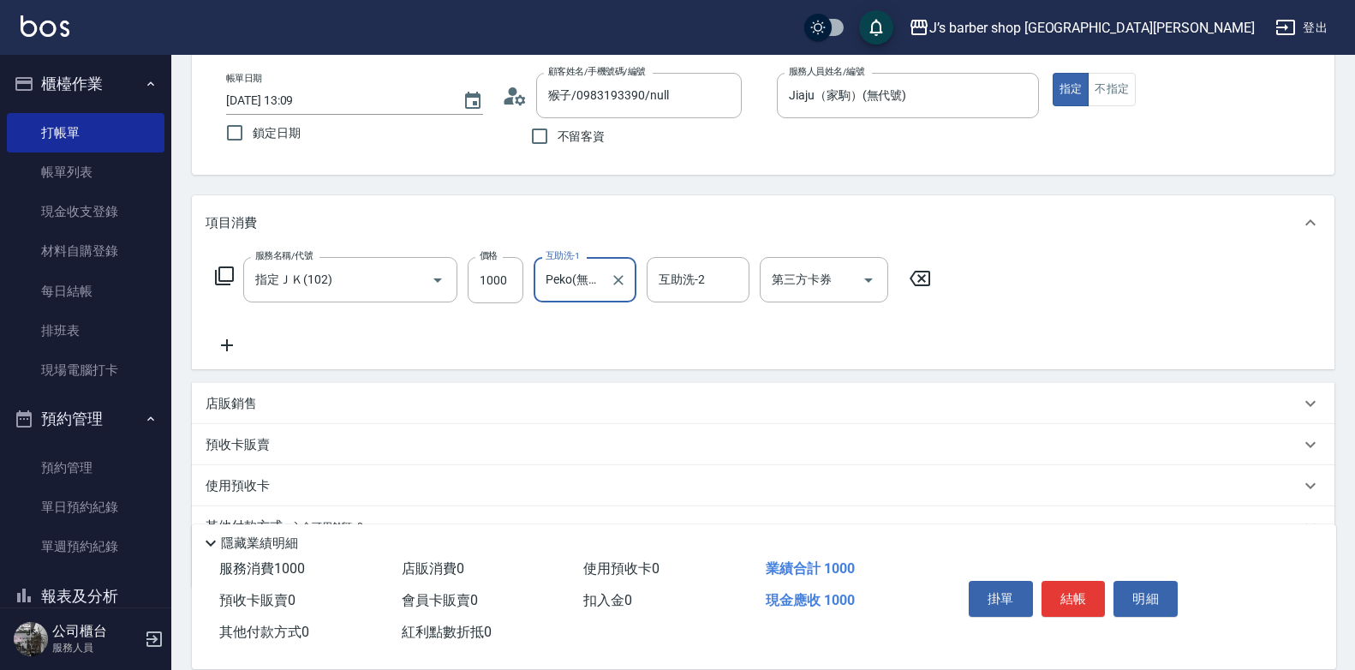
click at [283, 405] on div "店販銷售" at bounding box center [753, 404] width 1094 height 18
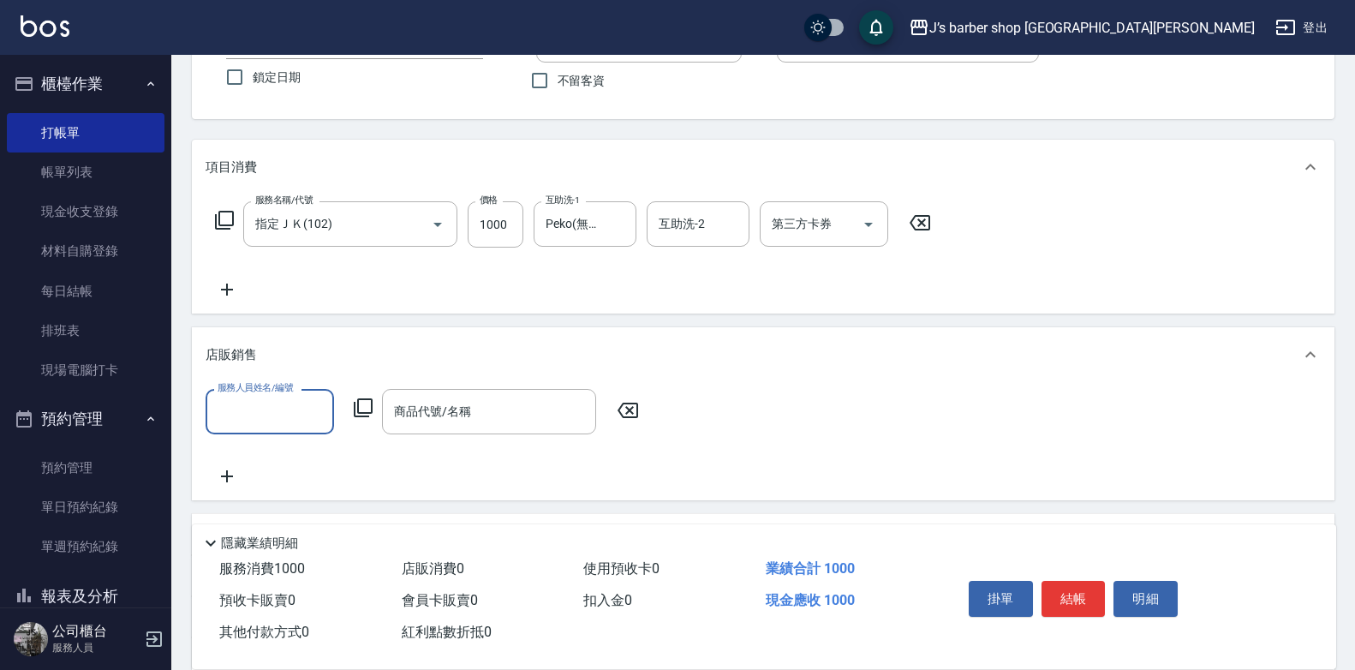
scroll to position [171, 0]
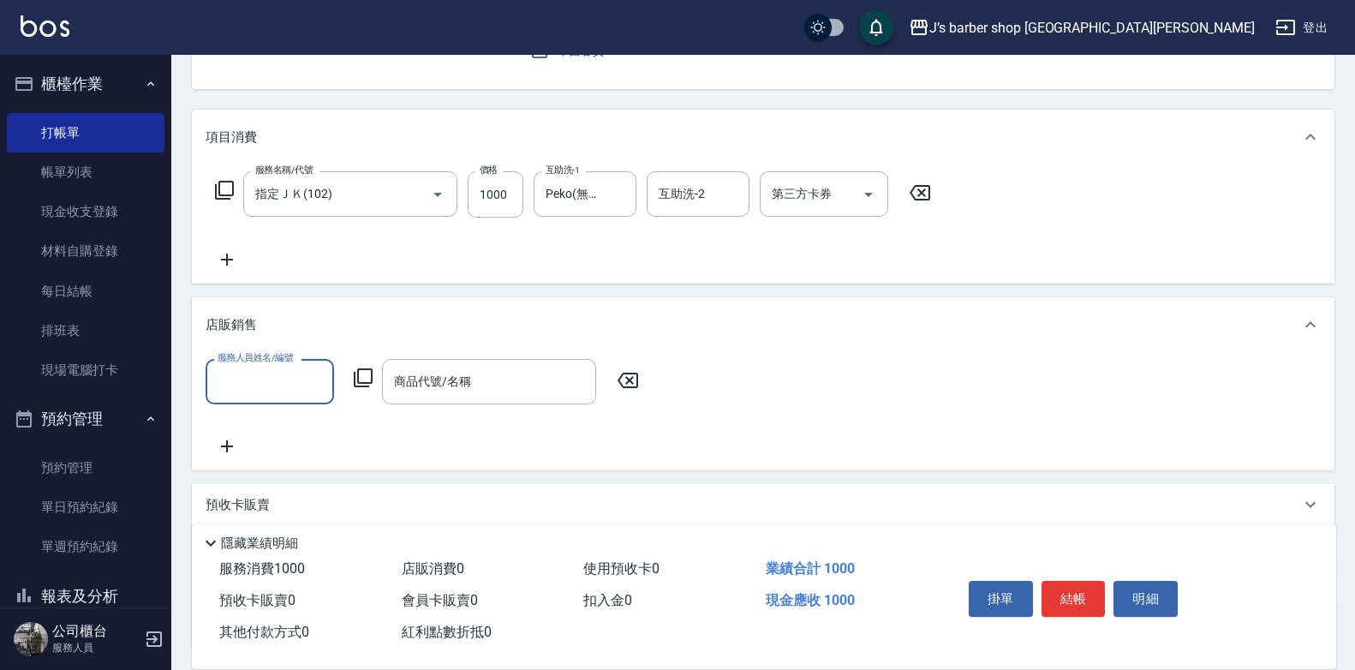
click at [289, 387] on input "服務人員姓名/編號" at bounding box center [269, 382] width 113 height 30
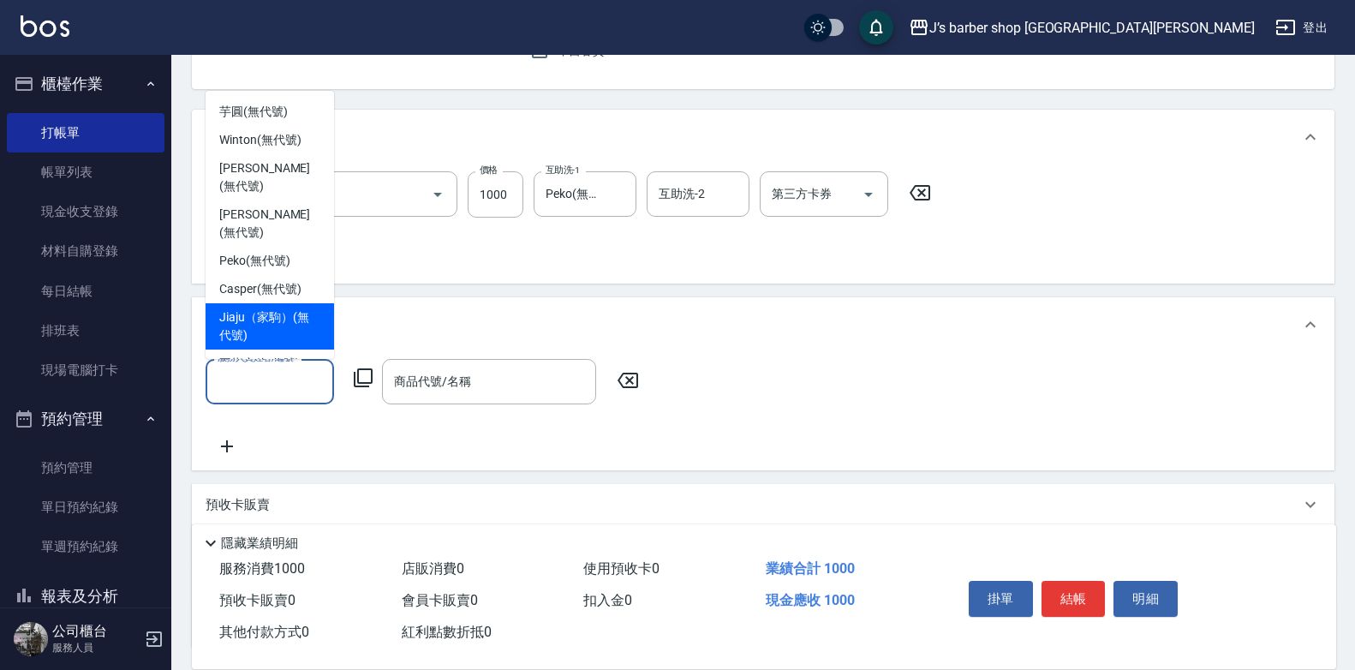
click at [267, 308] on span "Jiaju（家駒） (無代號)" at bounding box center [269, 326] width 101 height 36
type input "Jiaju（家駒）(無代號)"
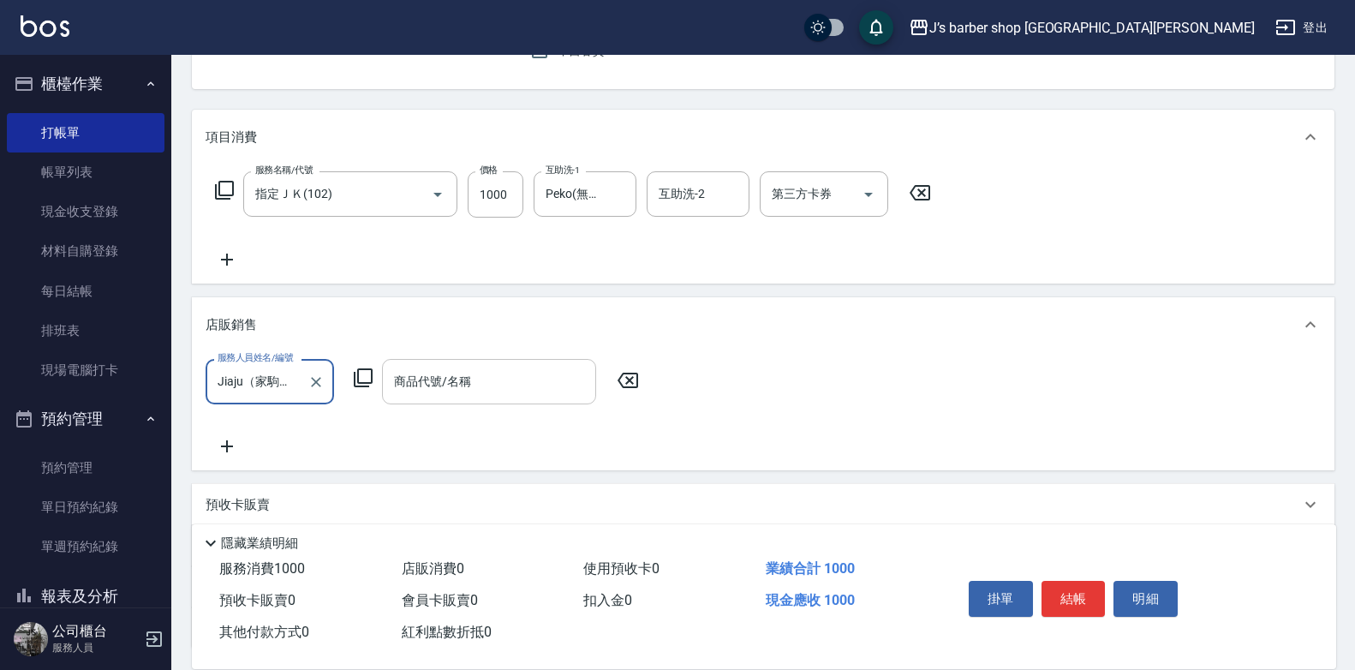
click at [453, 376] on input "商品代號/名稱" at bounding box center [489, 382] width 199 height 30
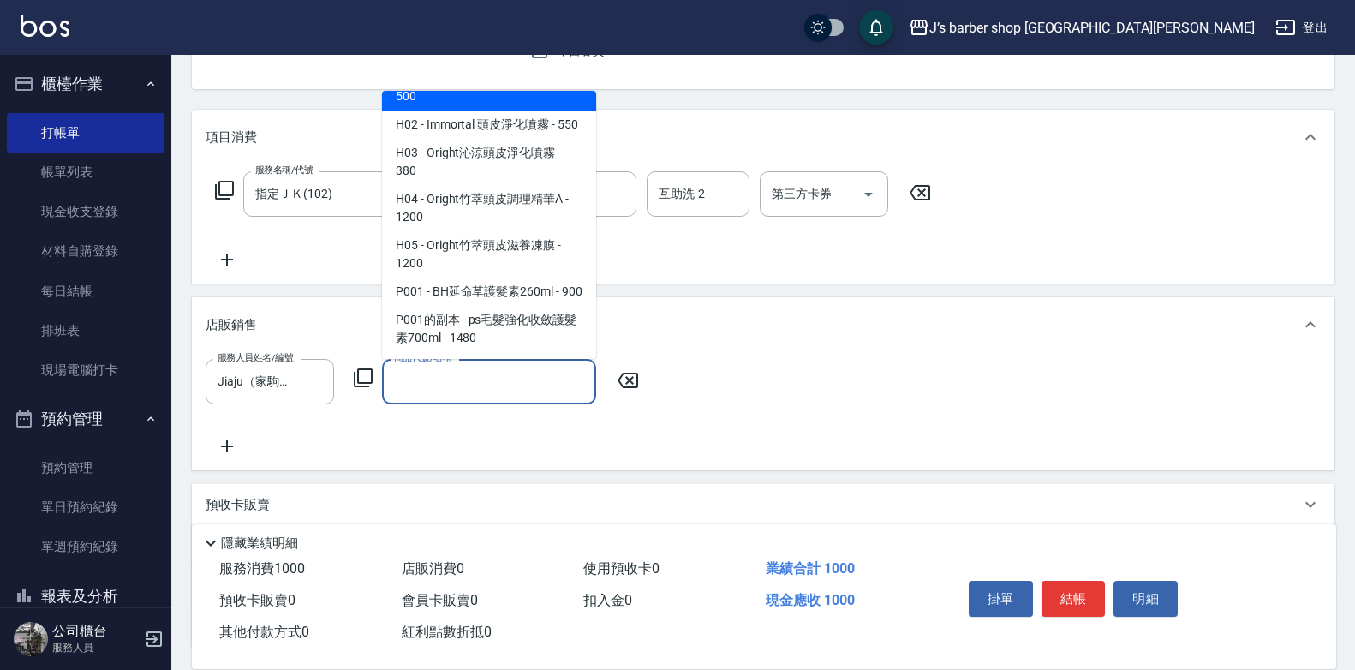
scroll to position [1370, 0]
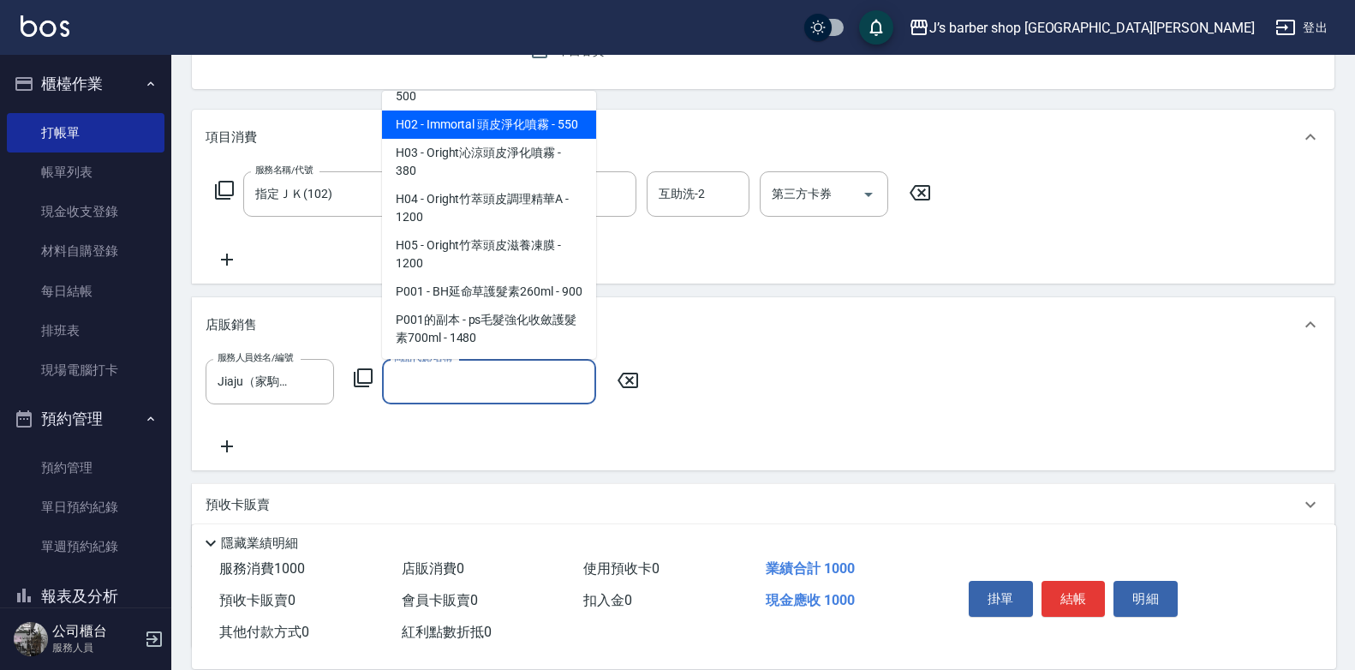
click at [438, 110] on span "H02 - Immortal 頭皮淨化噴霧 - 550" at bounding box center [489, 124] width 214 height 28
type input "Immortal 頭皮淨化噴霧"
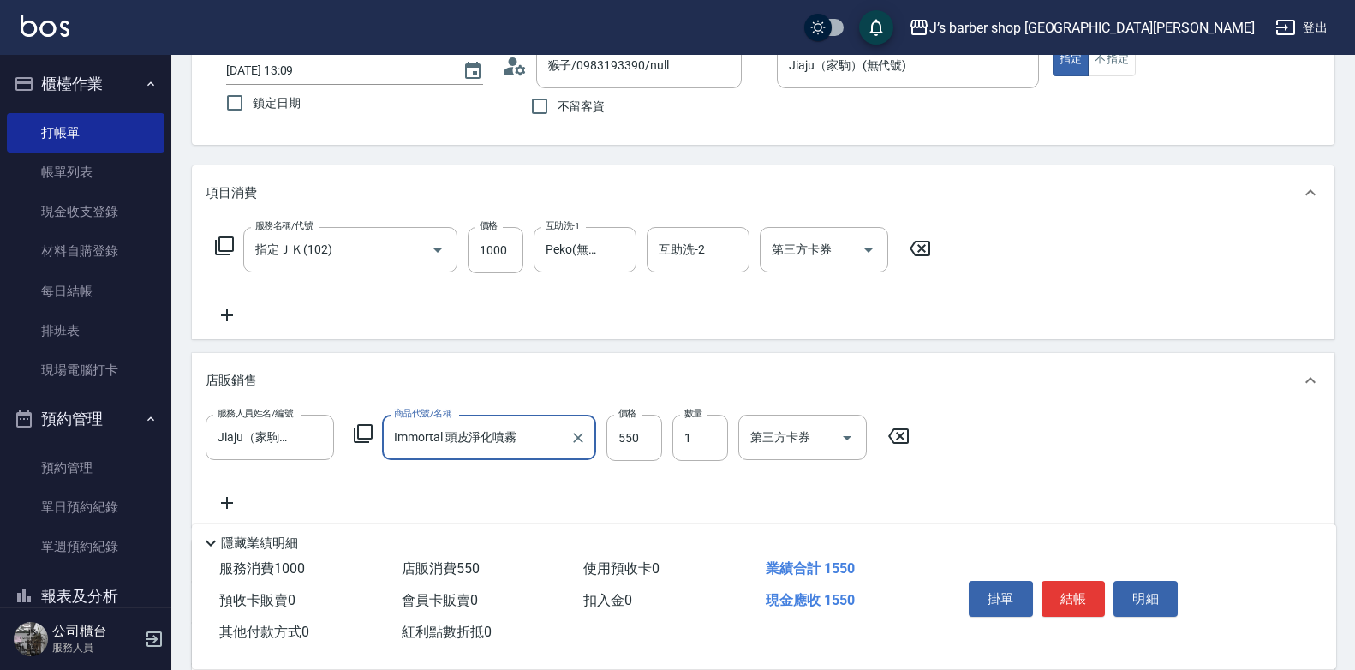
scroll to position [86, 0]
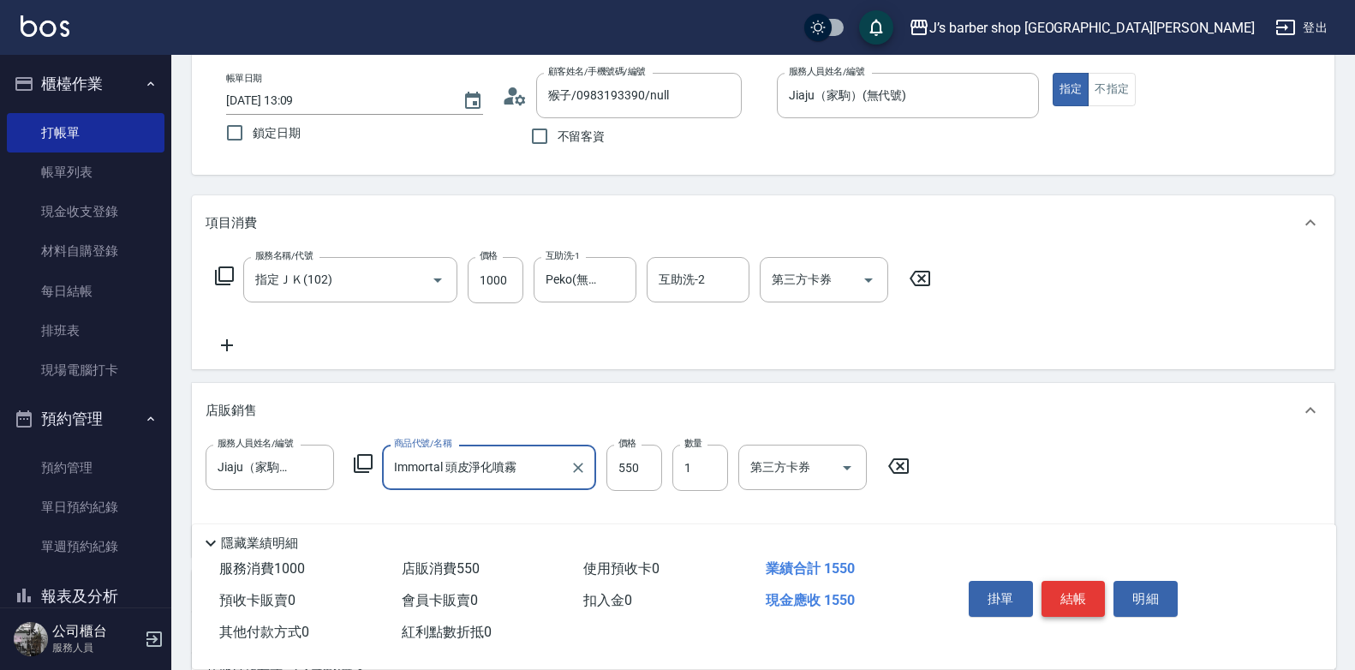
click at [1071, 589] on button "結帳" at bounding box center [1073, 599] width 64 height 36
